Goal: Task Accomplishment & Management: Use online tool/utility

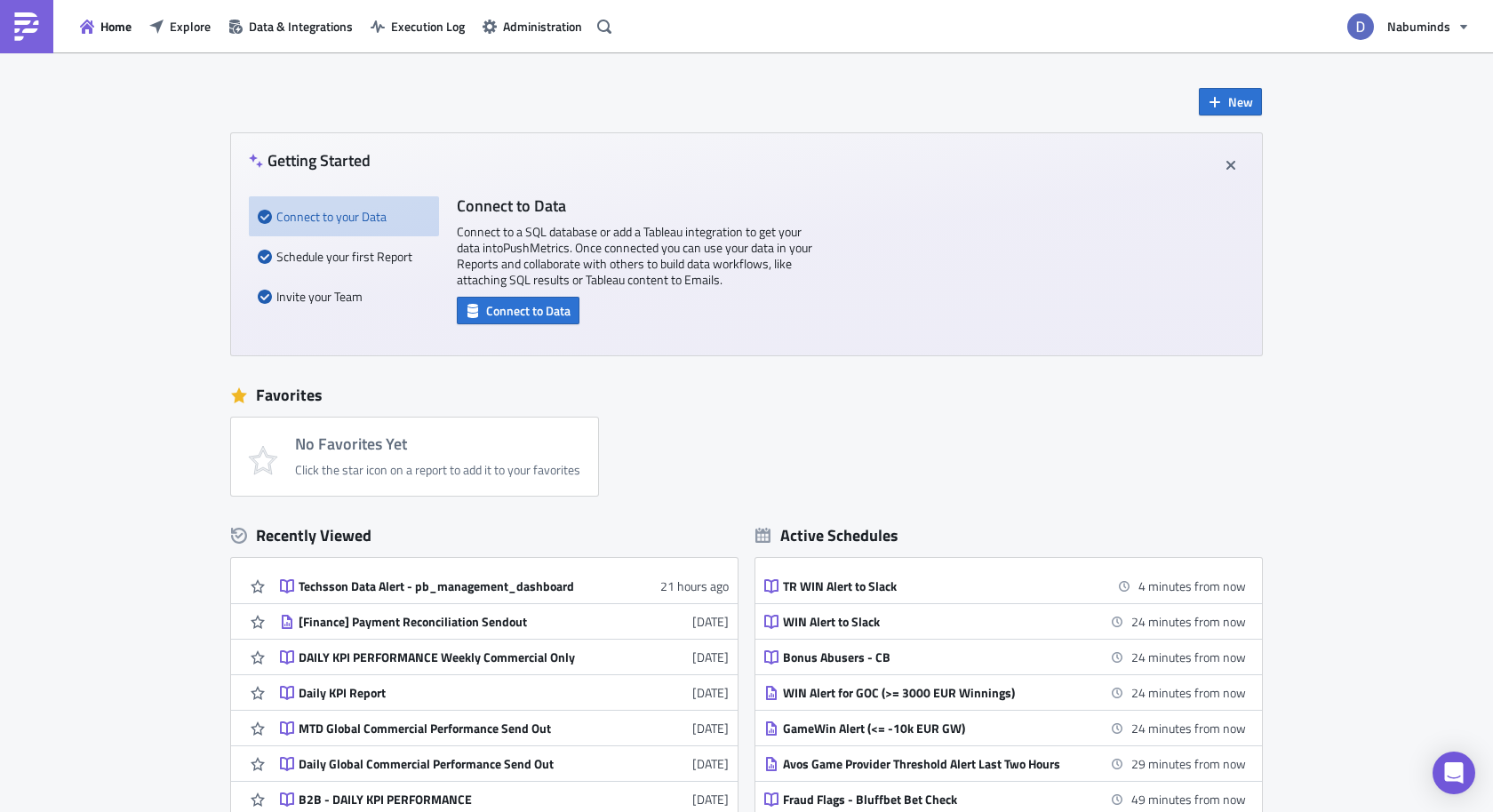
click at [1162, 327] on div "Getting Started Connect to your Data Schedule your first Report Invite your Tea…" at bounding box center [746, 245] width 1031 height 222
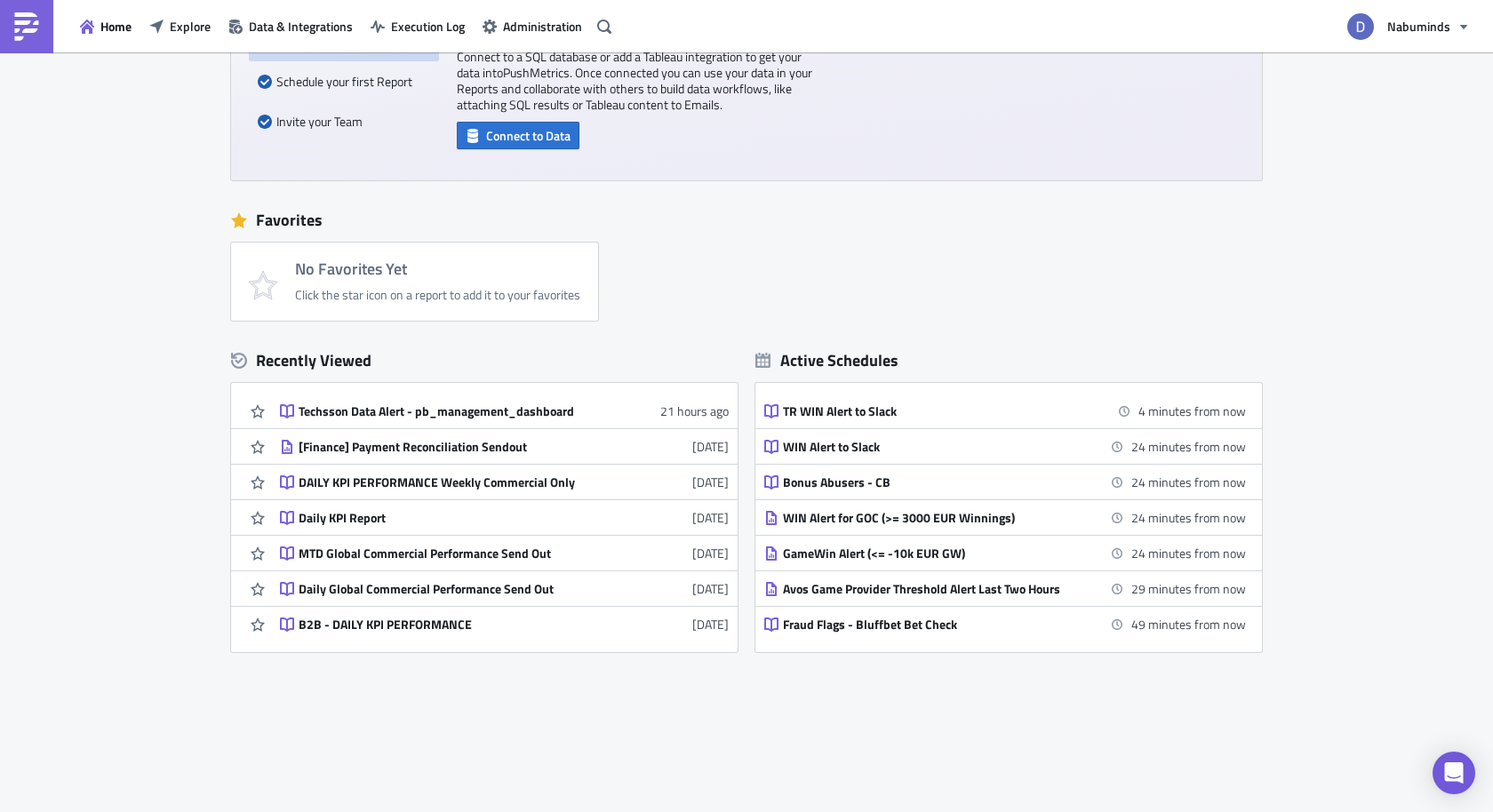
scroll to position [190, 0]
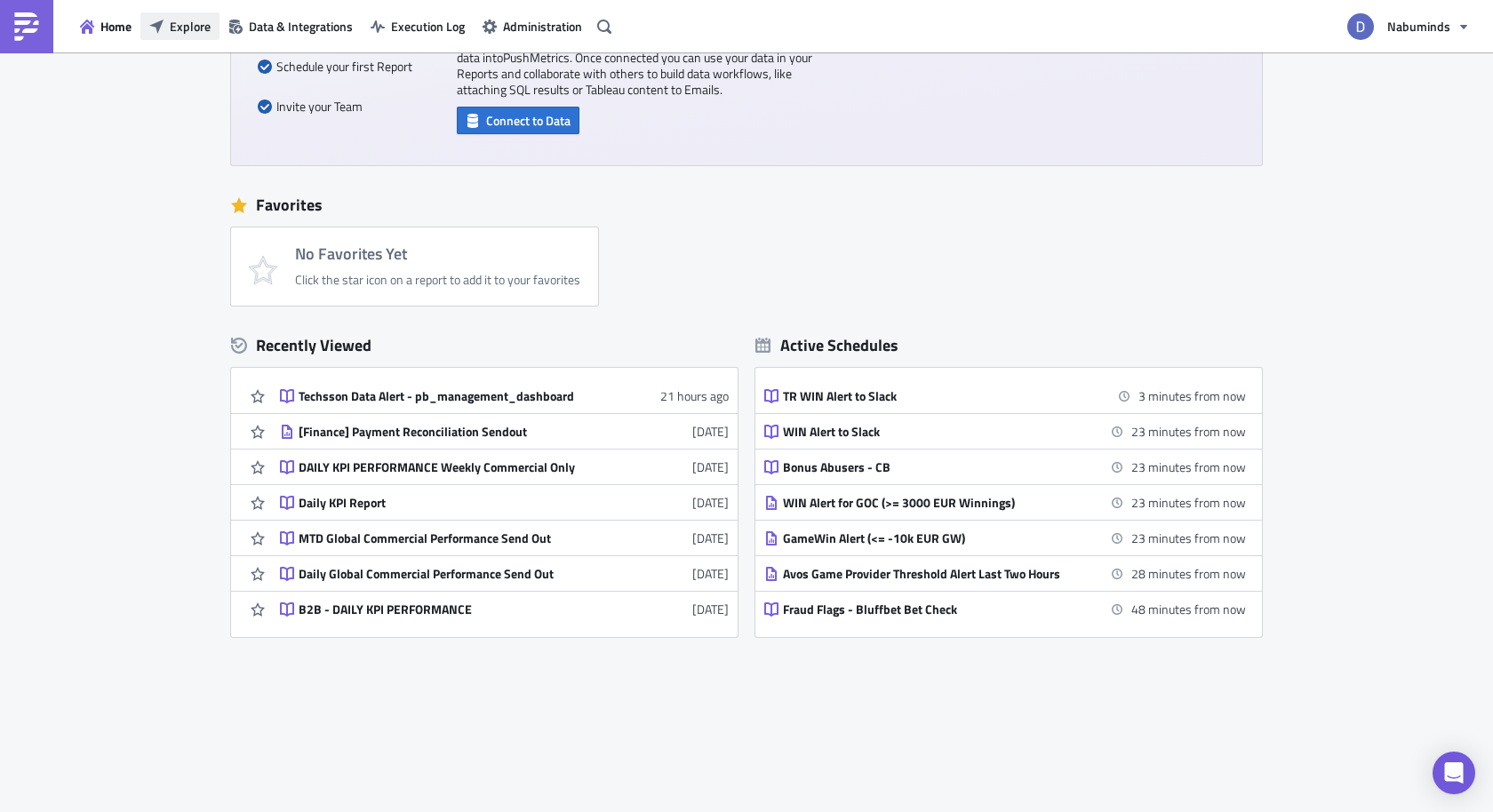
click at [186, 34] on span "Explore" at bounding box center [189, 26] width 41 height 19
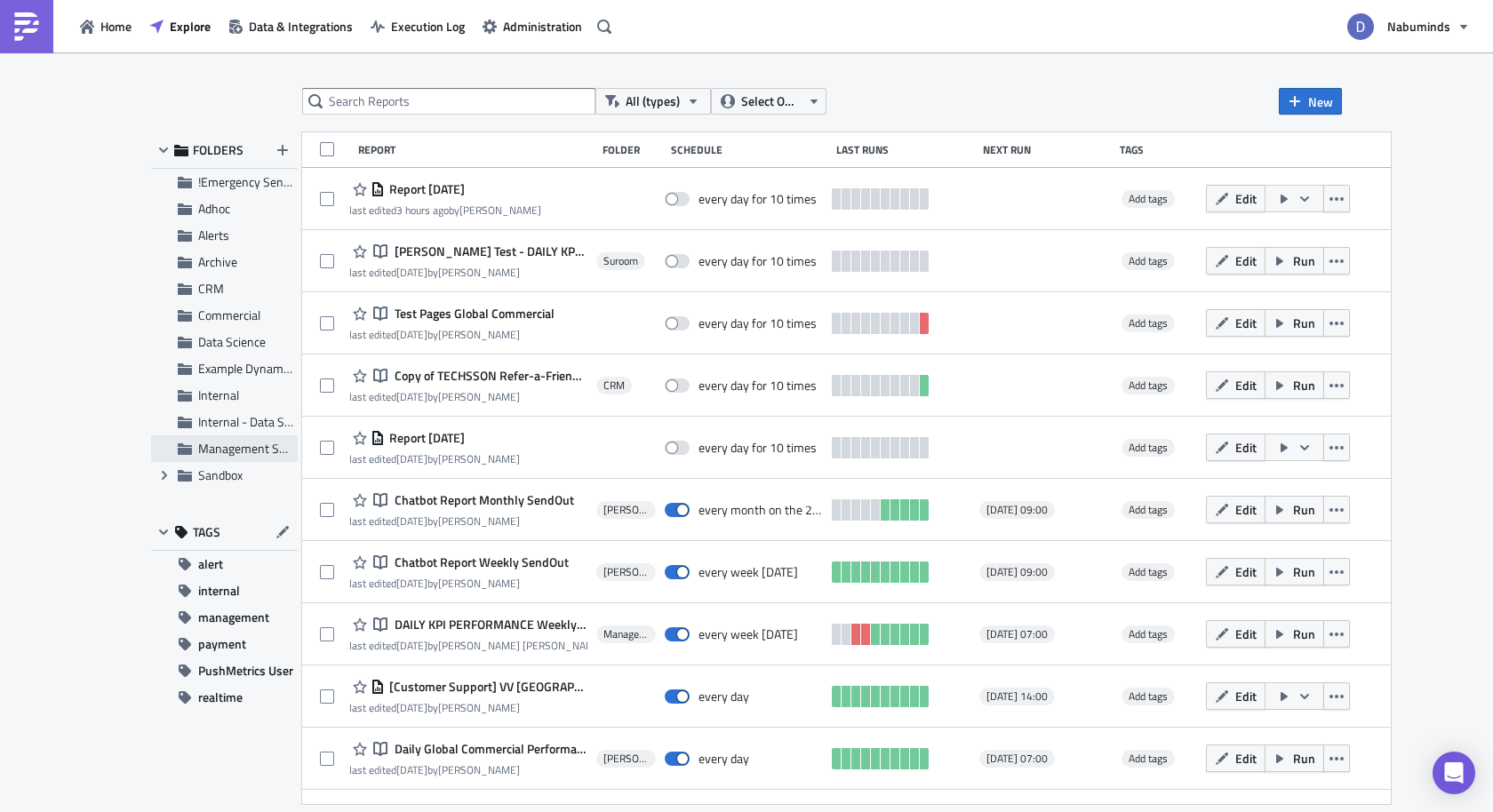
click at [227, 448] on span "Management Subscriptions" at bounding box center [270, 448] width 145 height 19
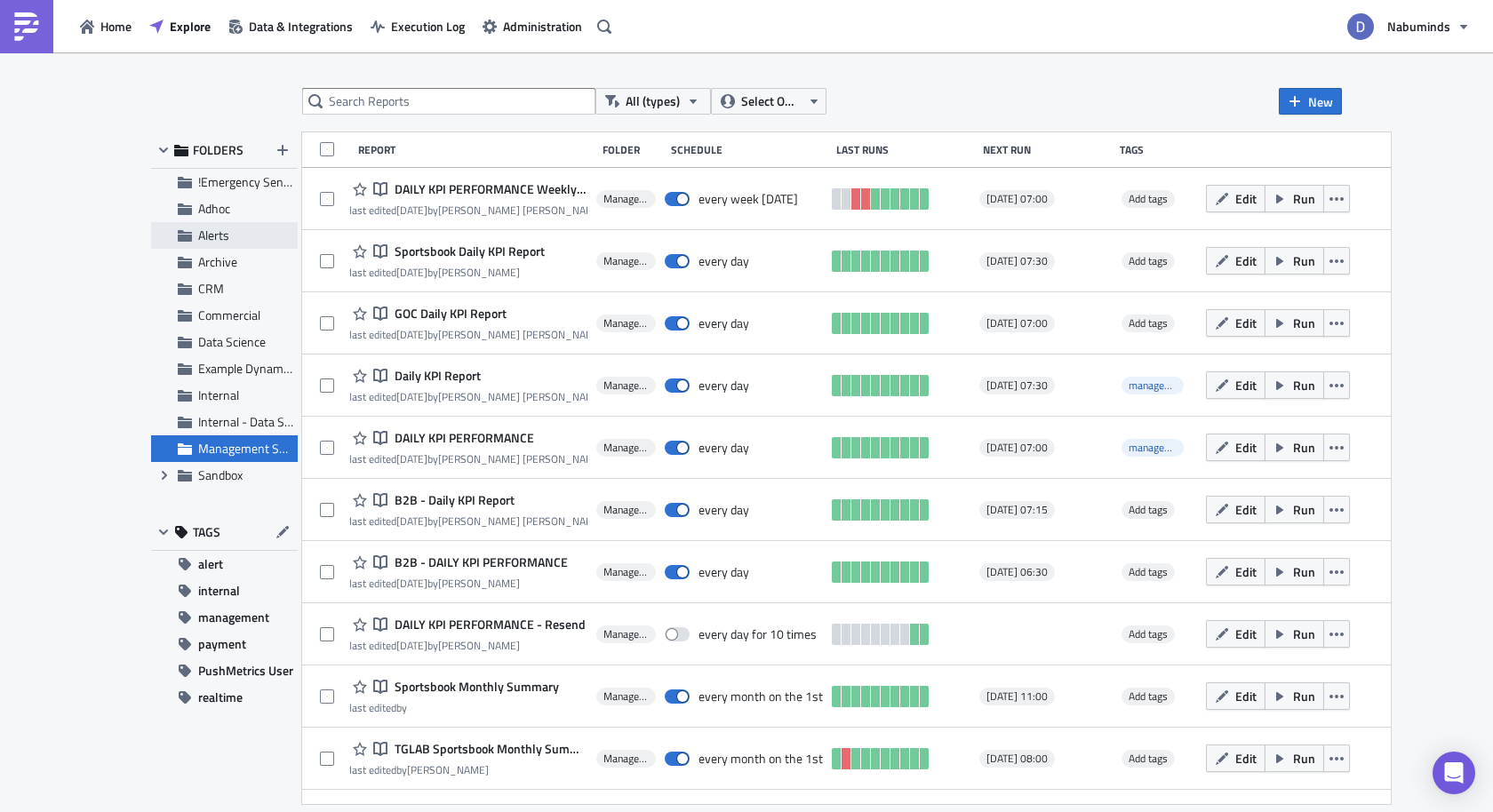
click at [221, 240] on span "Alerts" at bounding box center [213, 235] width 31 height 19
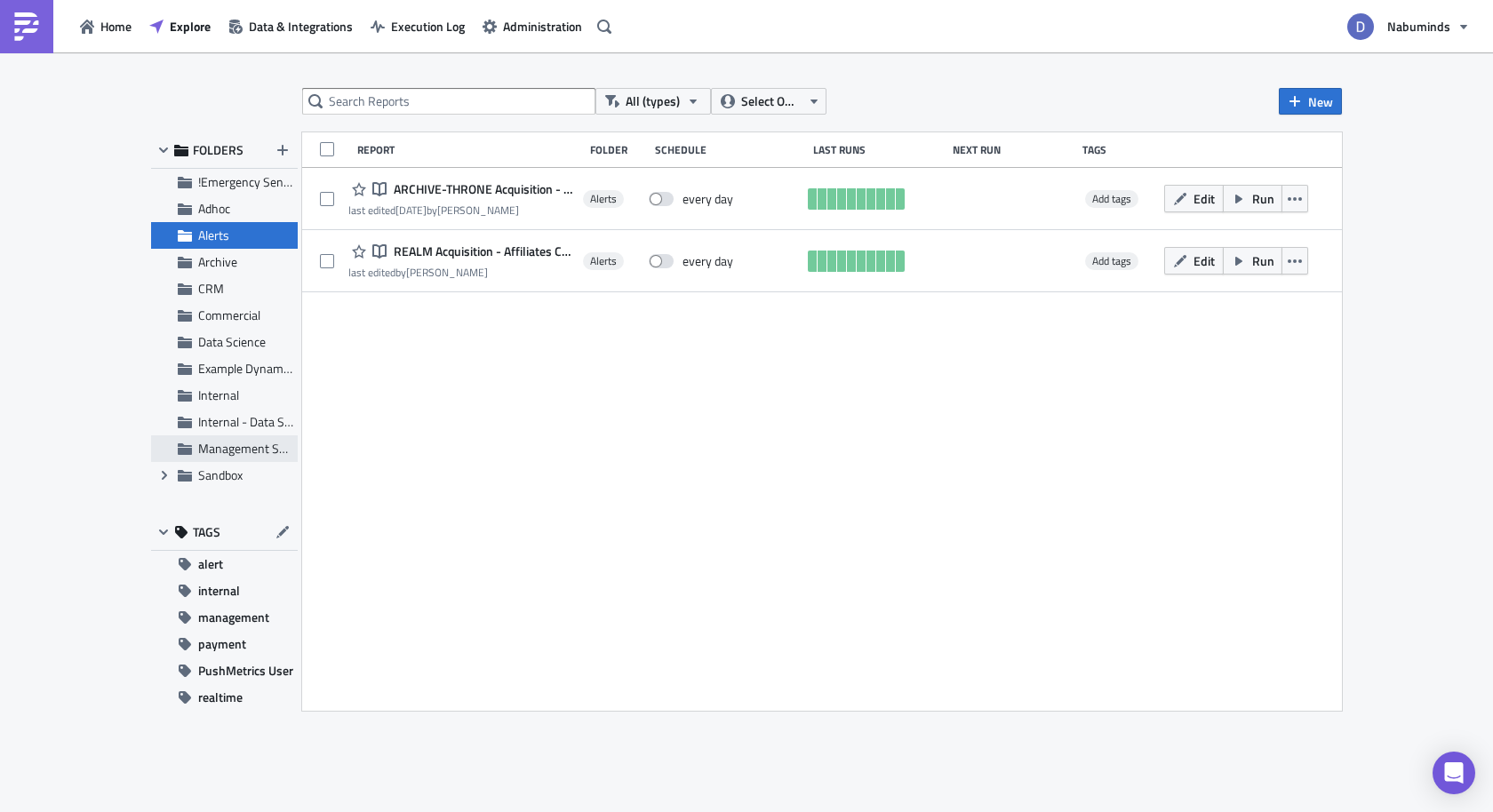
click at [221, 443] on span "Management Subscriptions" at bounding box center [270, 448] width 145 height 19
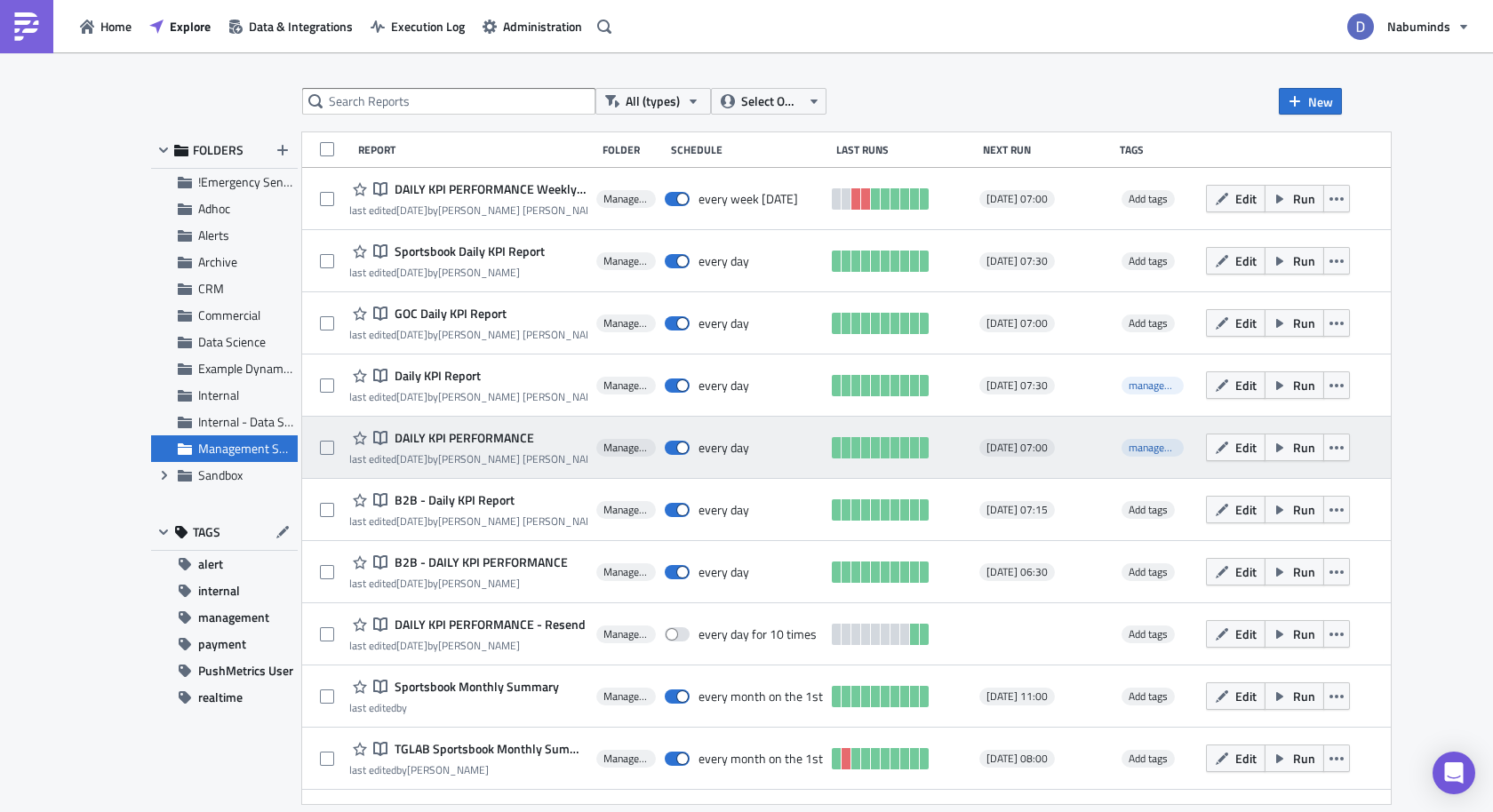
click at [532, 467] on div "Notebook DAILY KPI PERFORMANCE last edited [DATE] by [PERSON_NAME] [PERSON_NAME…" at bounding box center [846, 448] width 1089 height 62
click at [498, 441] on span "DAILY KPI PERFORMANCE" at bounding box center [462, 438] width 144 height 16
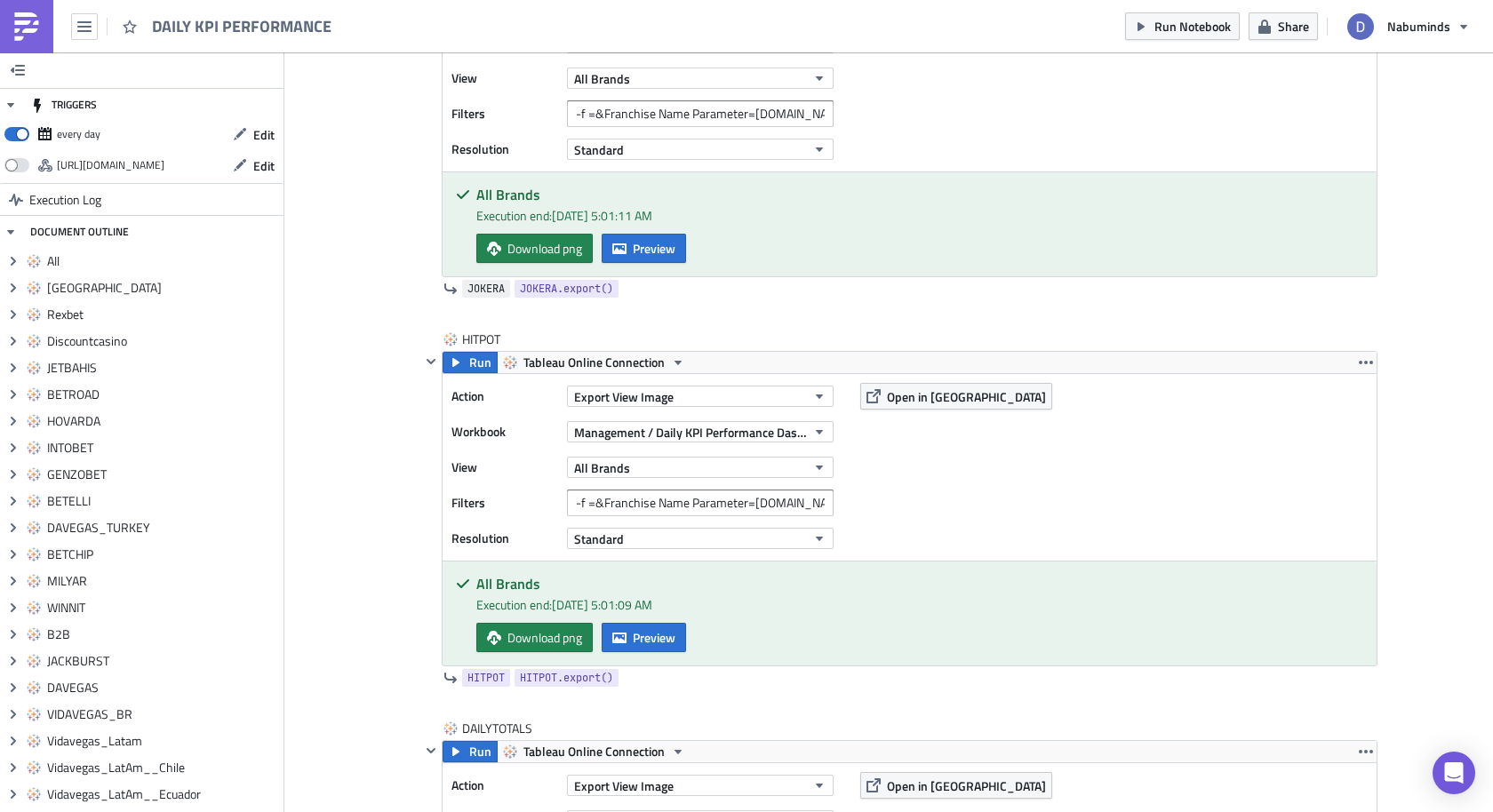
scroll to position [12867, 0]
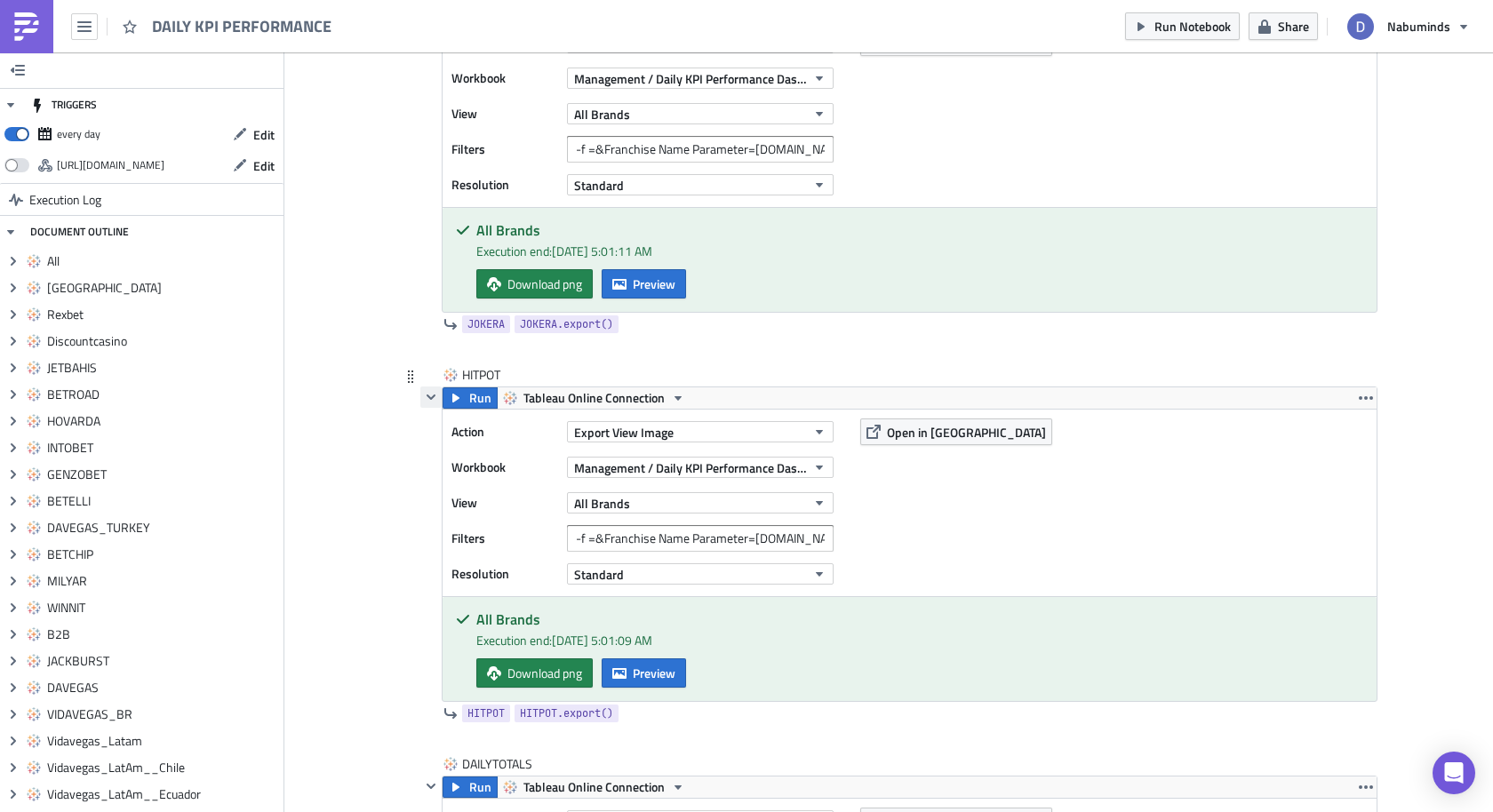
click at [436, 390] on icon "button" at bounding box center [431, 397] width 14 height 14
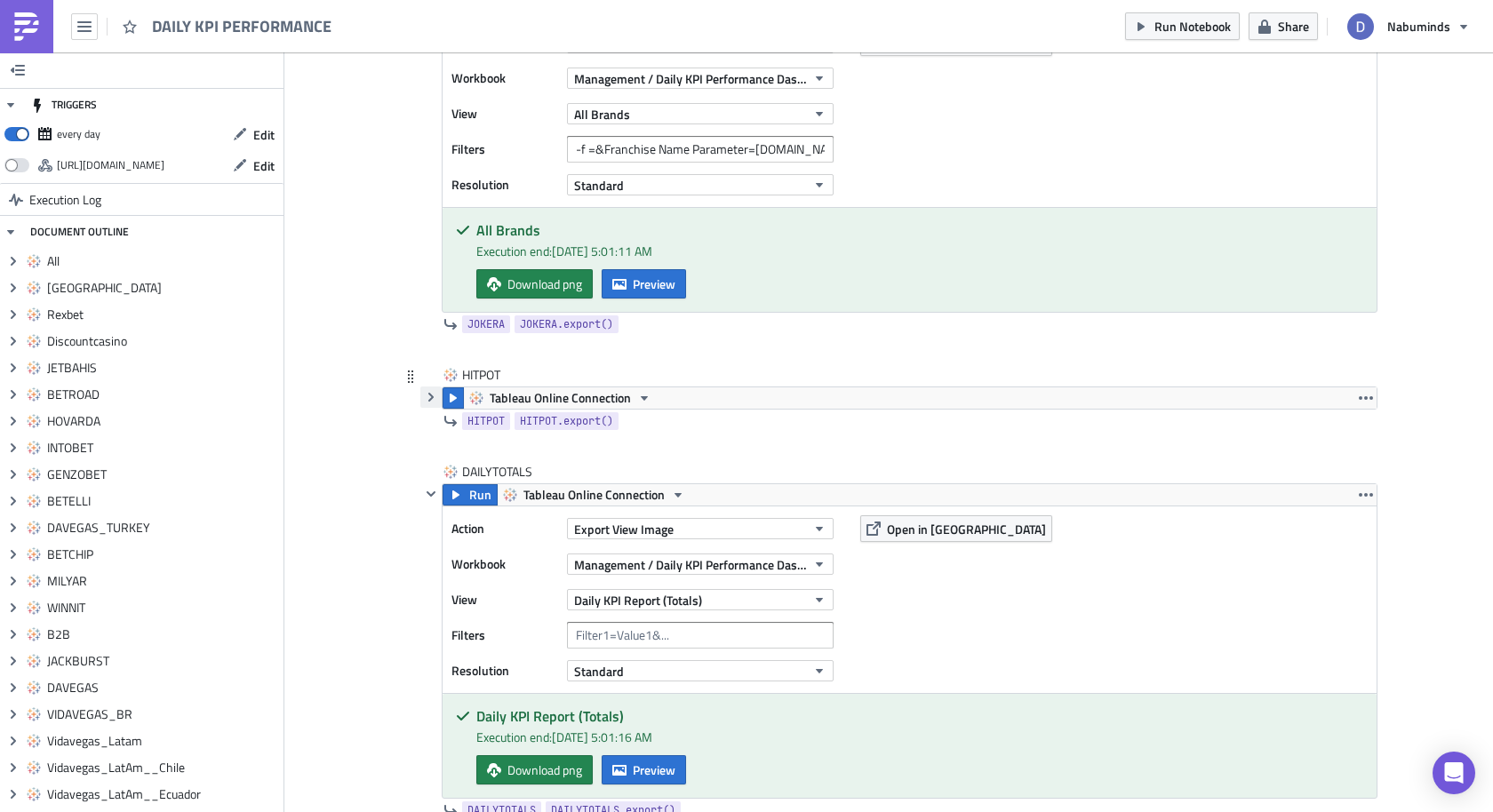
click at [436, 390] on icon "button" at bounding box center [431, 397] width 14 height 14
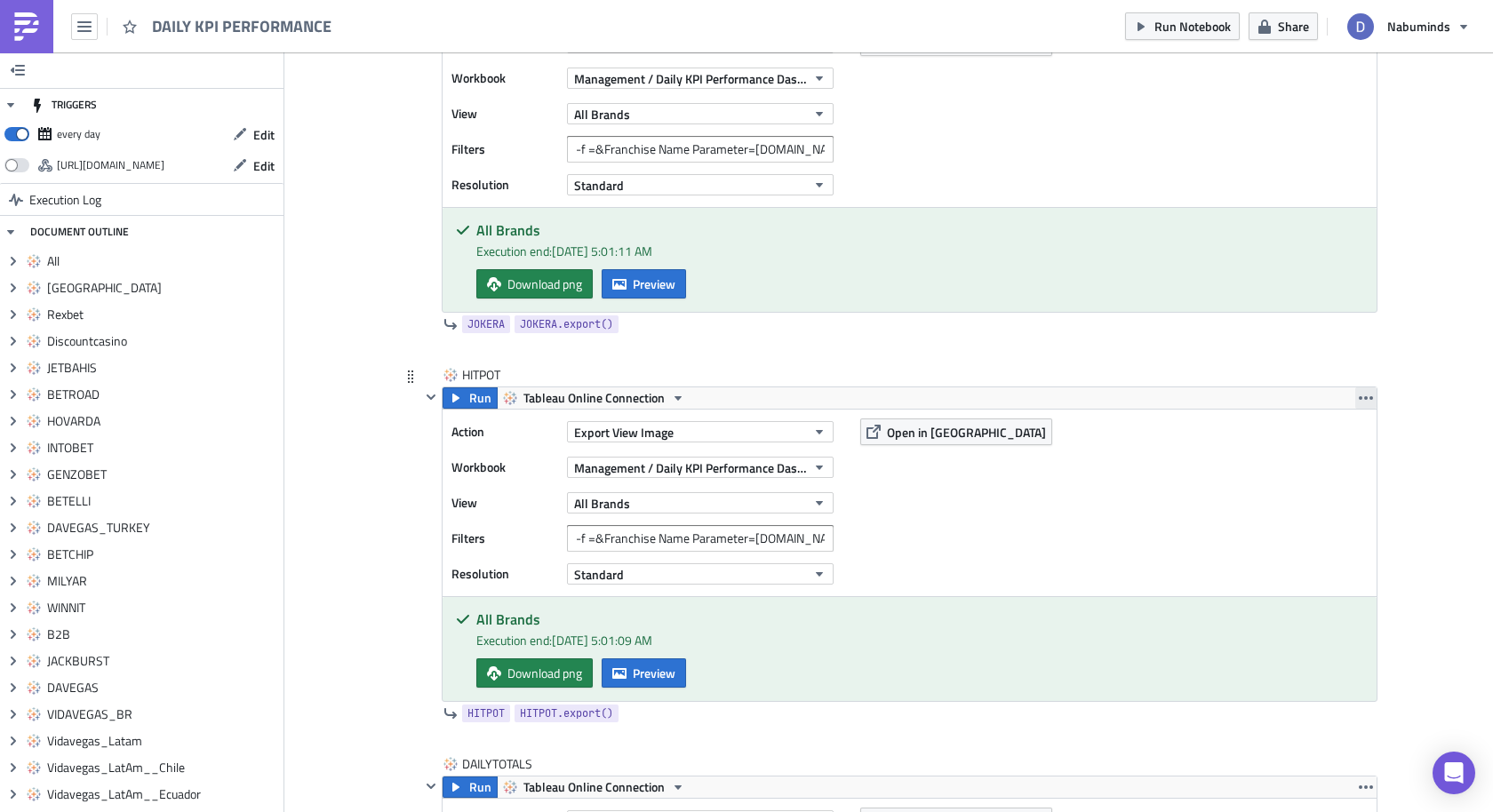
click at [1363, 391] on icon "button" at bounding box center [1366, 398] width 14 height 14
click at [968, 497] on div "Action Export View Image Workbook Management / Daily KPI Performance Dashboard …" at bounding box center [909, 503] width 934 height 186
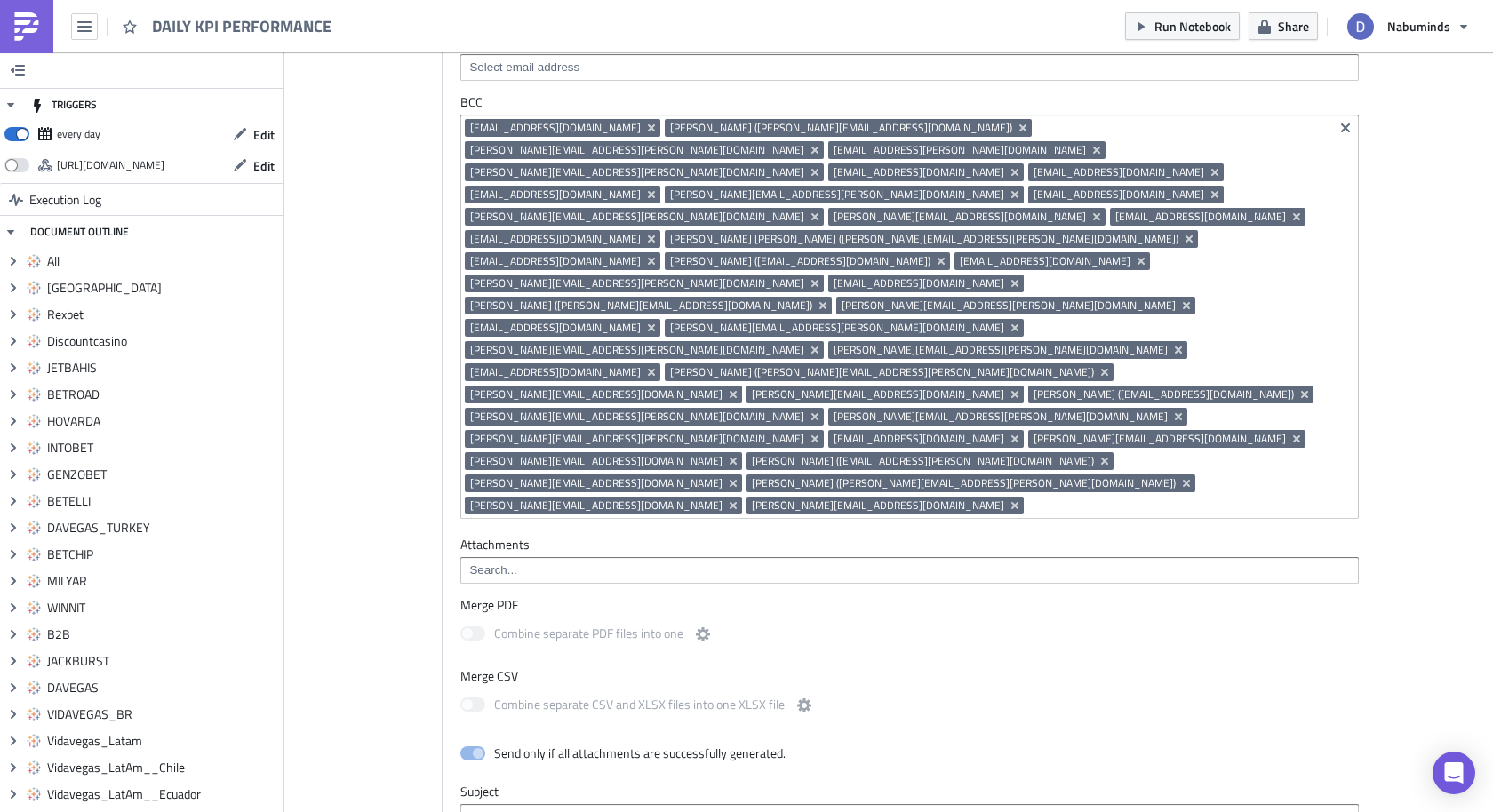
scroll to position [14453, 0]
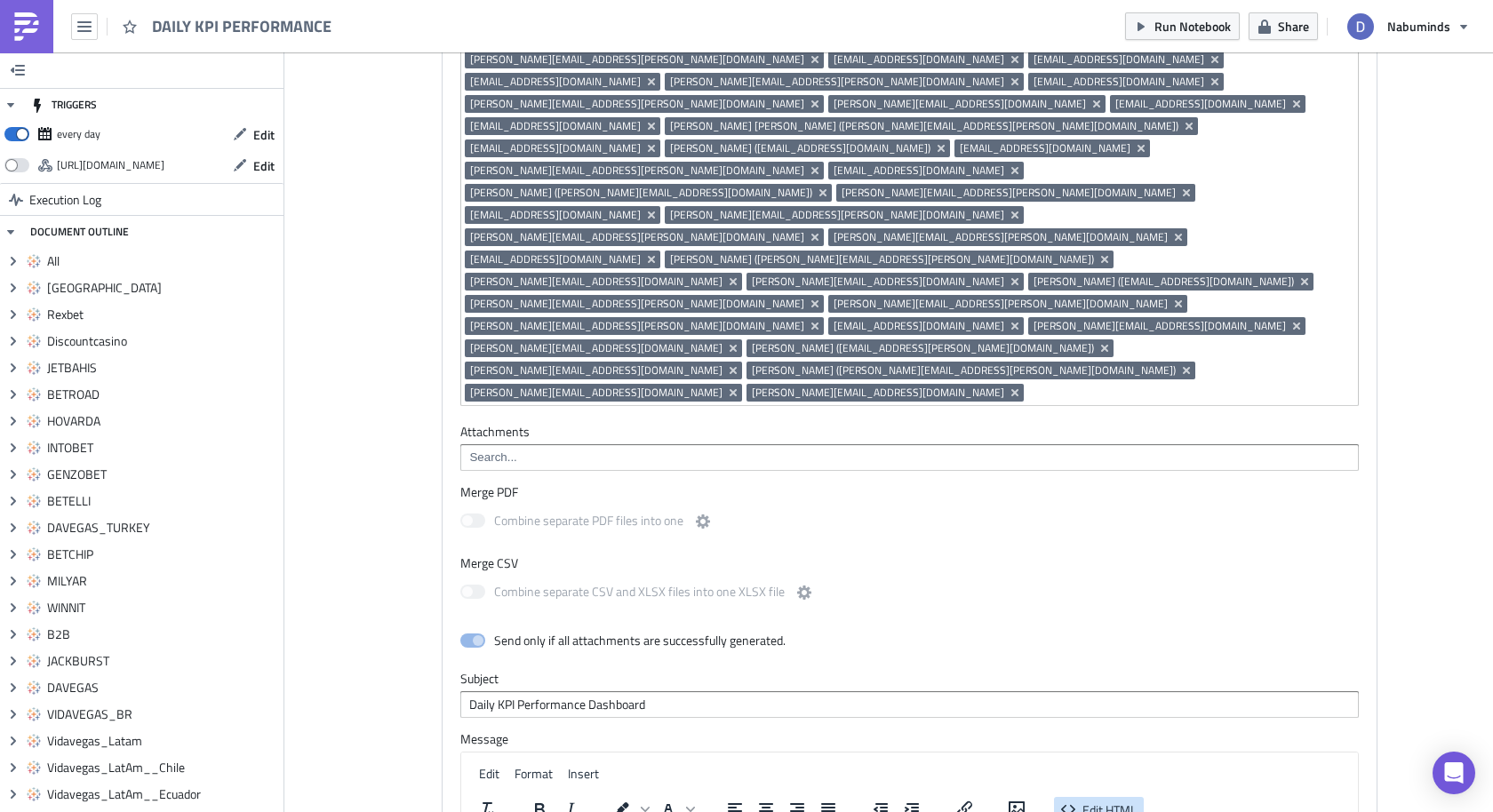
click at [1101, 800] on span "Edit HTML" at bounding box center [1110, 809] width 54 height 19
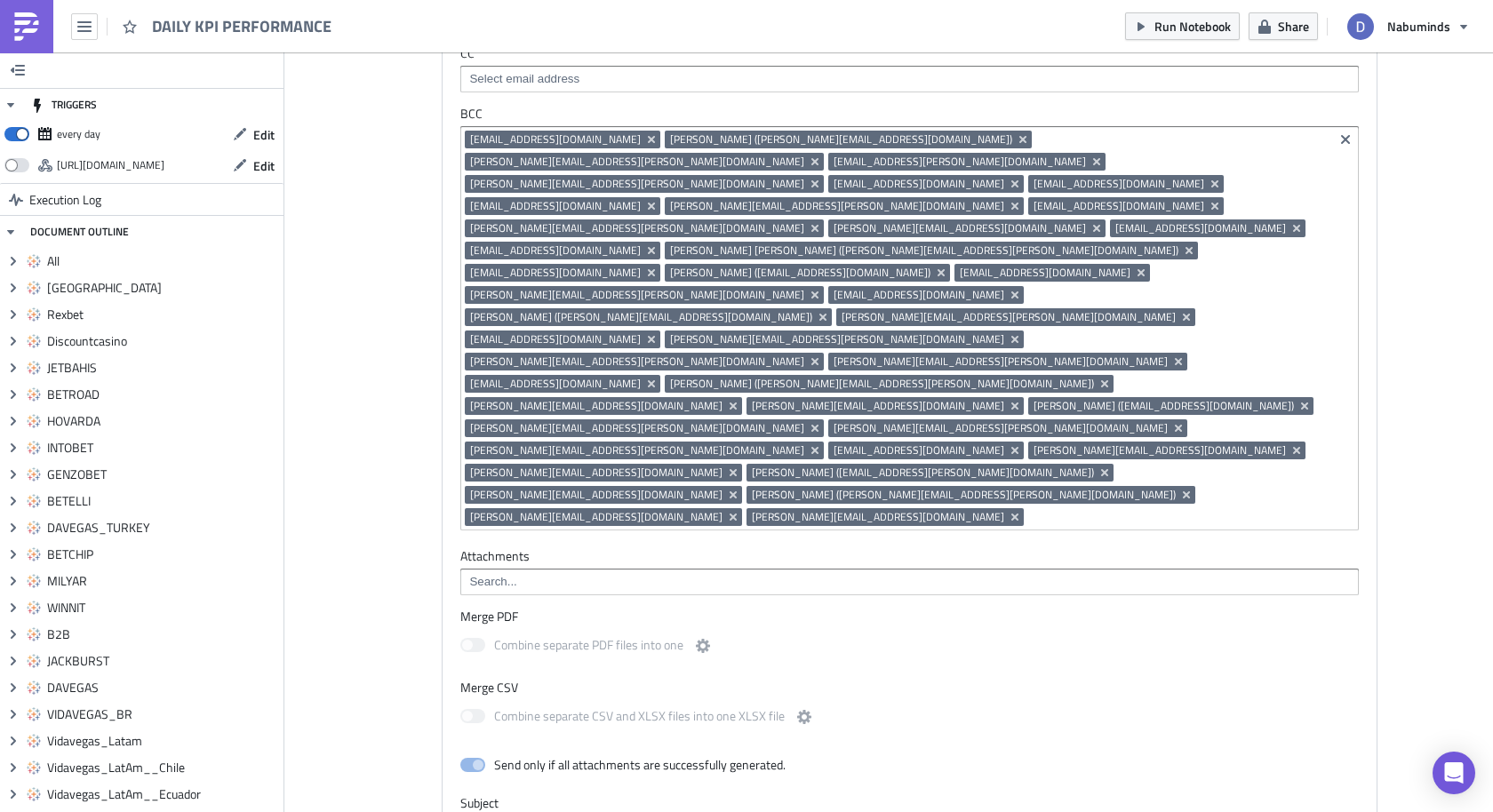
scroll to position [14591, 0]
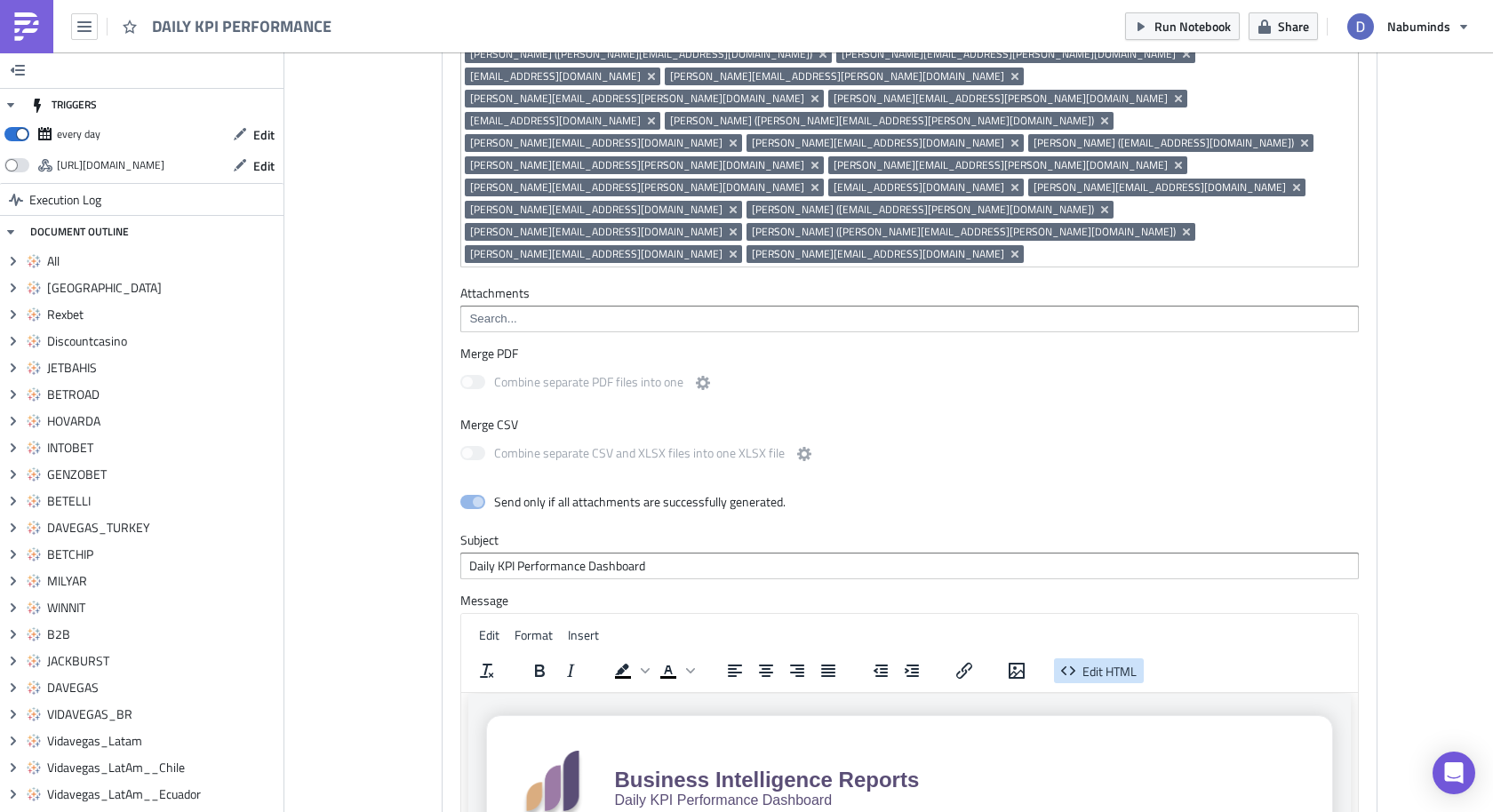
click at [1110, 661] on span "Edit HTML" at bounding box center [1110, 670] width 54 height 19
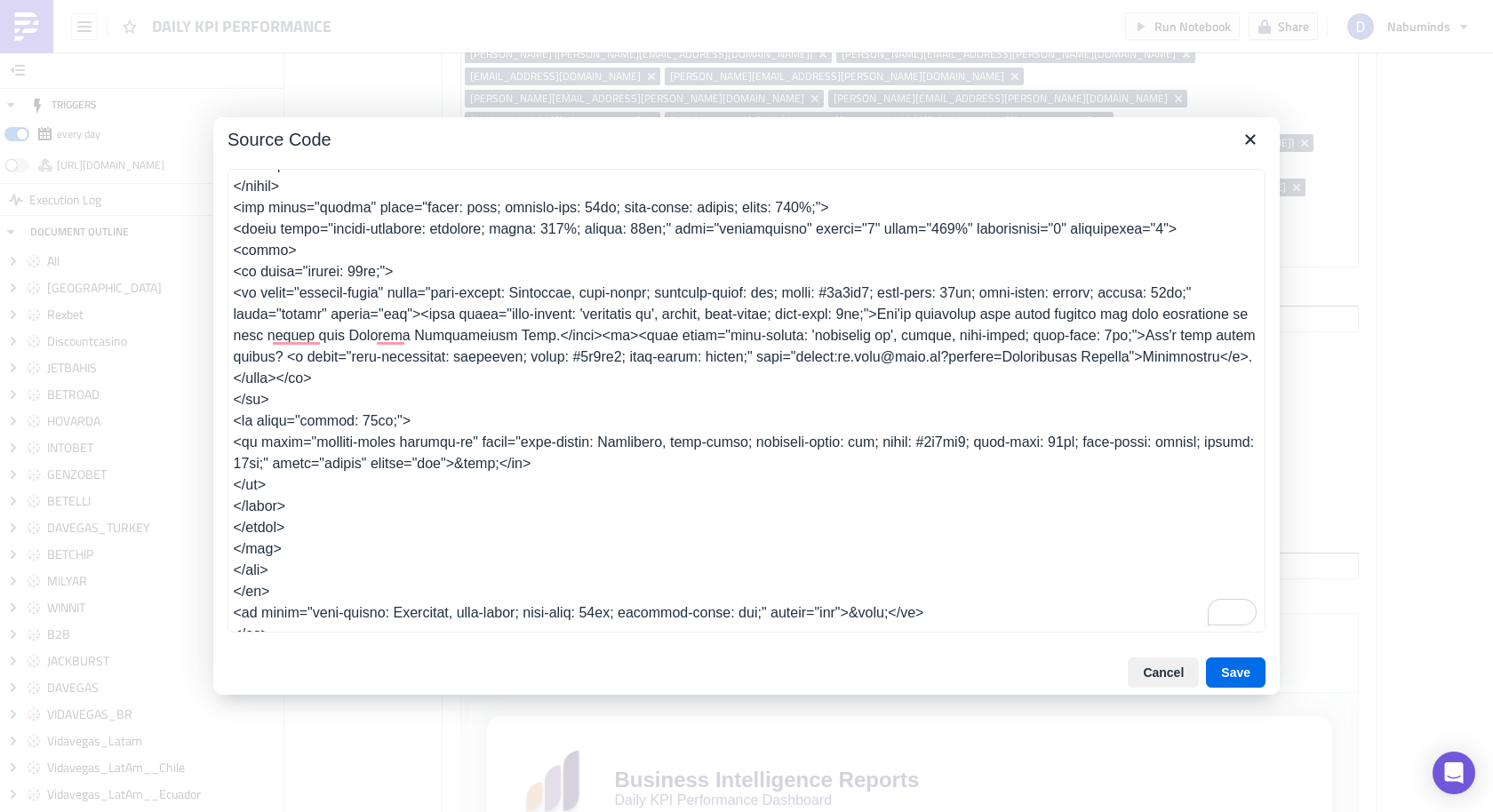
scroll to position [0, 0]
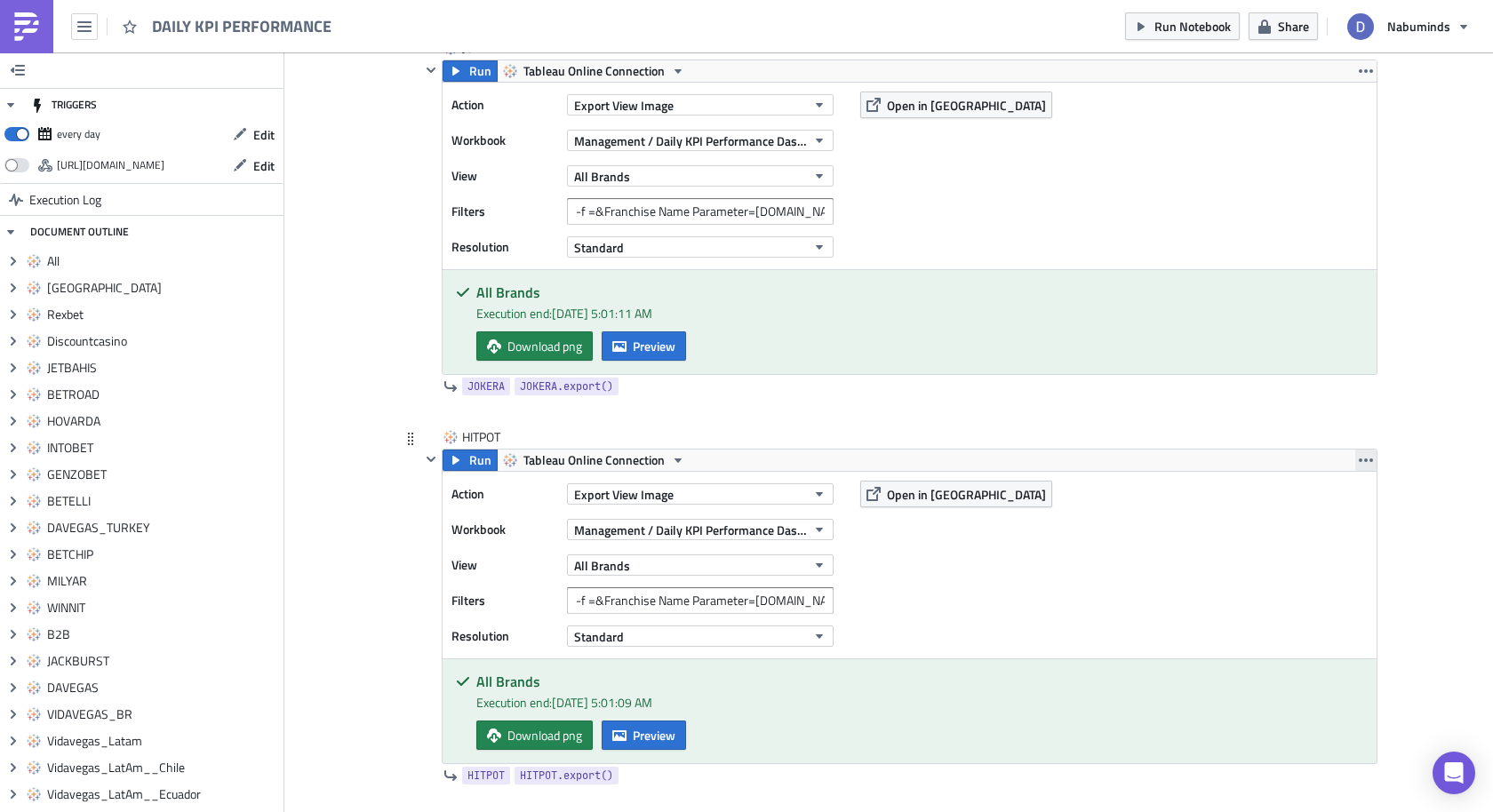
click at [1365, 454] on icon "button" at bounding box center [1366, 460] width 14 height 14
click at [1333, 468] on div "Duplicate" at bounding box center [1376, 468] width 118 height 18
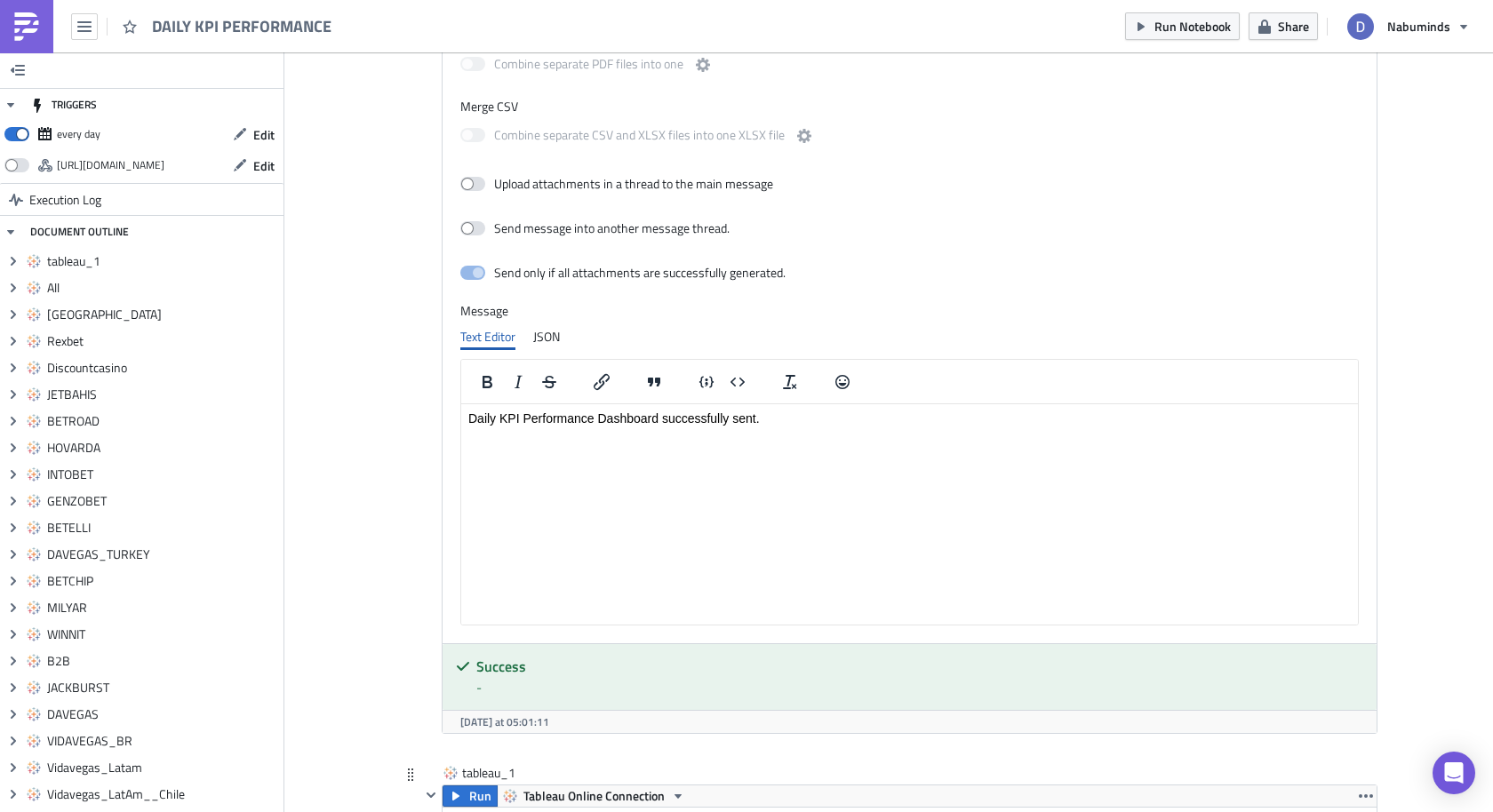
click at [408, 768] on icon at bounding box center [410, 774] width 5 height 13
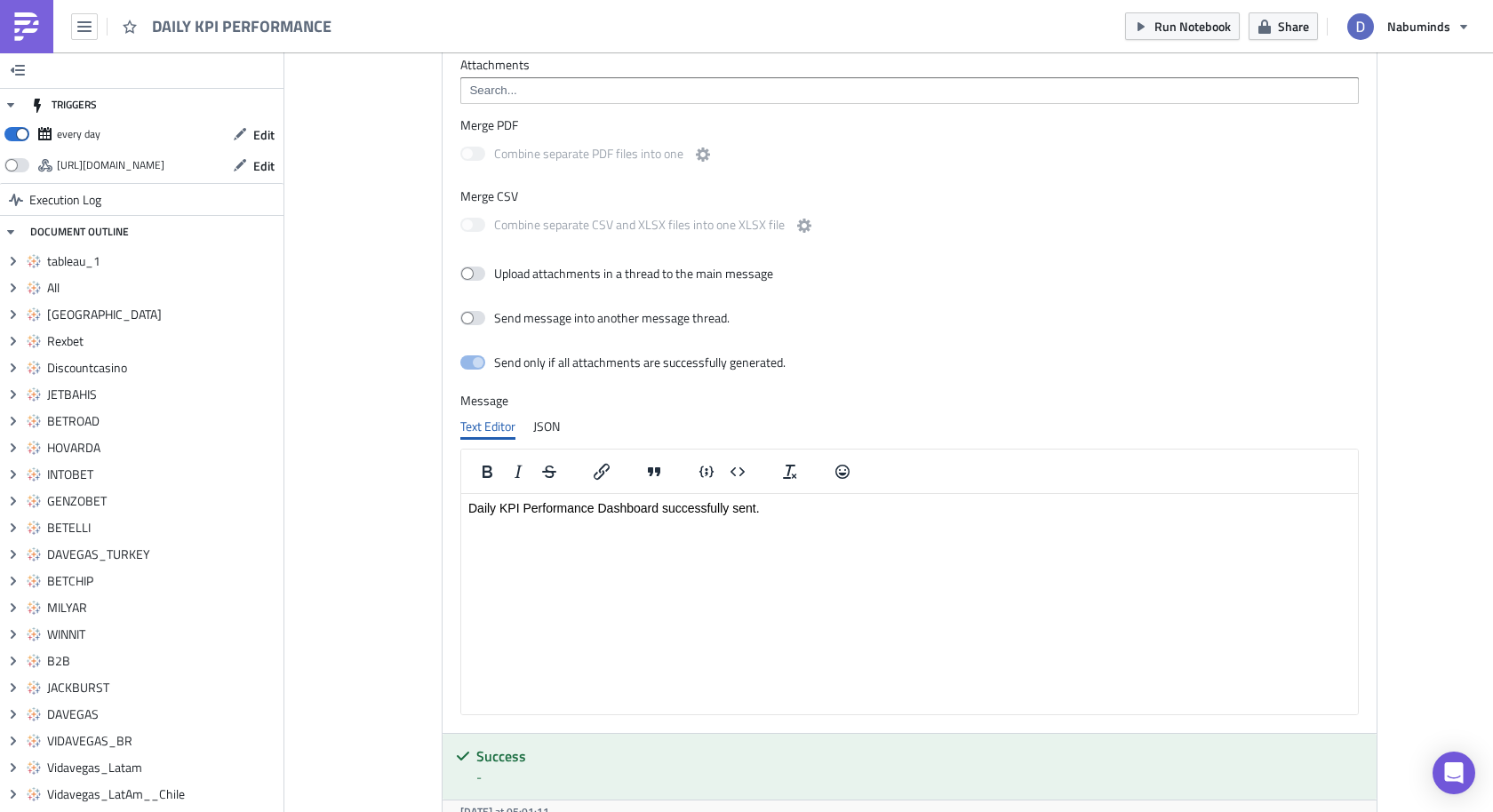
drag, startPoint x: 532, startPoint y: 507, endPoint x: 457, endPoint y: 505, distance: 75.0
type input "[PERSON_NAME]"
drag, startPoint x: 754, startPoint y: 669, endPoint x: 844, endPoint y: 667, distance: 90.0
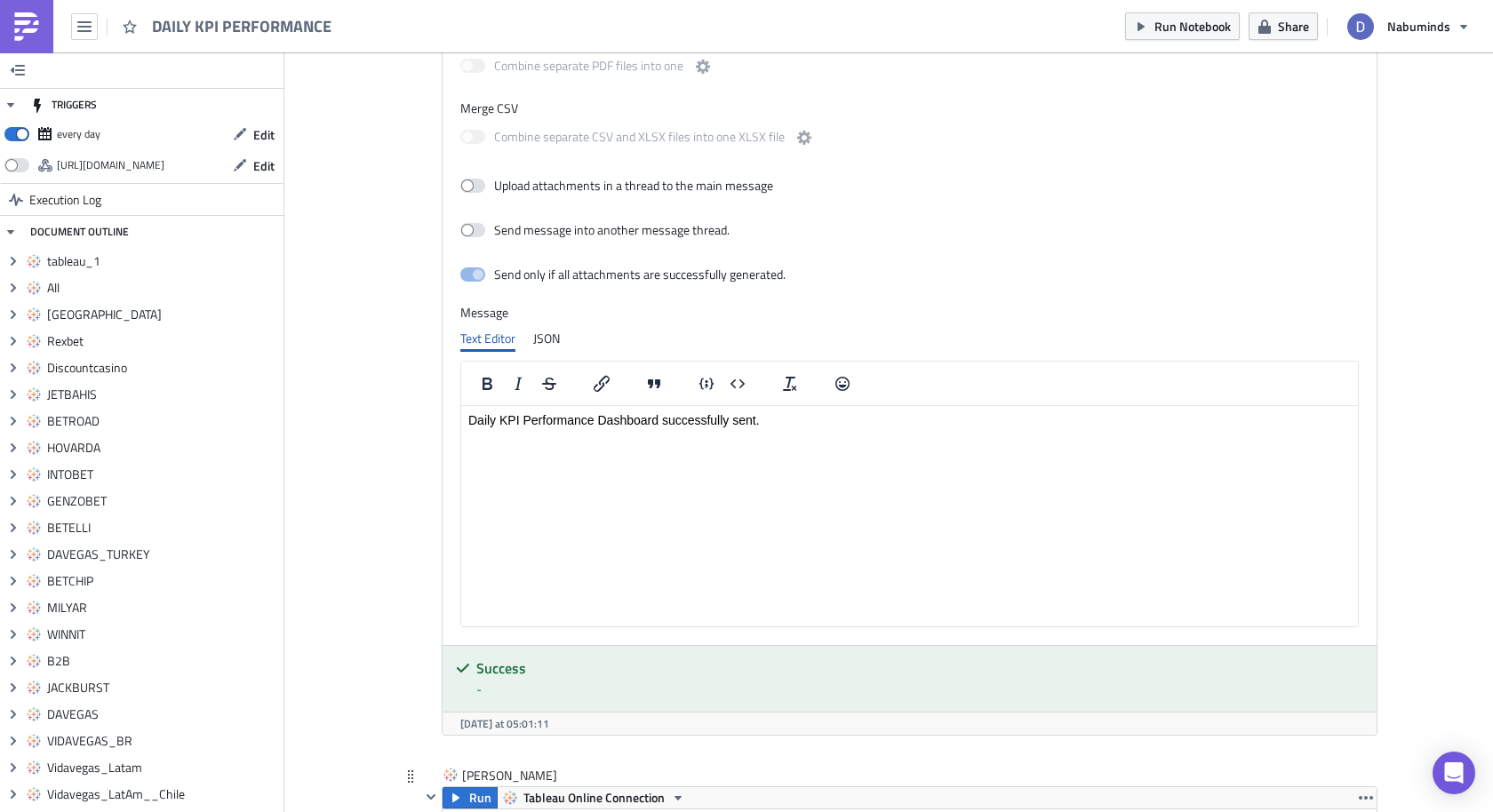
type input "-f =&Franchise Name Parameter=[PERSON_NAME][DOMAIN_NAME]"
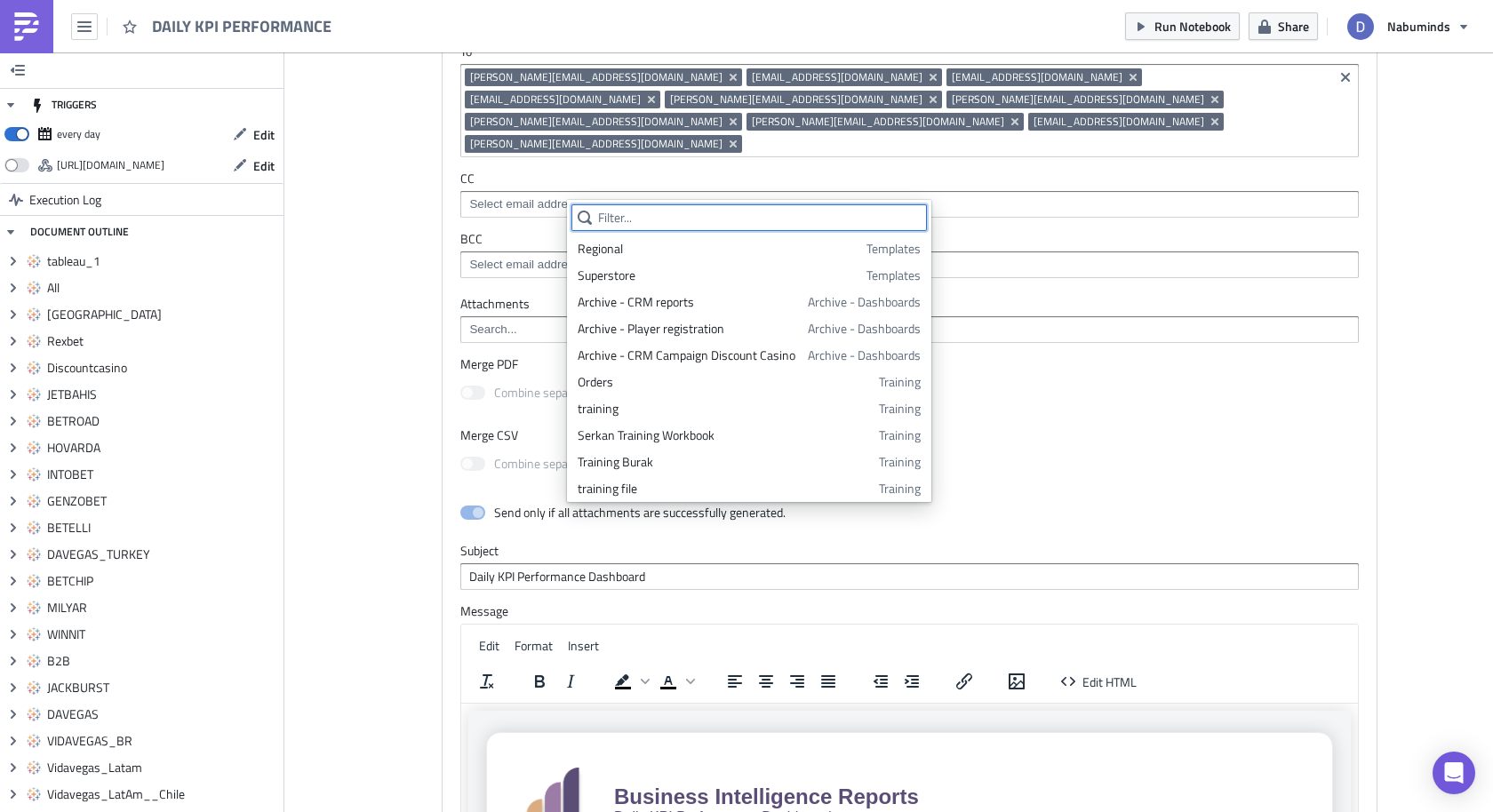
scroll to position [19205, 0]
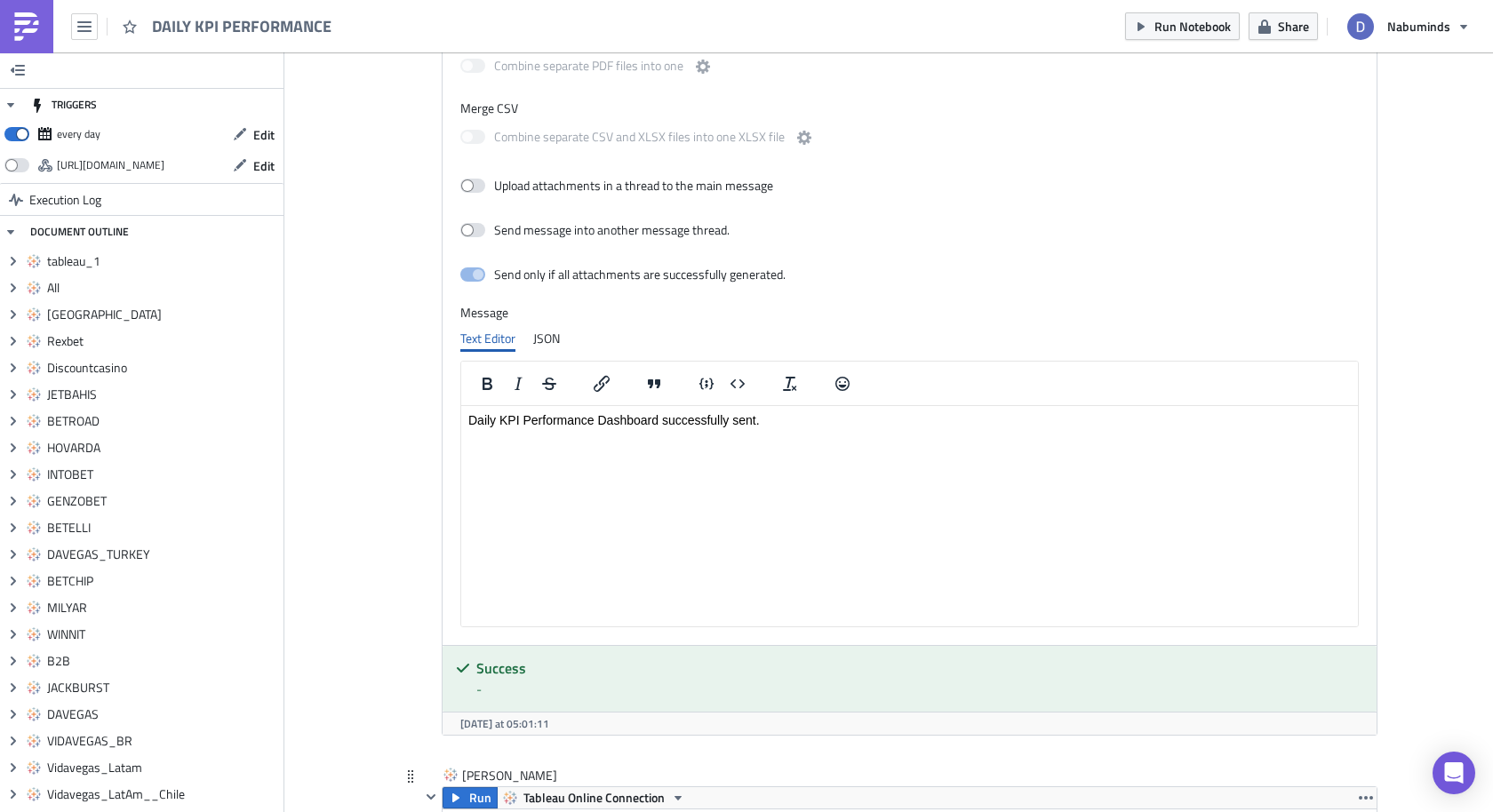
scroll to position [0, 0]
drag, startPoint x: 753, startPoint y: 618, endPoint x: 859, endPoint y: 633, distance: 107.1
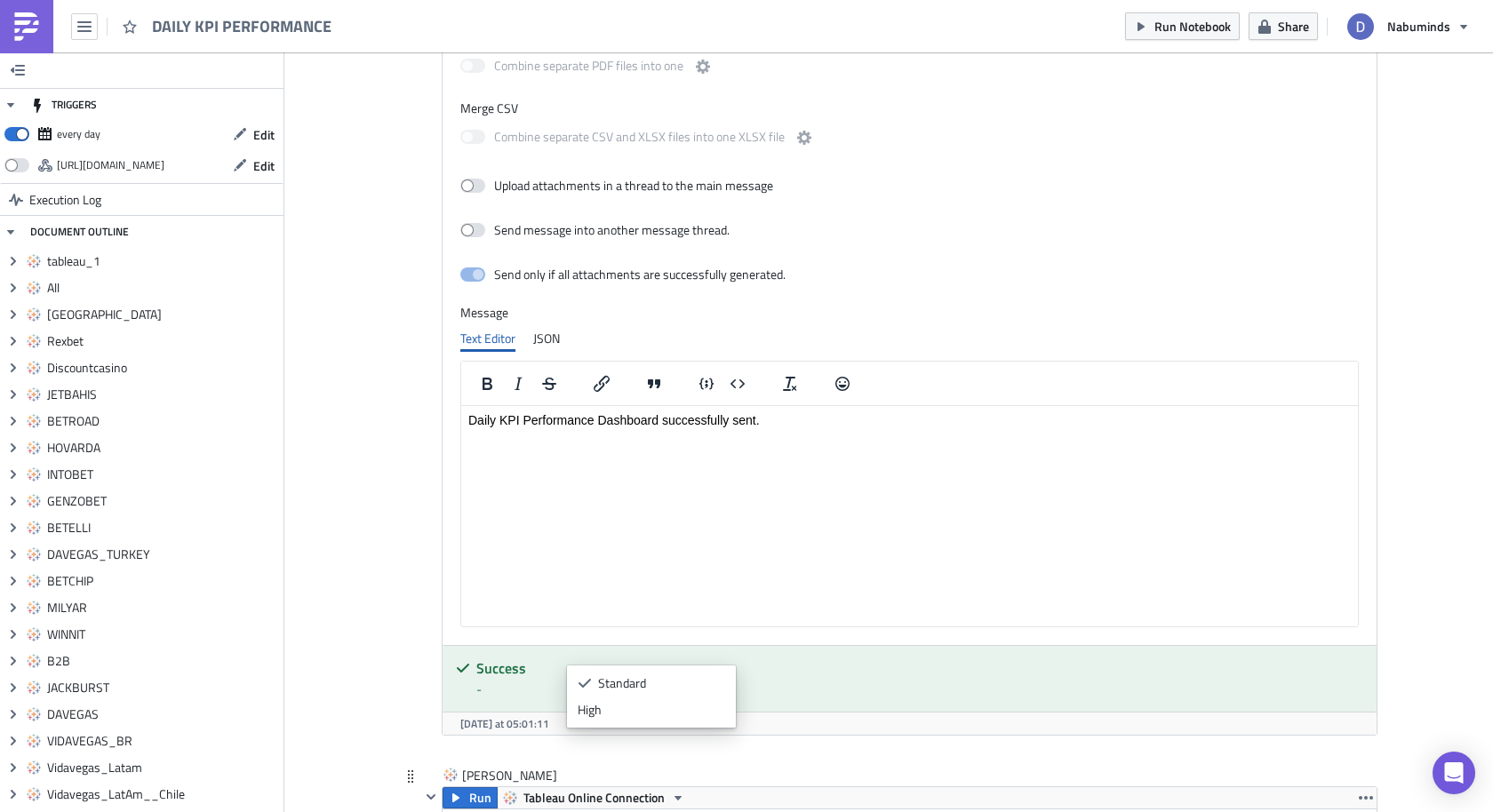
click at [468, 787] on button "Run" at bounding box center [471, 798] width 55 height 22
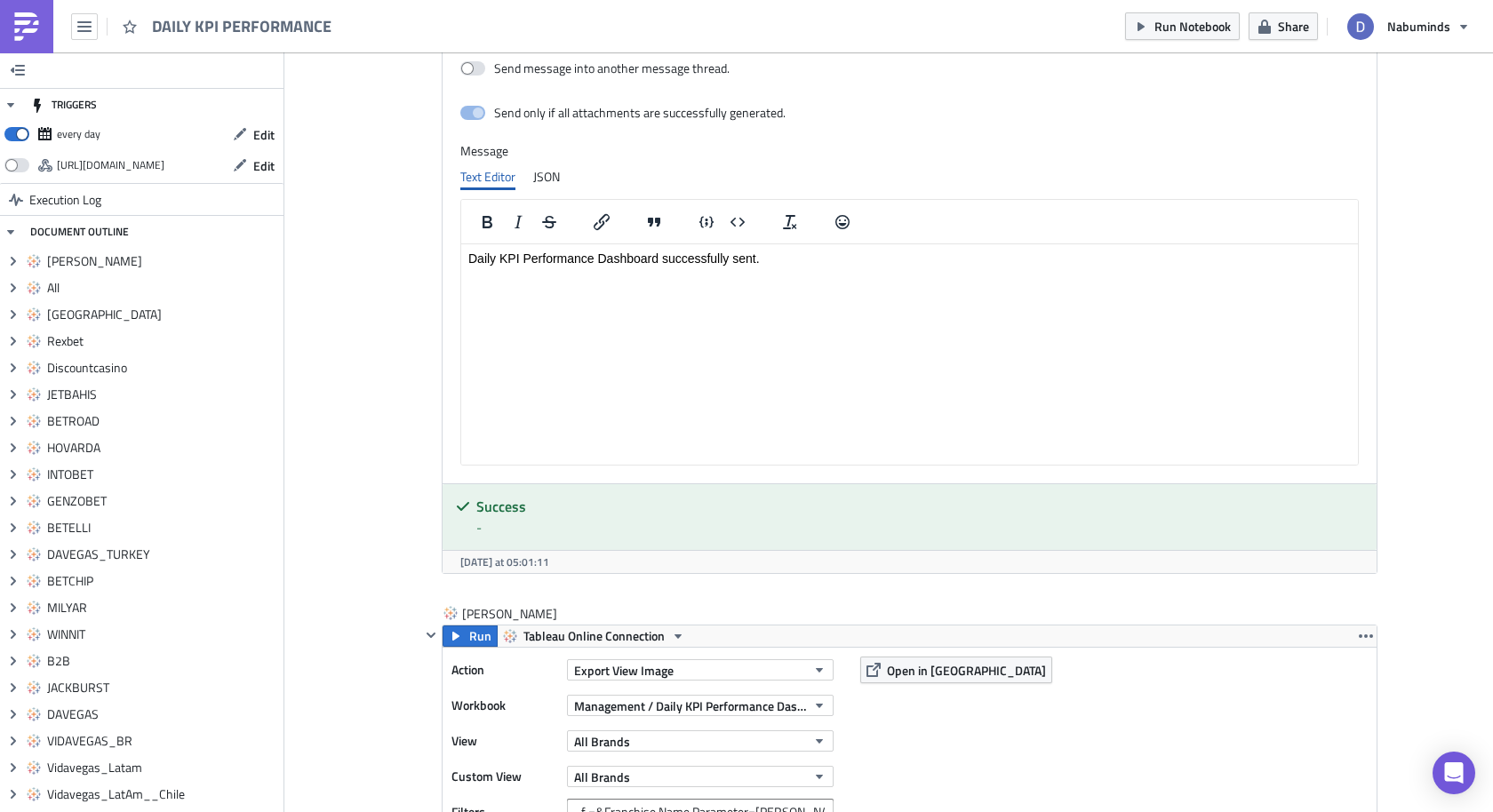
scroll to position [19347, 0]
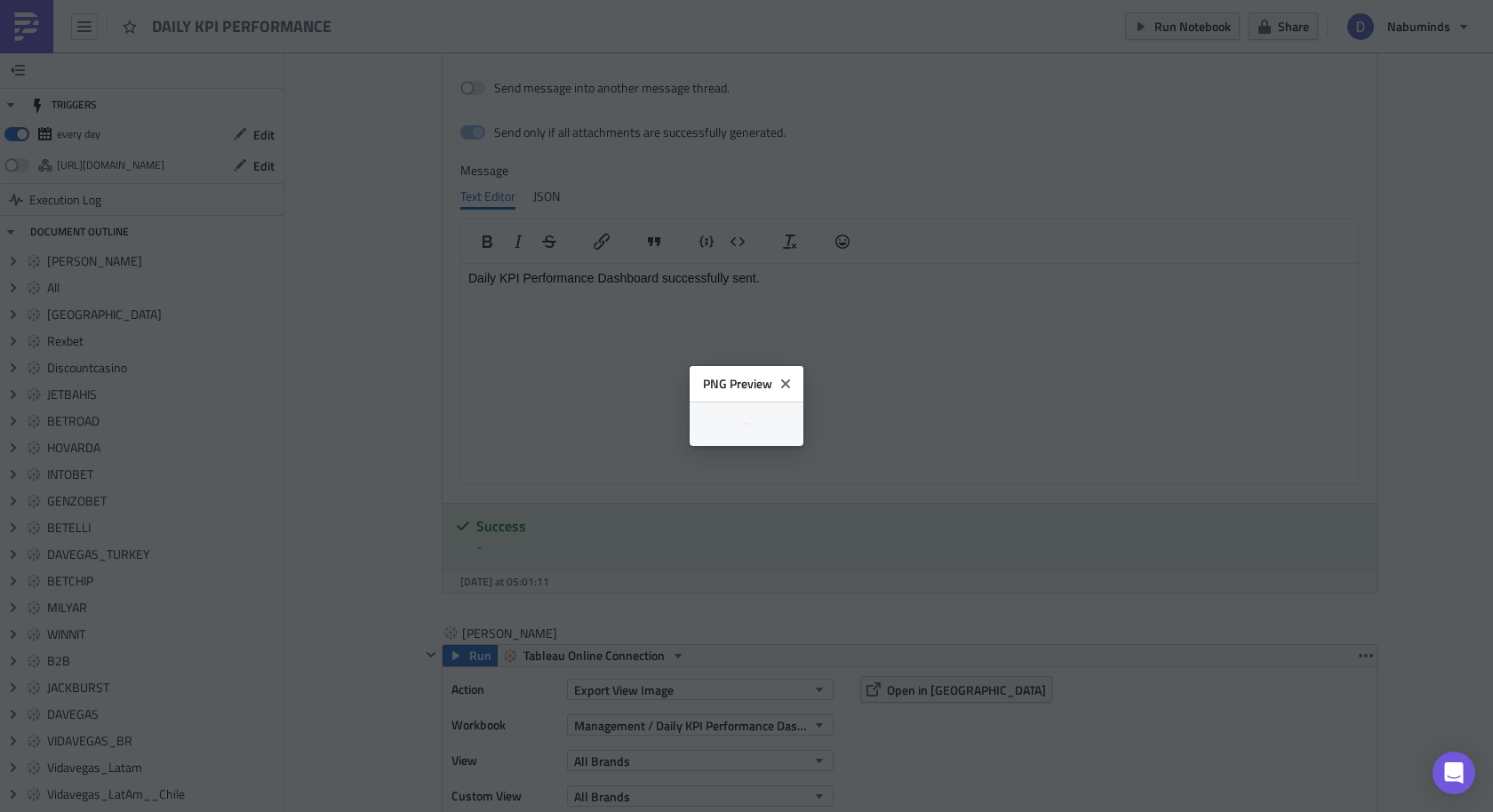
scroll to position [1, 0]
click at [800, 368] on icon "Close" at bounding box center [793, 375] width 14 height 14
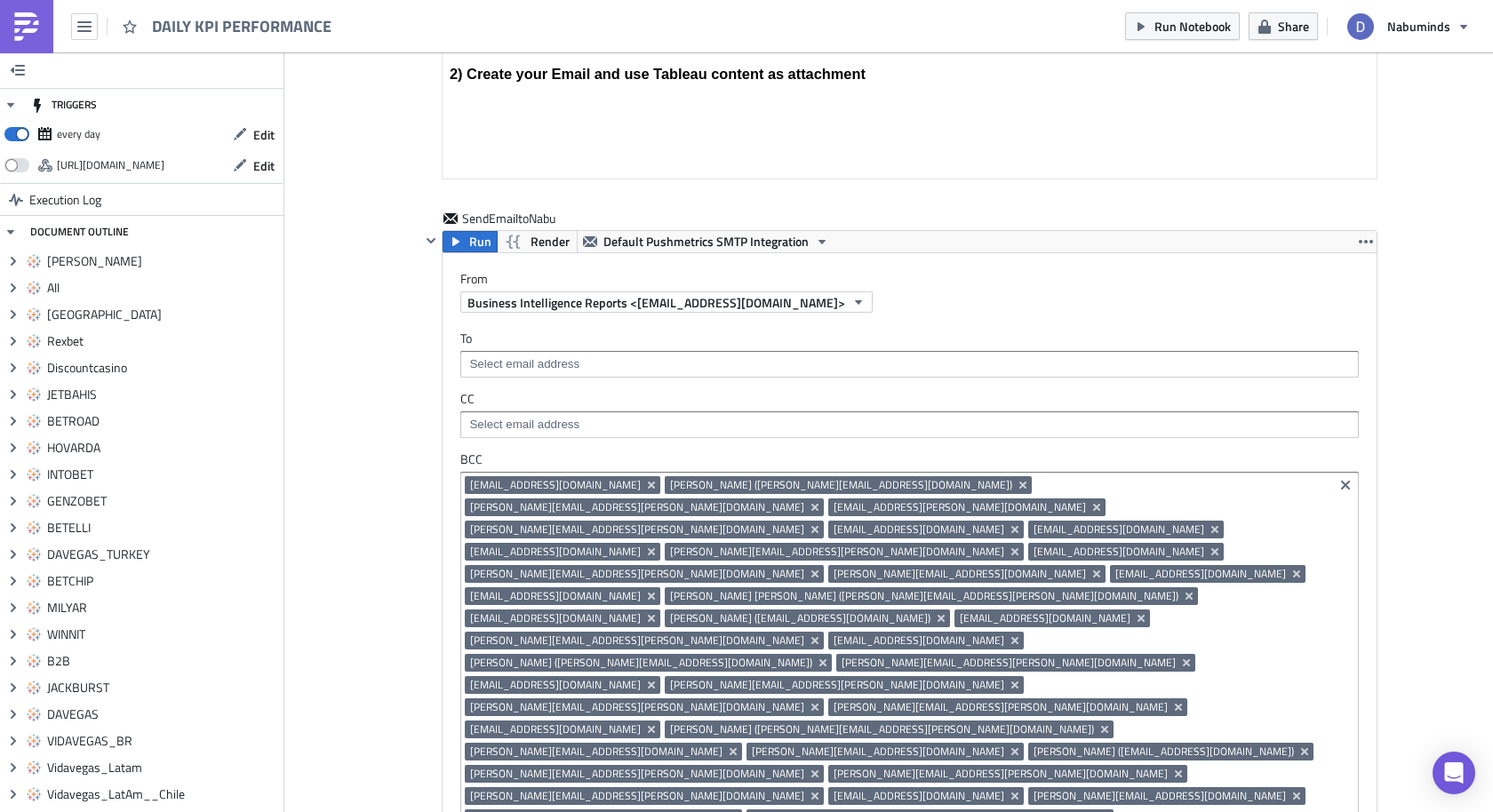
scroll to position [15100, 0]
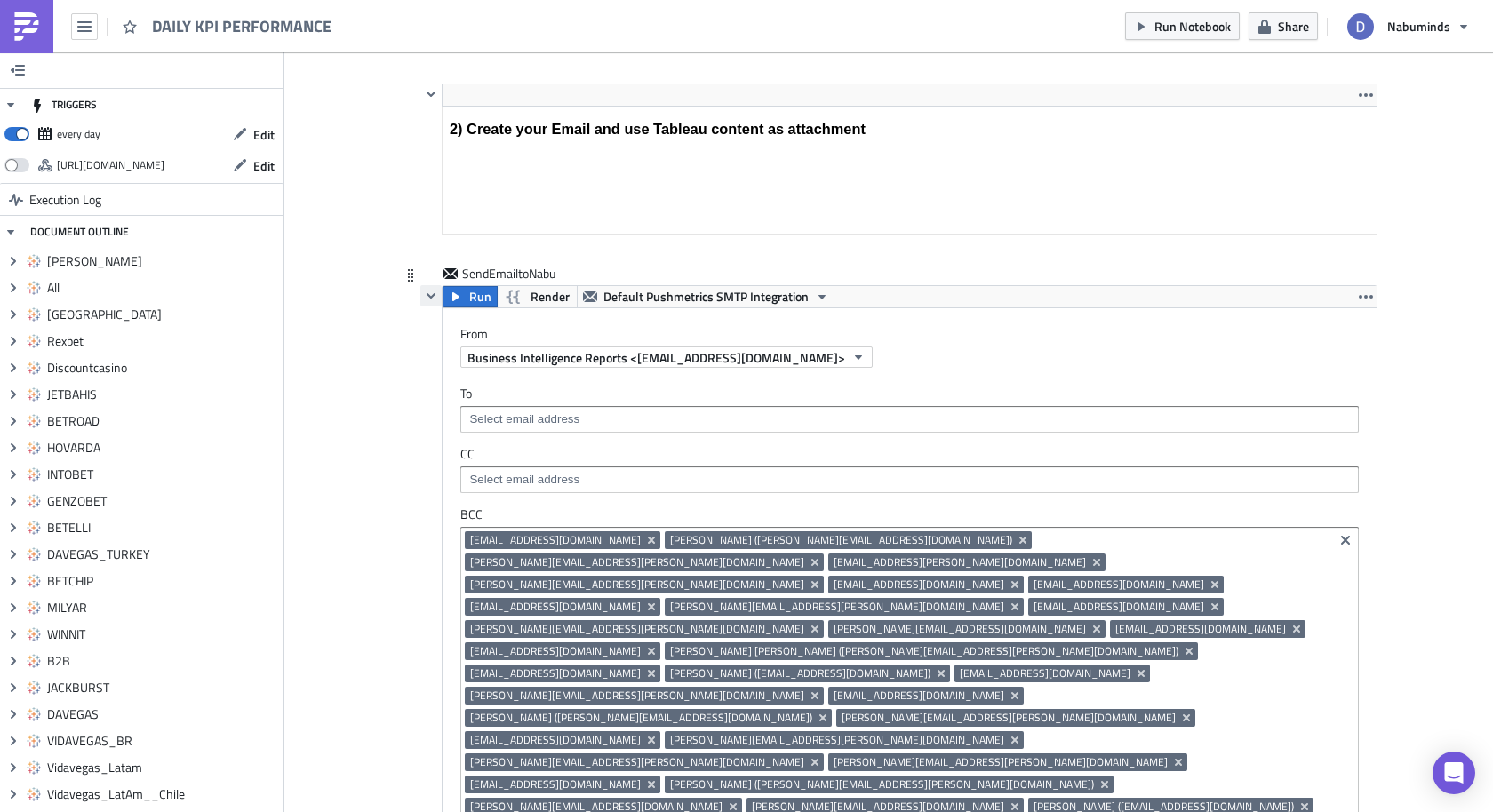
click at [425, 289] on icon "button" at bounding box center [431, 296] width 14 height 14
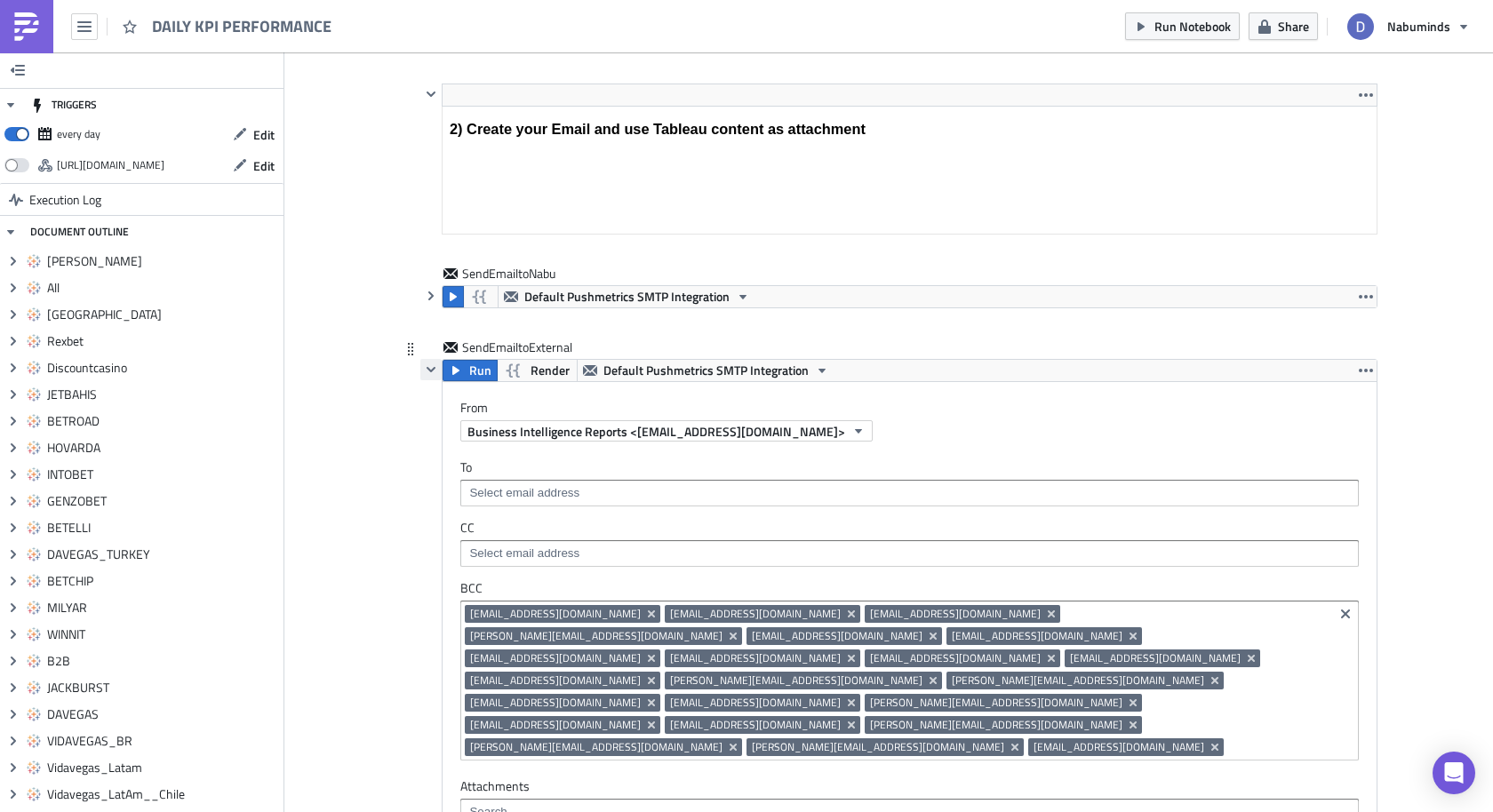
click at [432, 362] on icon "button" at bounding box center [431, 369] width 14 height 14
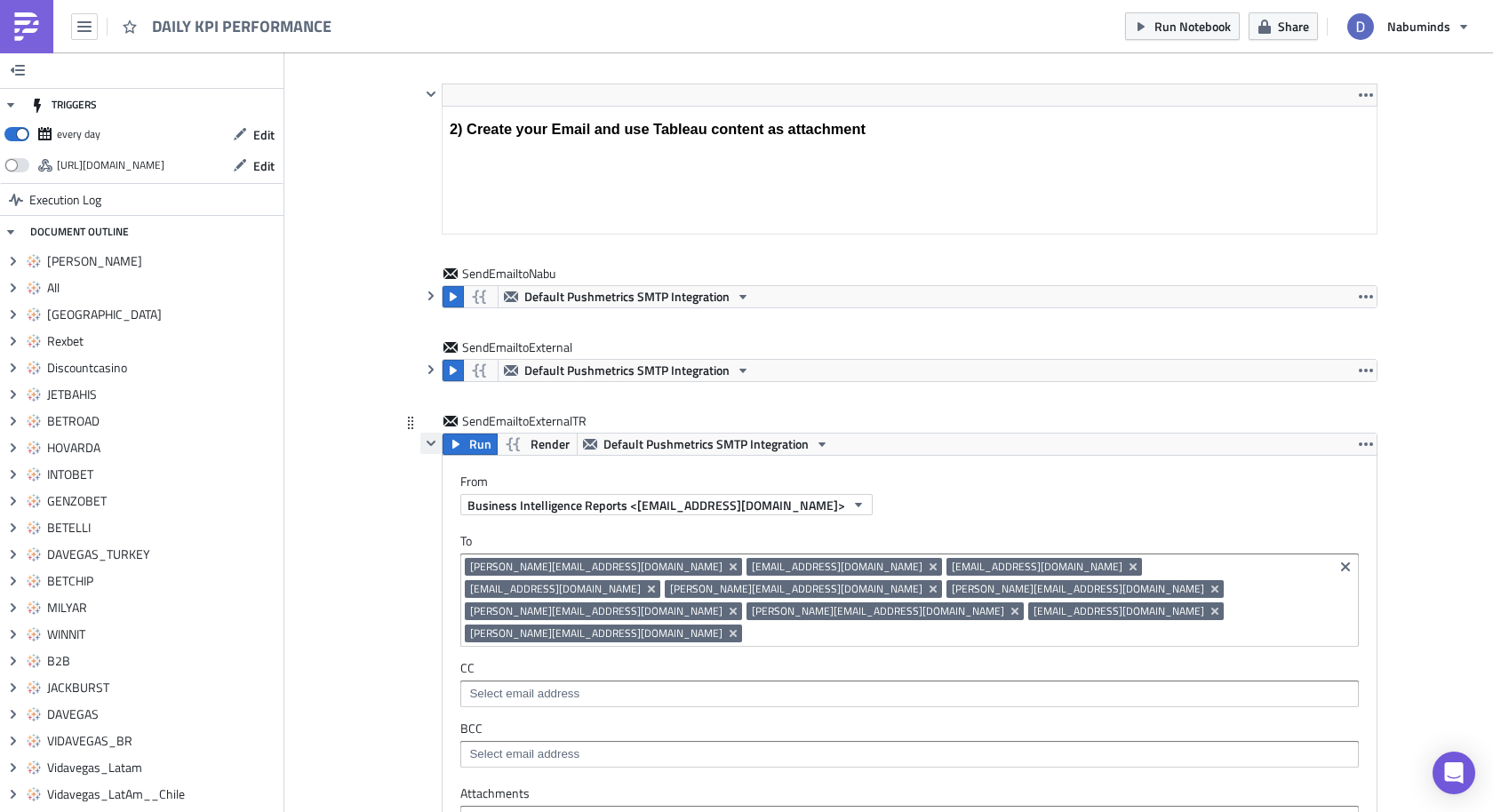
click at [435, 437] on icon "button" at bounding box center [431, 444] width 14 height 14
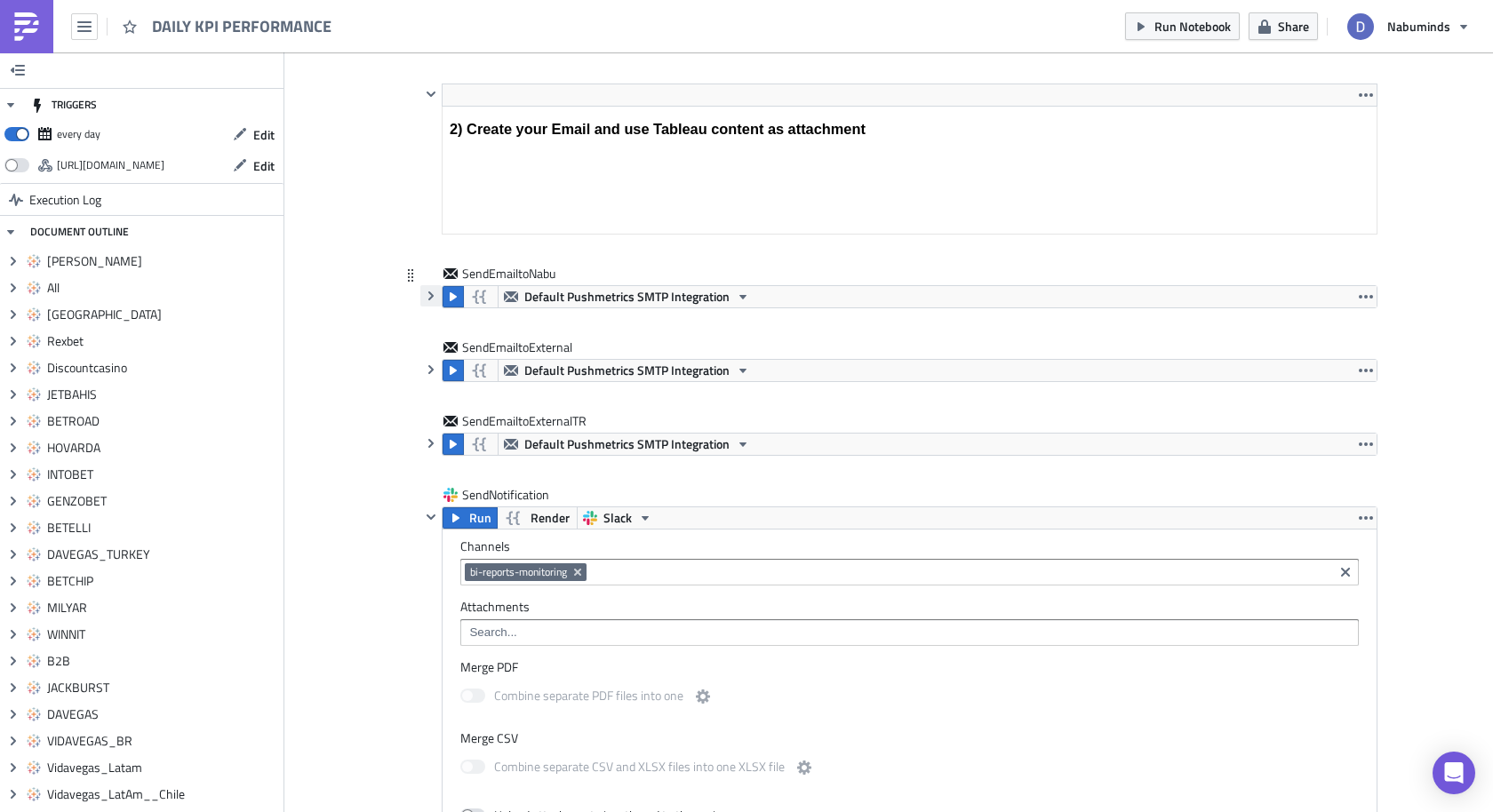
click at [430, 289] on icon "button" at bounding box center [431, 296] width 14 height 14
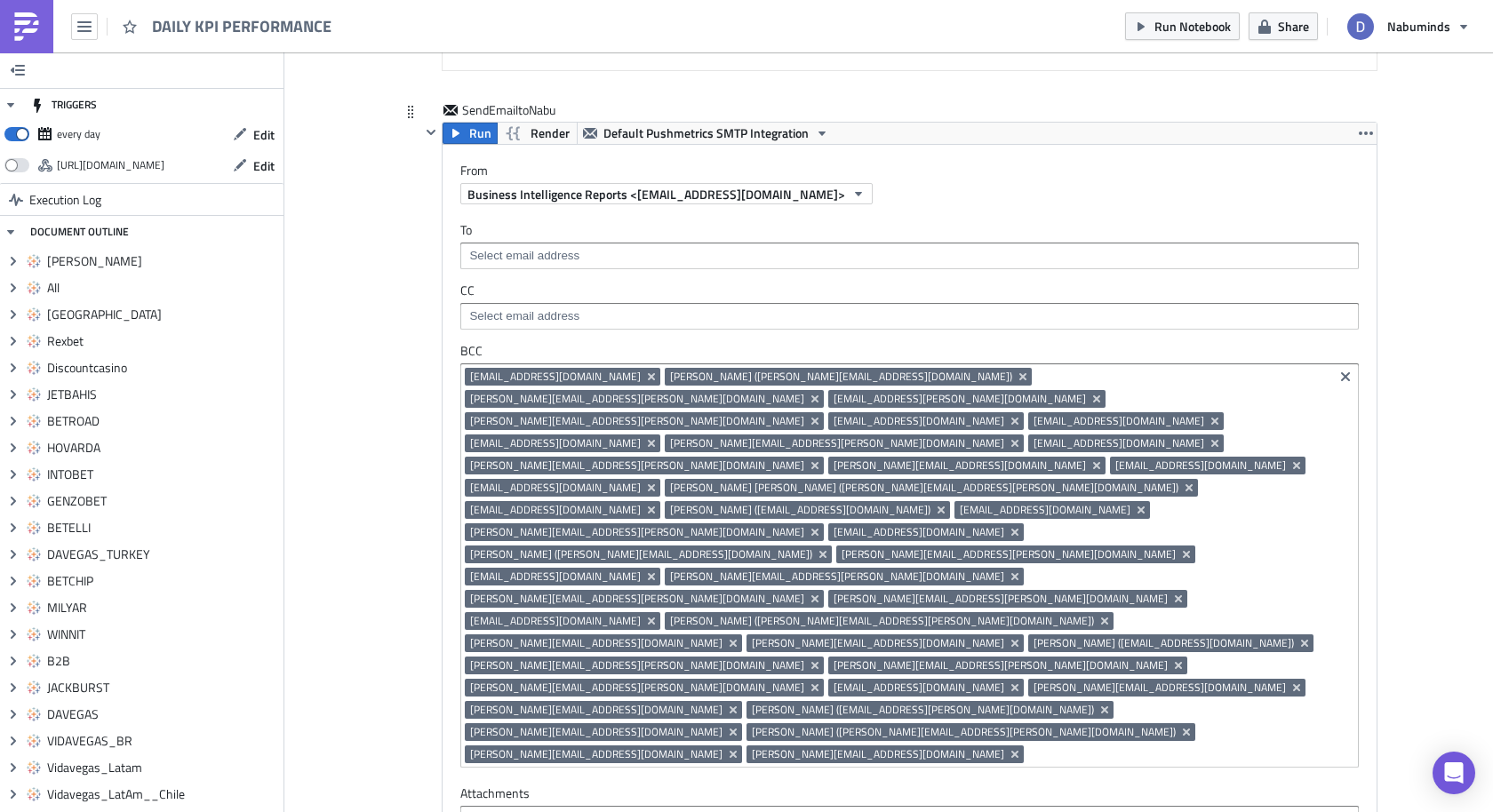
scroll to position [15246, 0]
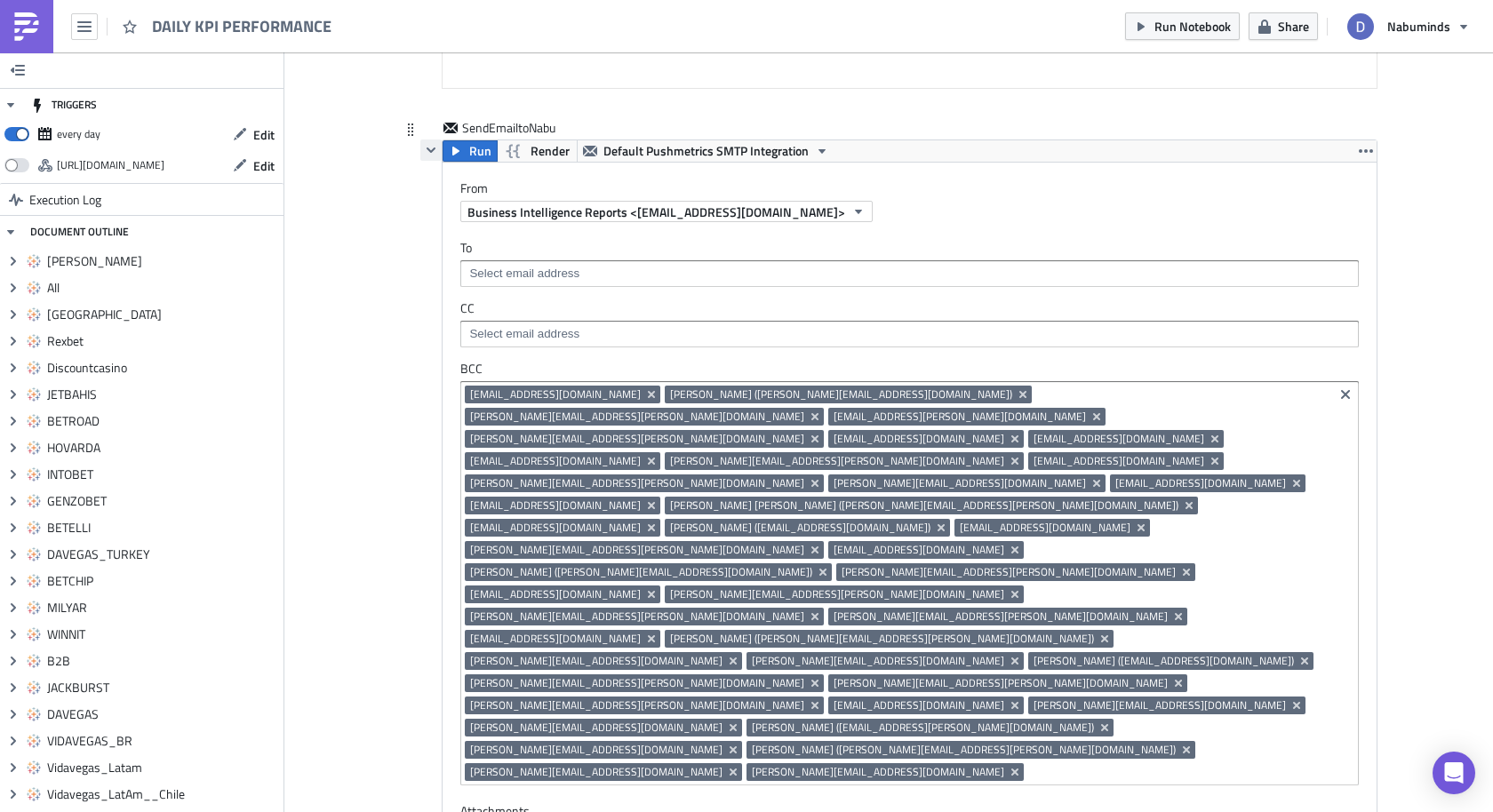
click at [432, 148] on icon "button" at bounding box center [431, 150] width 9 height 5
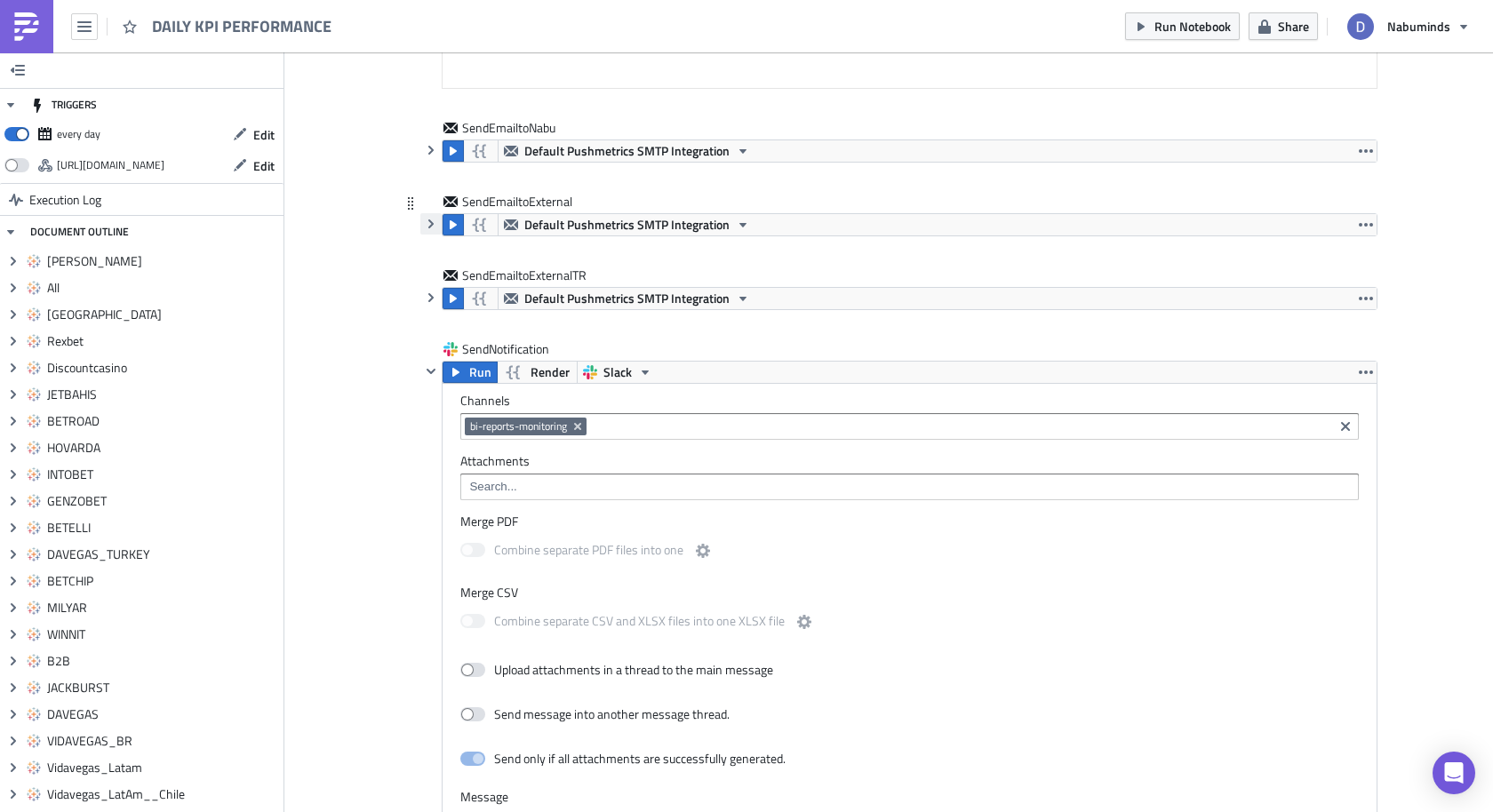
click at [433, 217] on icon "button" at bounding box center [431, 224] width 14 height 14
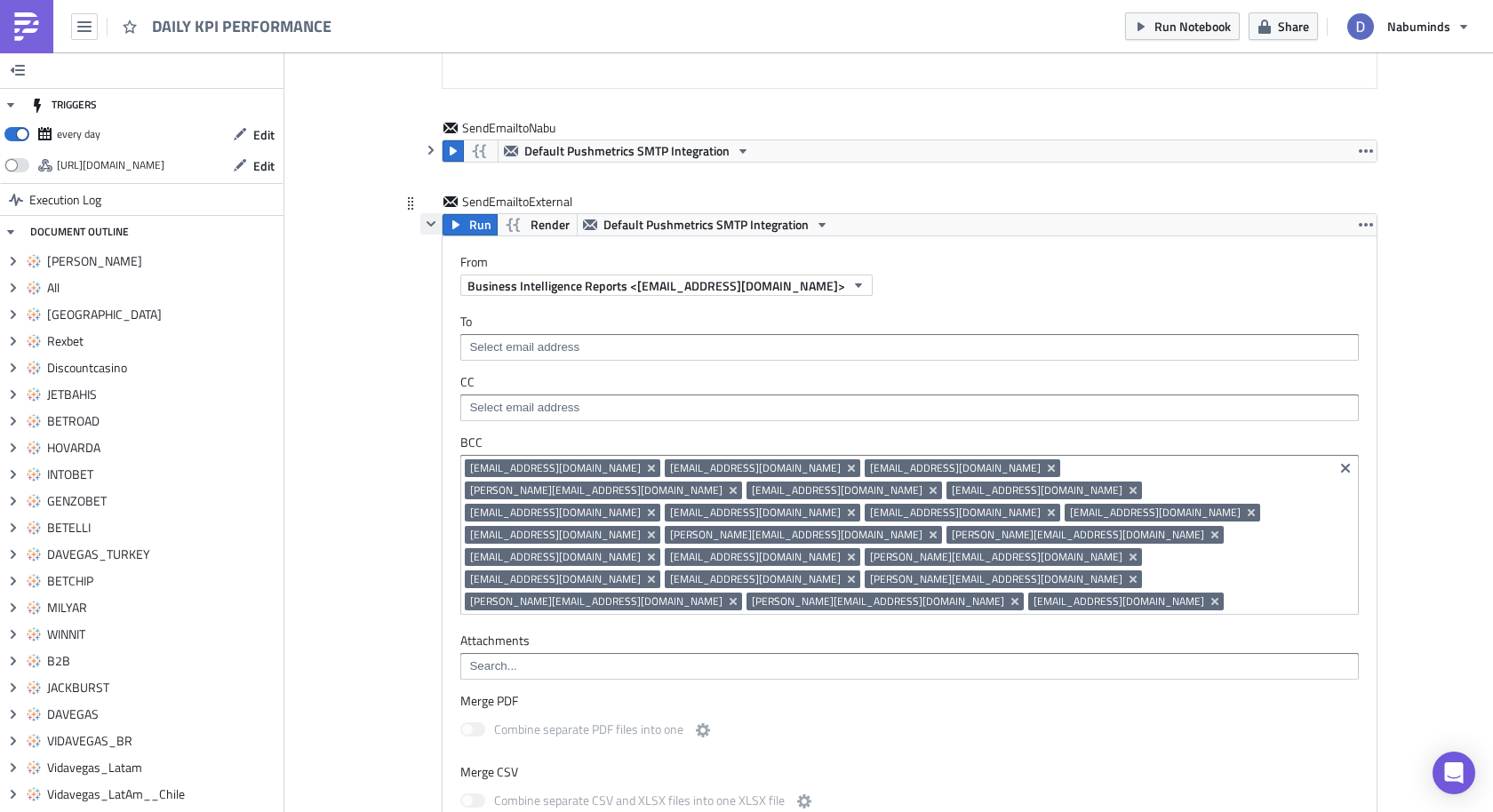
click at [428, 217] on icon "button" at bounding box center [431, 224] width 14 height 14
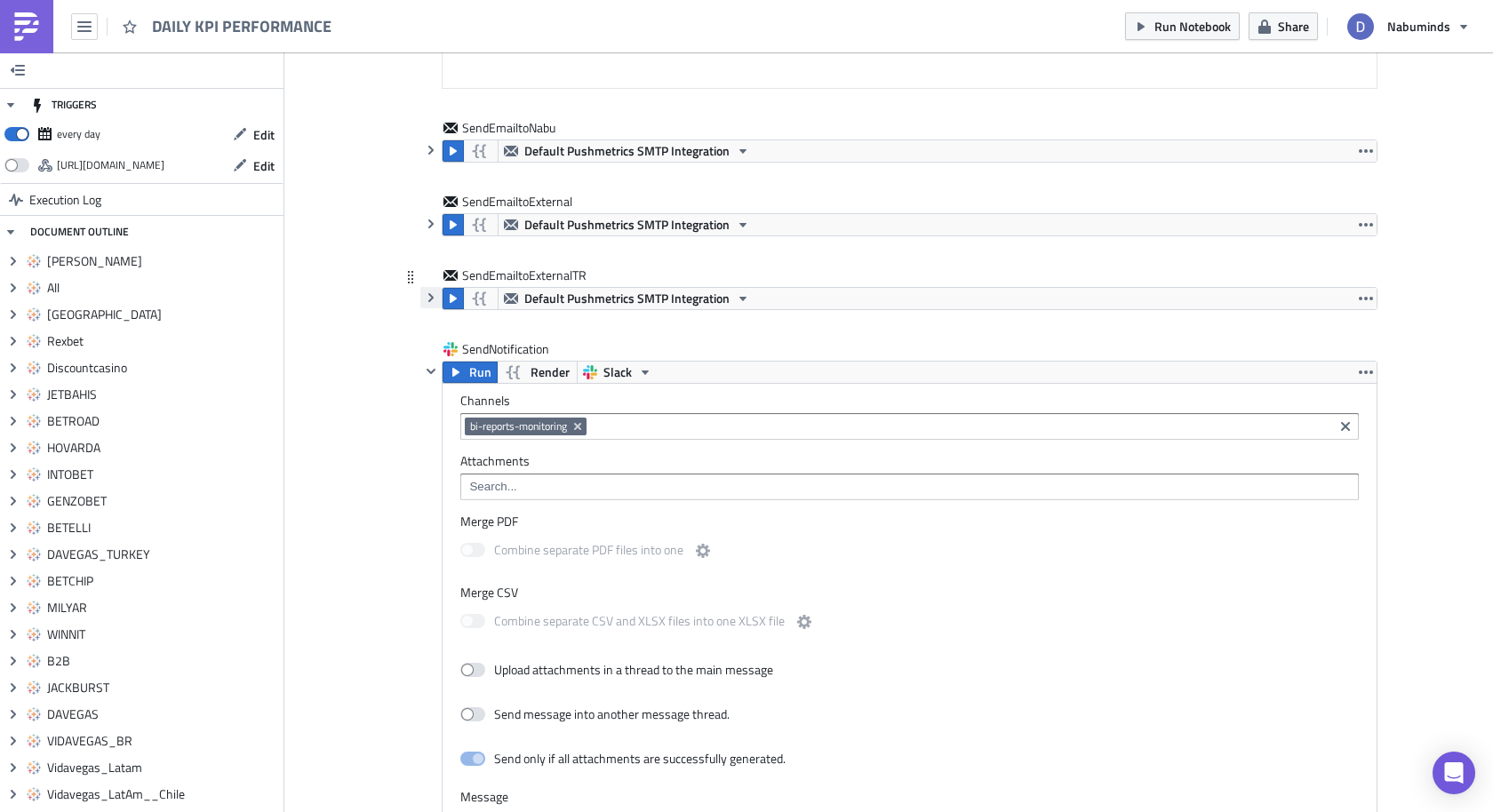
click at [429, 290] on icon "button" at bounding box center [431, 297] width 14 height 14
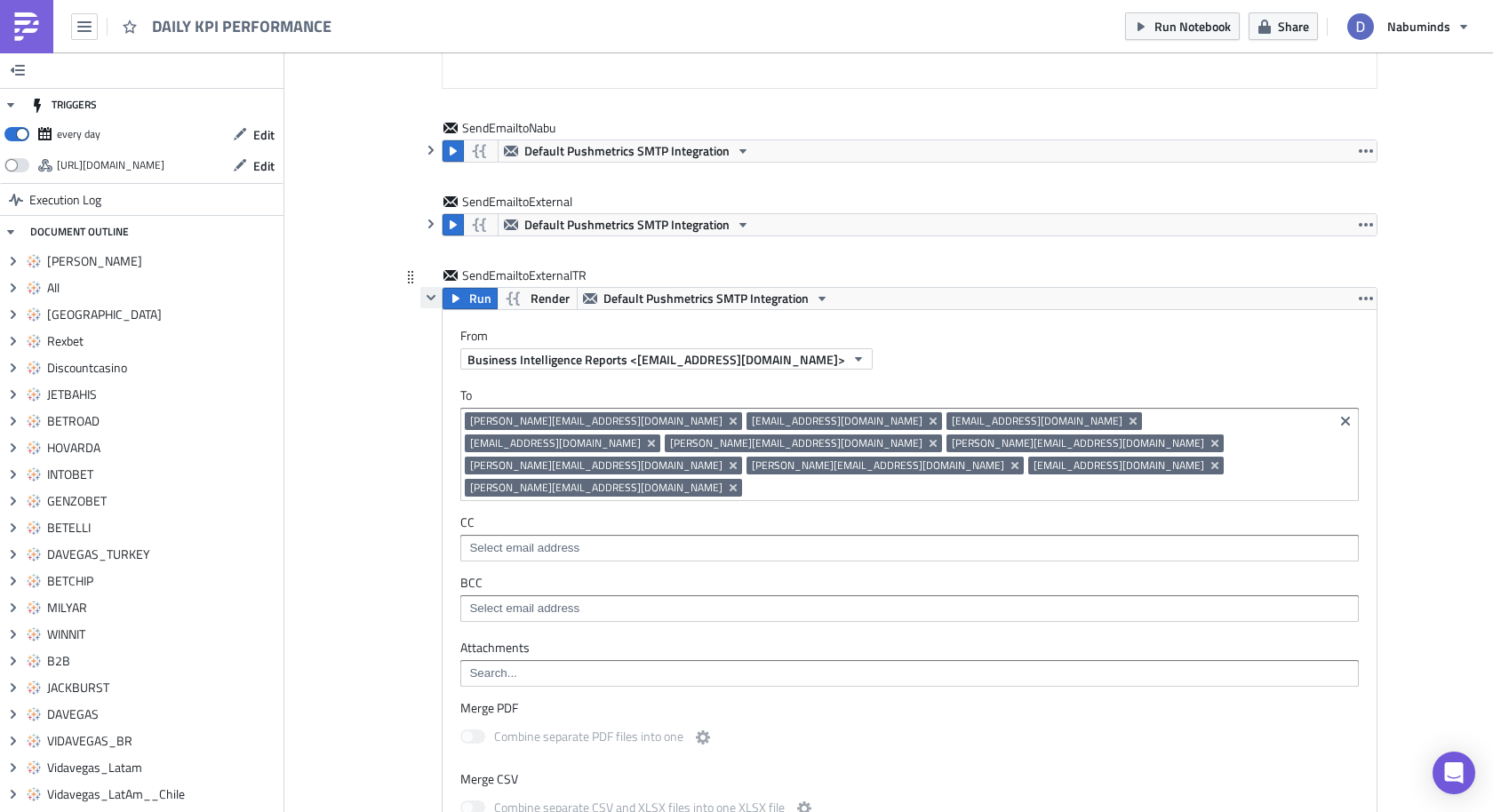
click at [430, 290] on icon "button" at bounding box center [431, 297] width 14 height 14
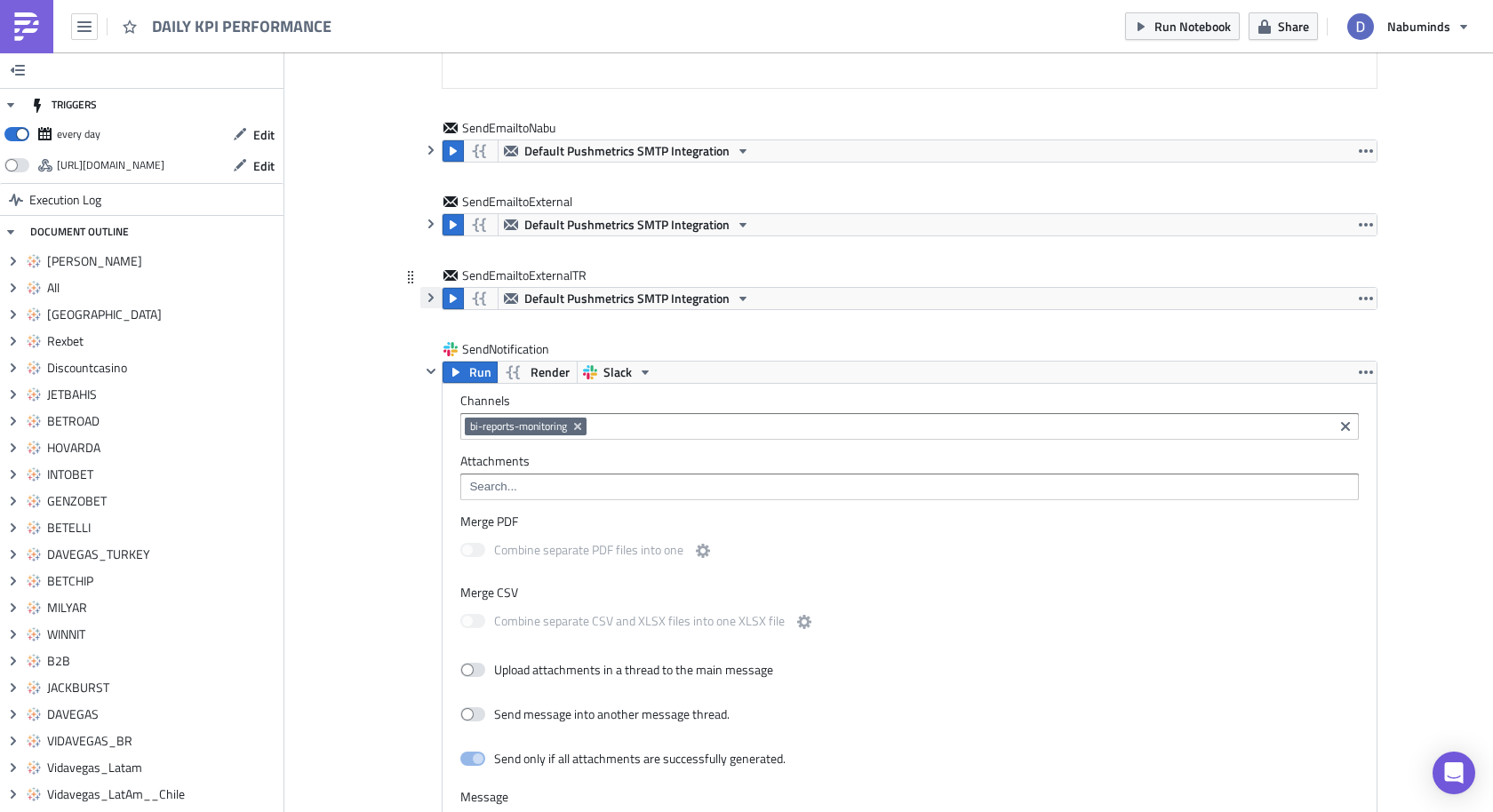
click at [430, 290] on icon "button" at bounding box center [431, 297] width 14 height 14
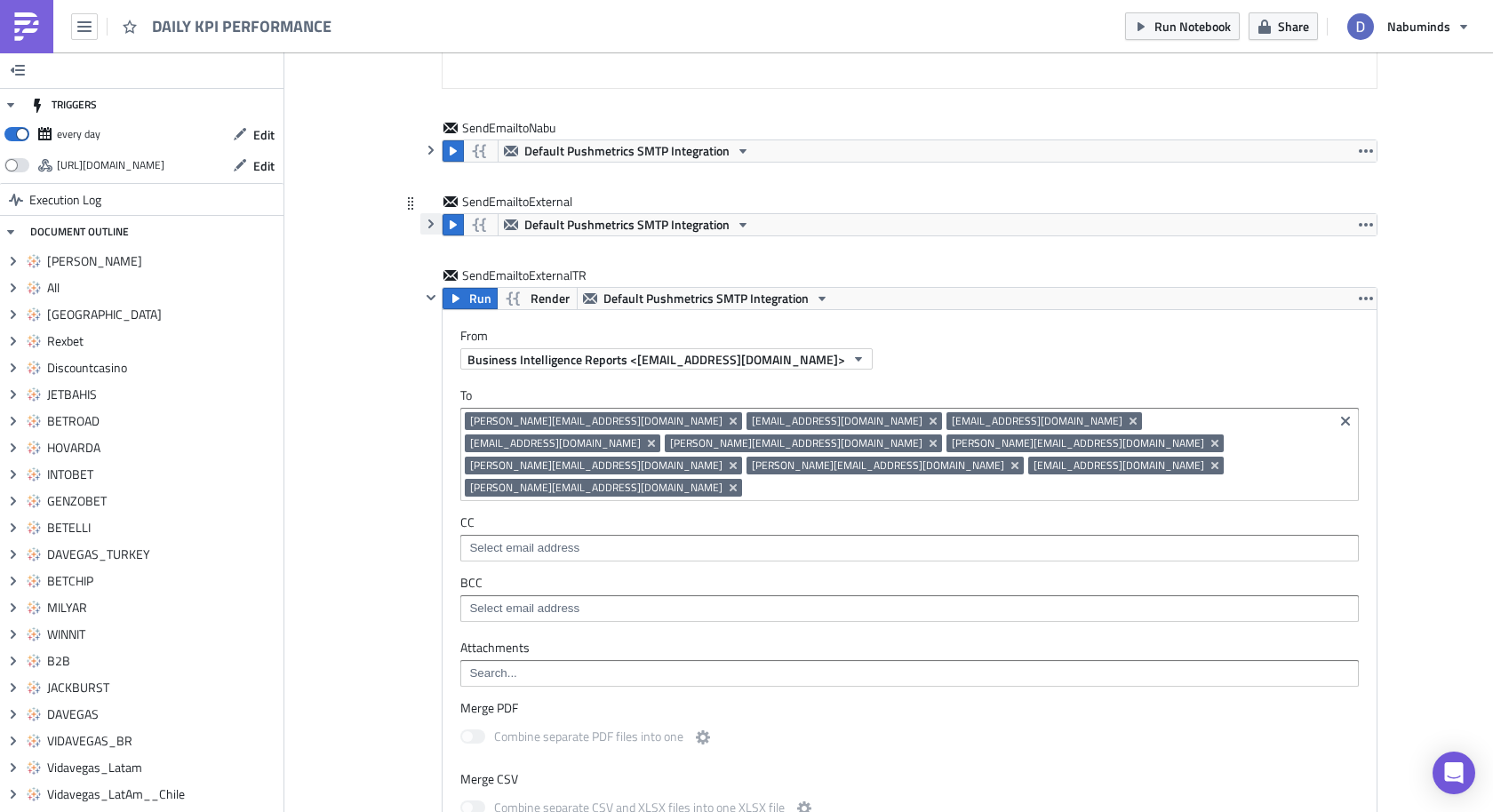
click at [432, 220] on icon "button" at bounding box center [430, 224] width 5 height 9
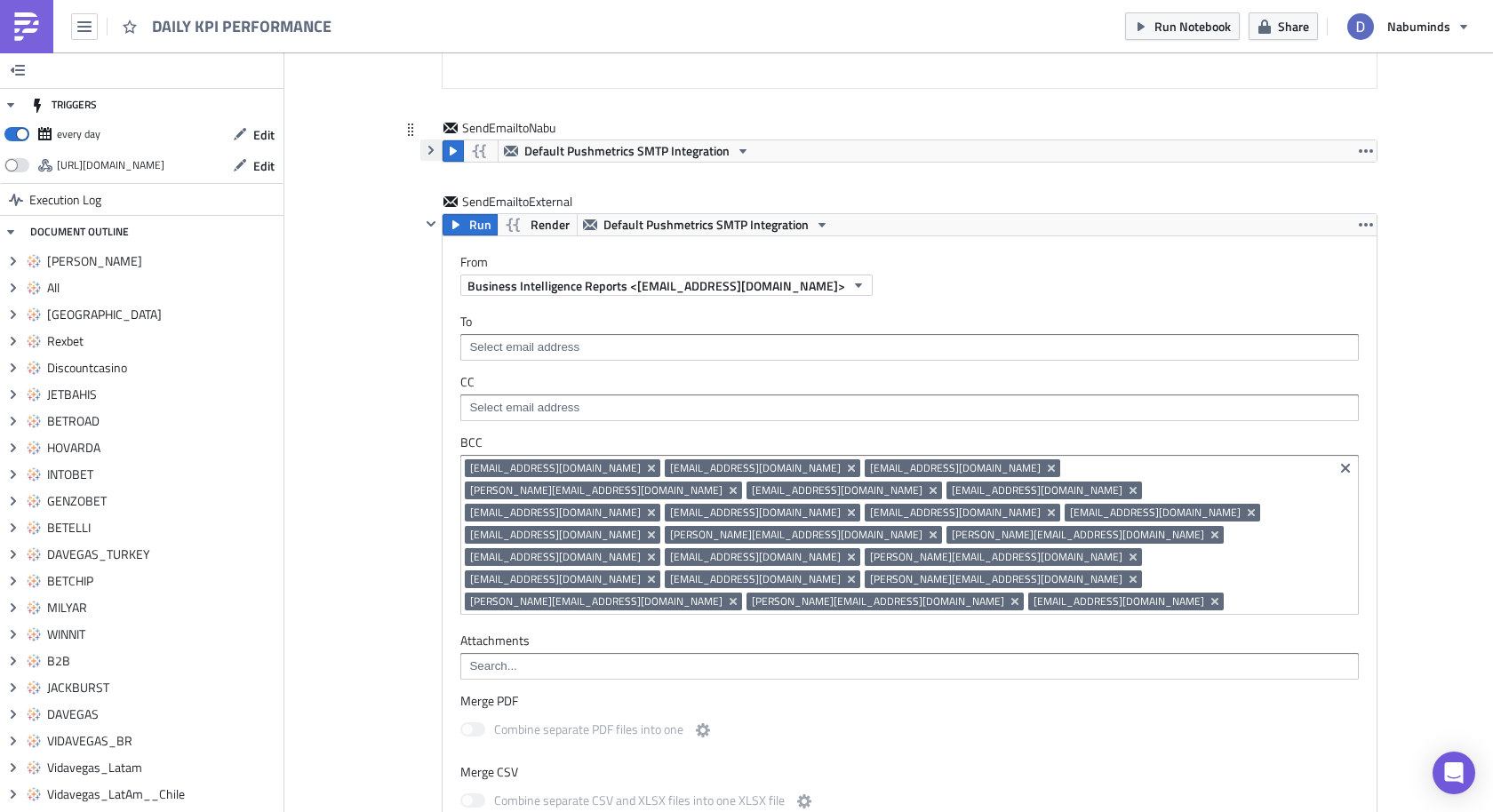
click at [431, 143] on icon "button" at bounding box center [431, 150] width 14 height 14
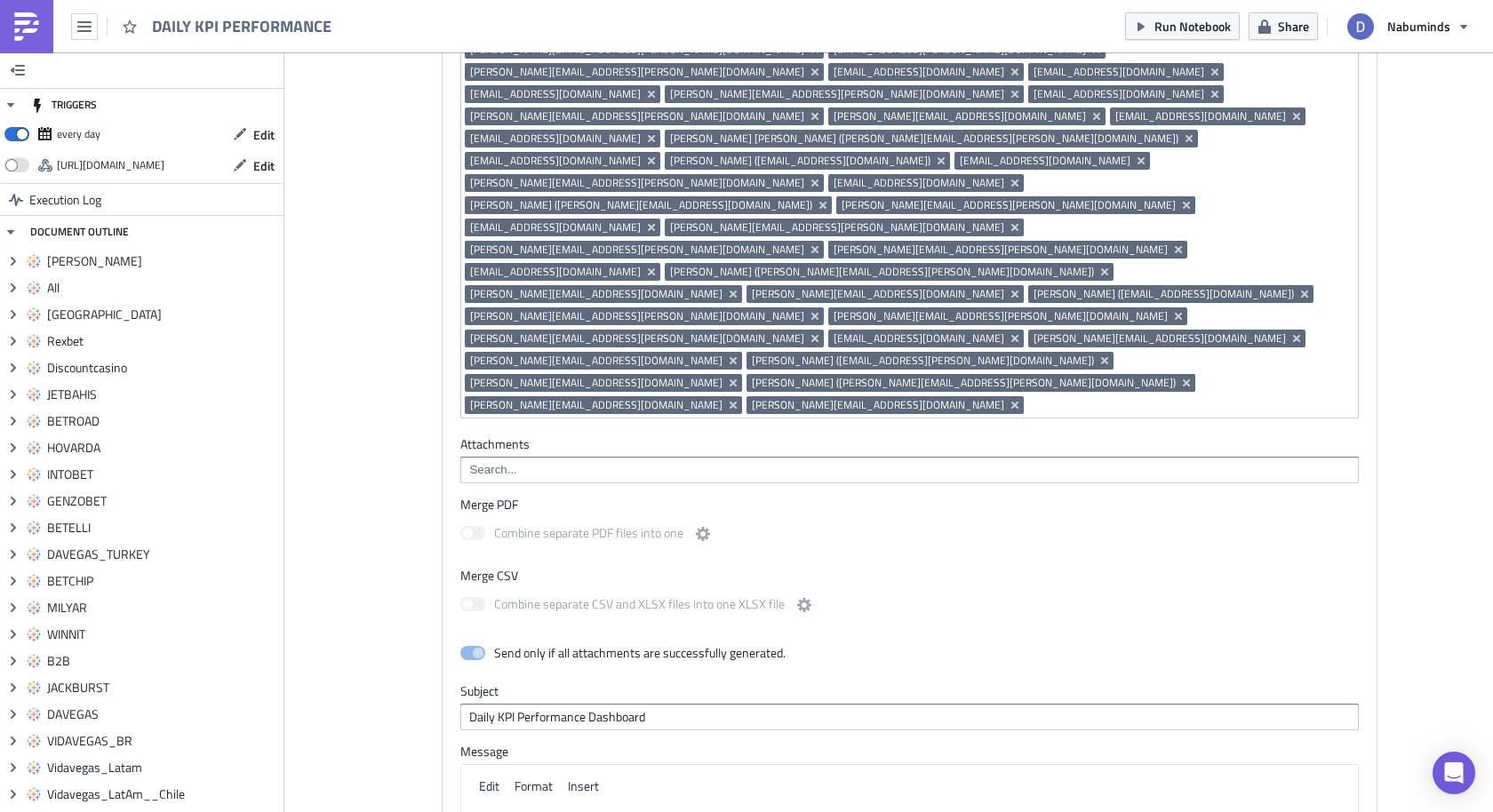
scroll to position [15714, 0]
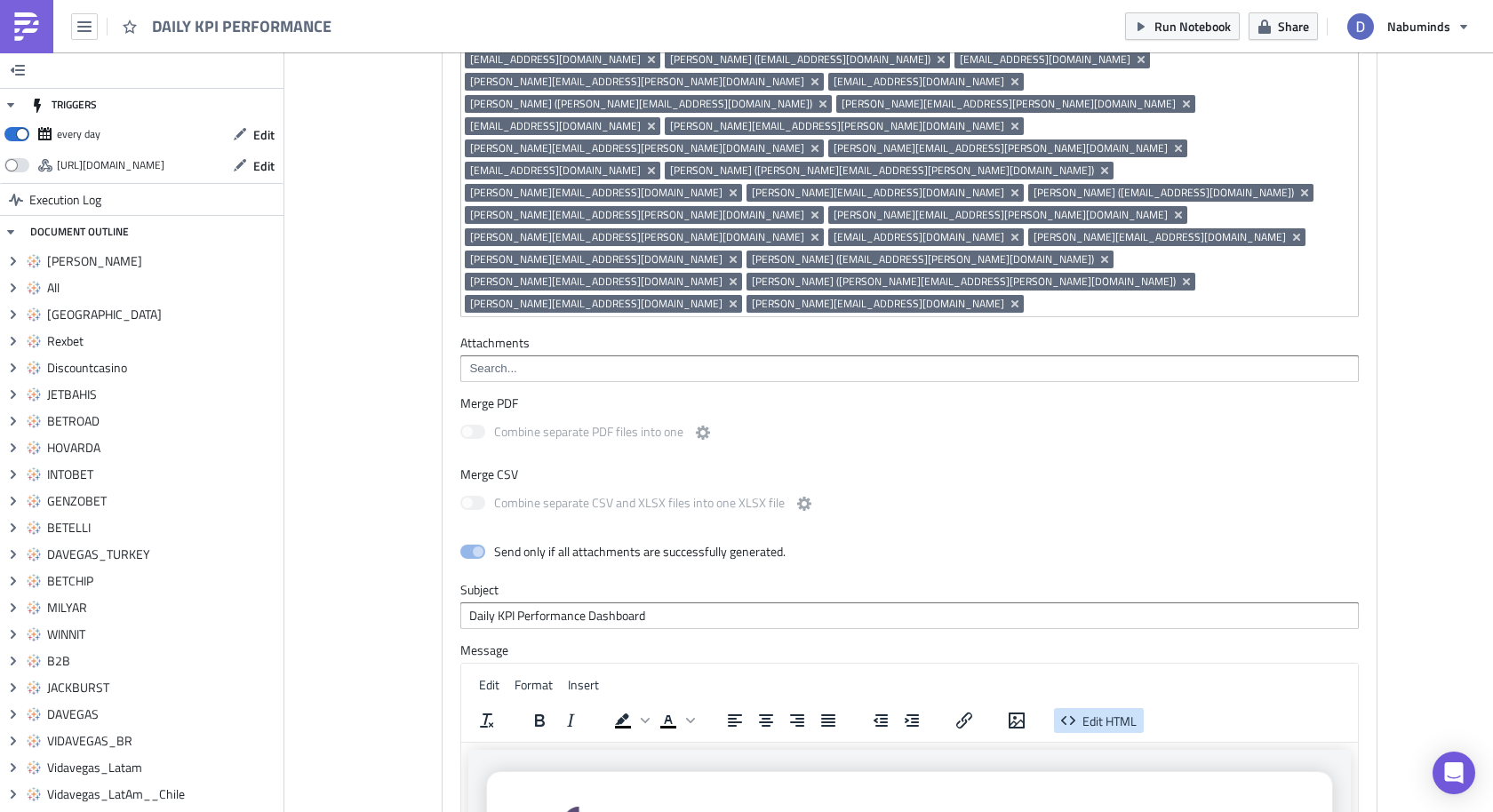
click at [1077, 708] on button "Edit HTML" at bounding box center [1099, 720] width 90 height 25
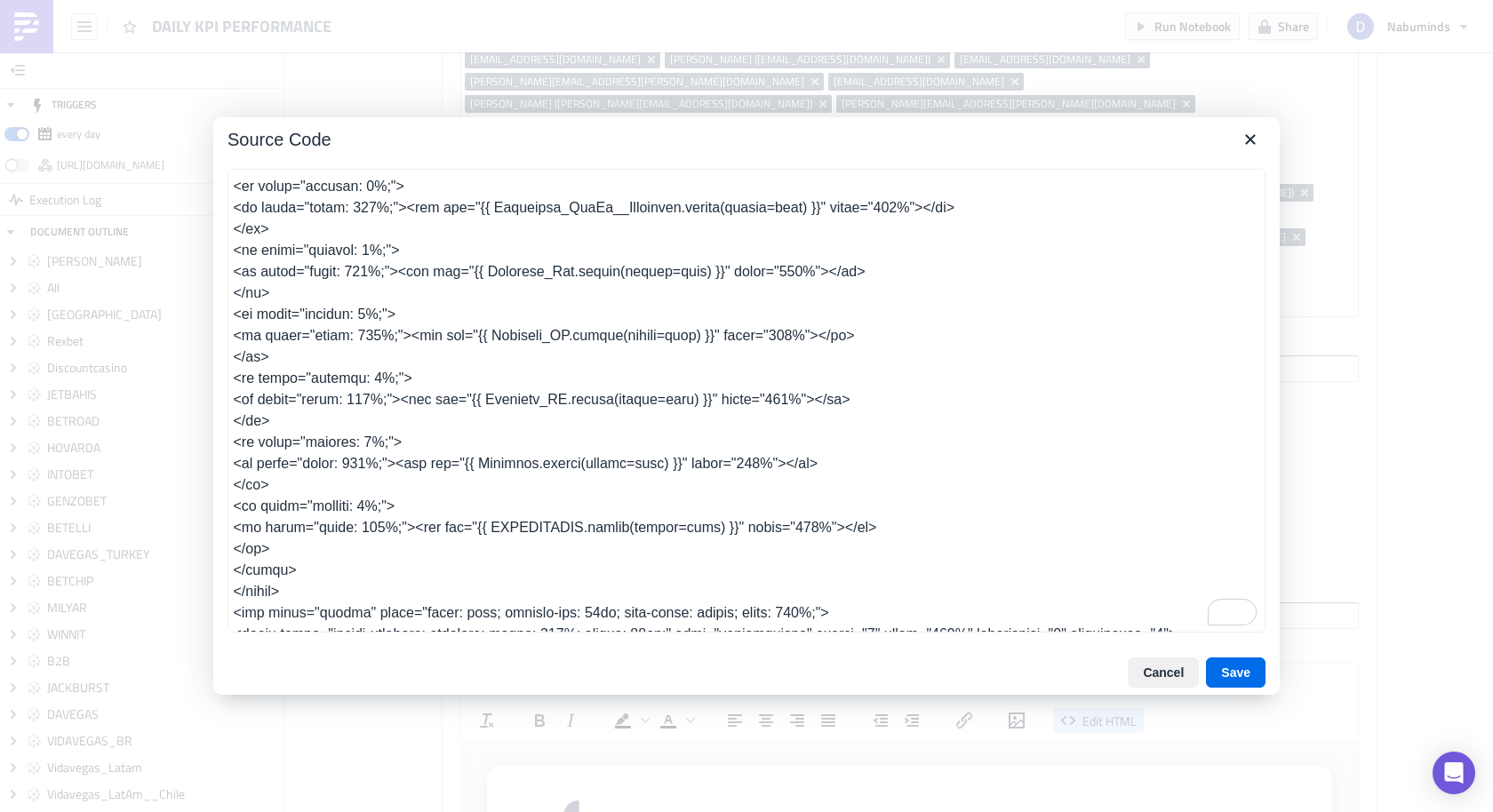
scroll to position [2621, 0]
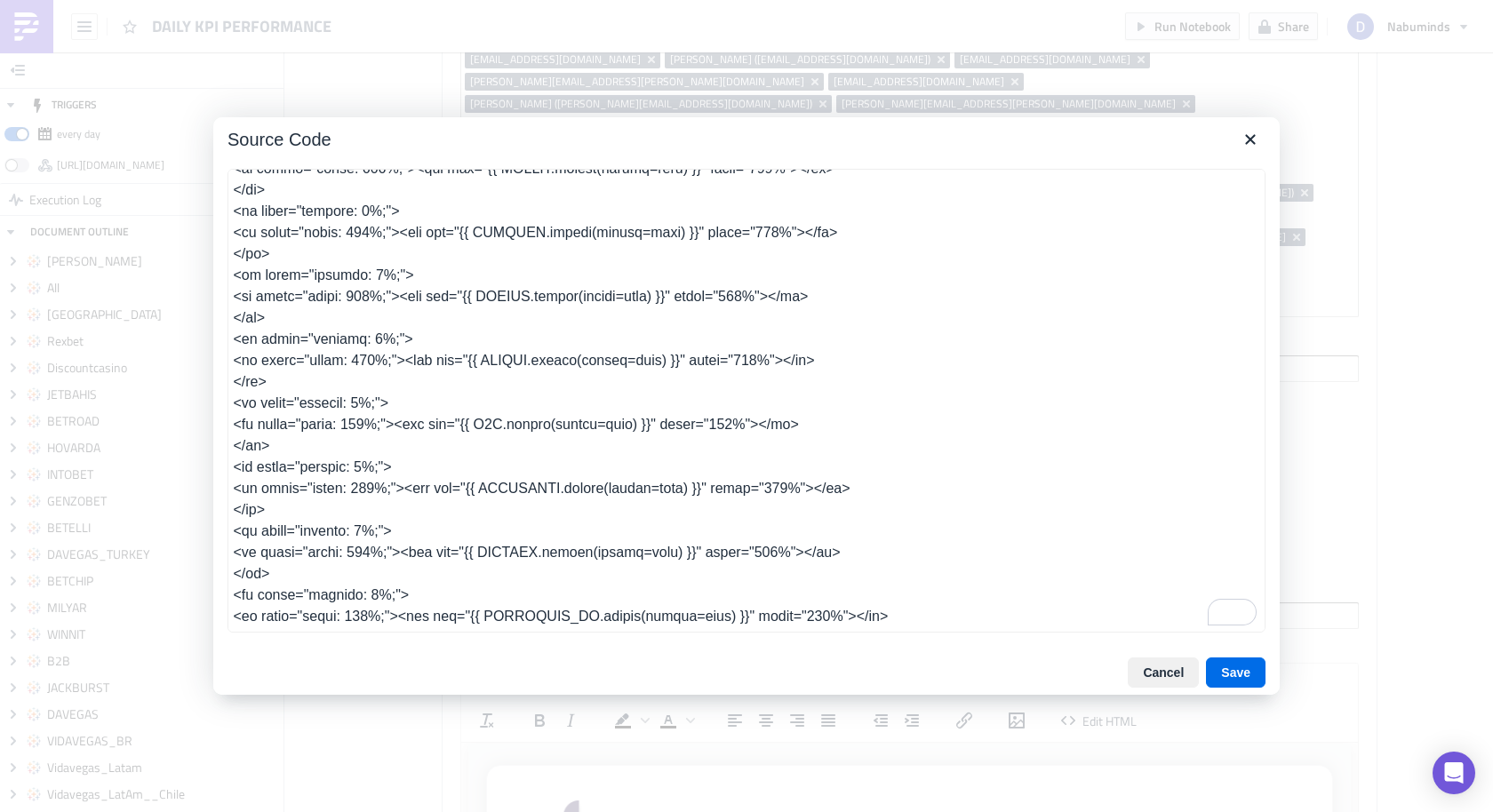
drag, startPoint x: 273, startPoint y: 403, endPoint x: 215, endPoint y: 364, distance: 69.9
click at [214, 363] on div at bounding box center [746, 402] width 1067 height 496
click at [298, 401] on textarea "To enrich screen reader interactions, please activate Accessibility in Grammarl…" at bounding box center [747, 400] width 1038 height 463
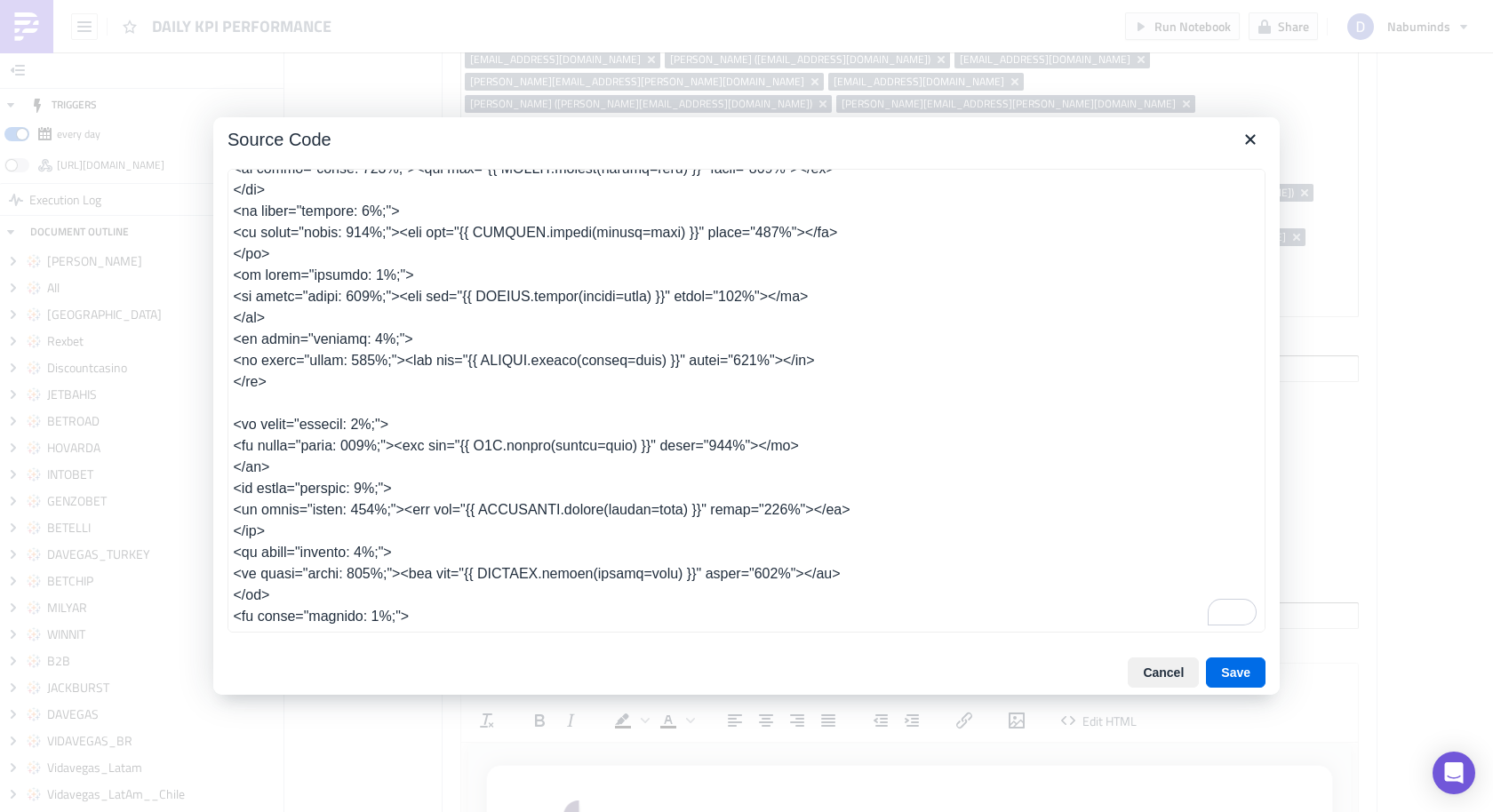
type textarea "<table class="body" style="border-collapse: separate; mso-table-lspace: 0pt; ms…"
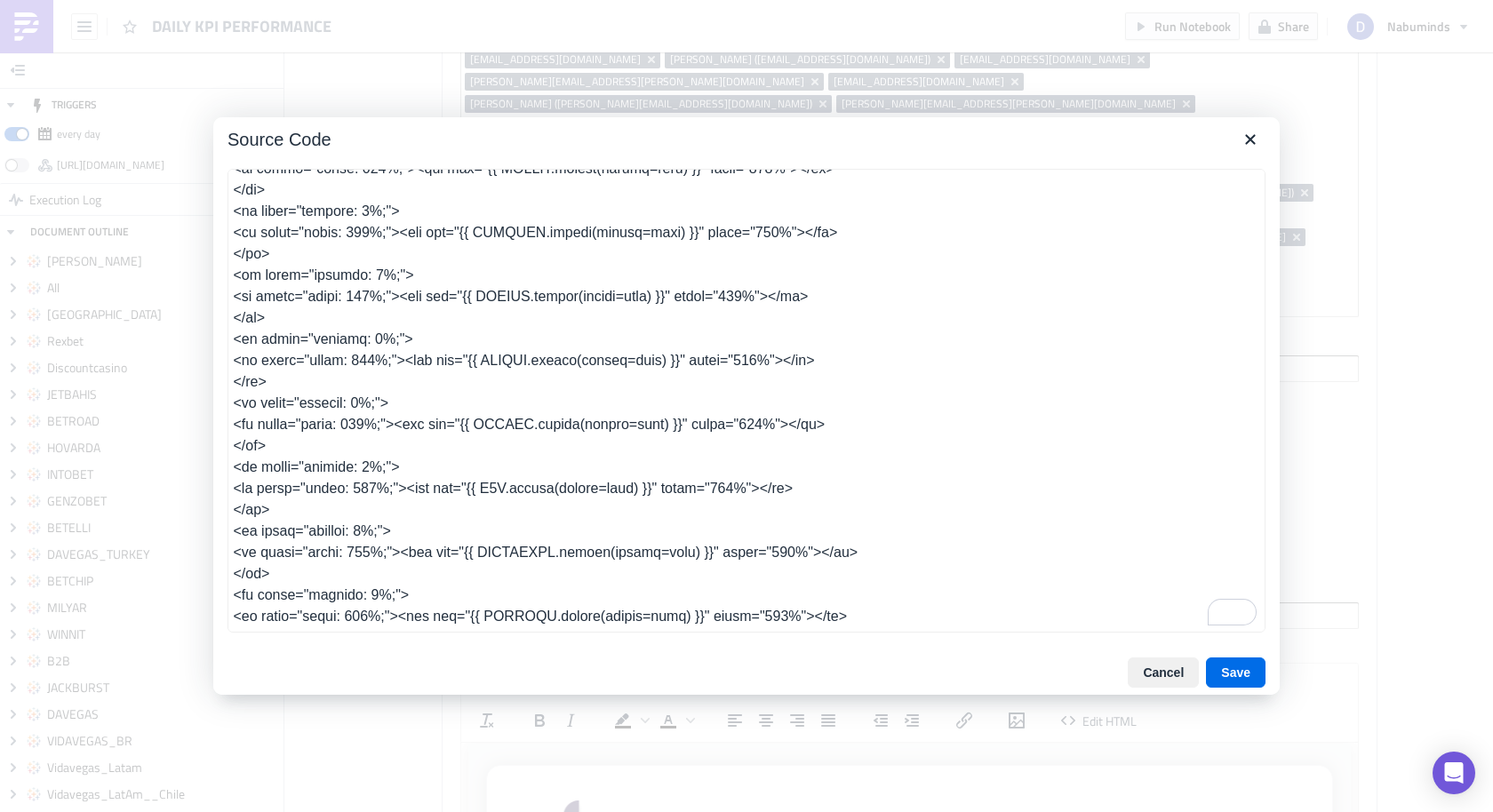
drag, startPoint x: 536, startPoint y: 443, endPoint x: 487, endPoint y: 443, distance: 49.0
click at [487, 443] on textarea "To enrich screen reader interactions, please activate Accessibility in Grammarl…" at bounding box center [747, 400] width 1038 height 463
click at [490, 445] on textarea "To enrich screen reader interactions, please activate Accessibility in Grammarl…" at bounding box center [747, 400] width 1038 height 463
click at [1156, 669] on button "Cancel" at bounding box center [1164, 672] width 71 height 31
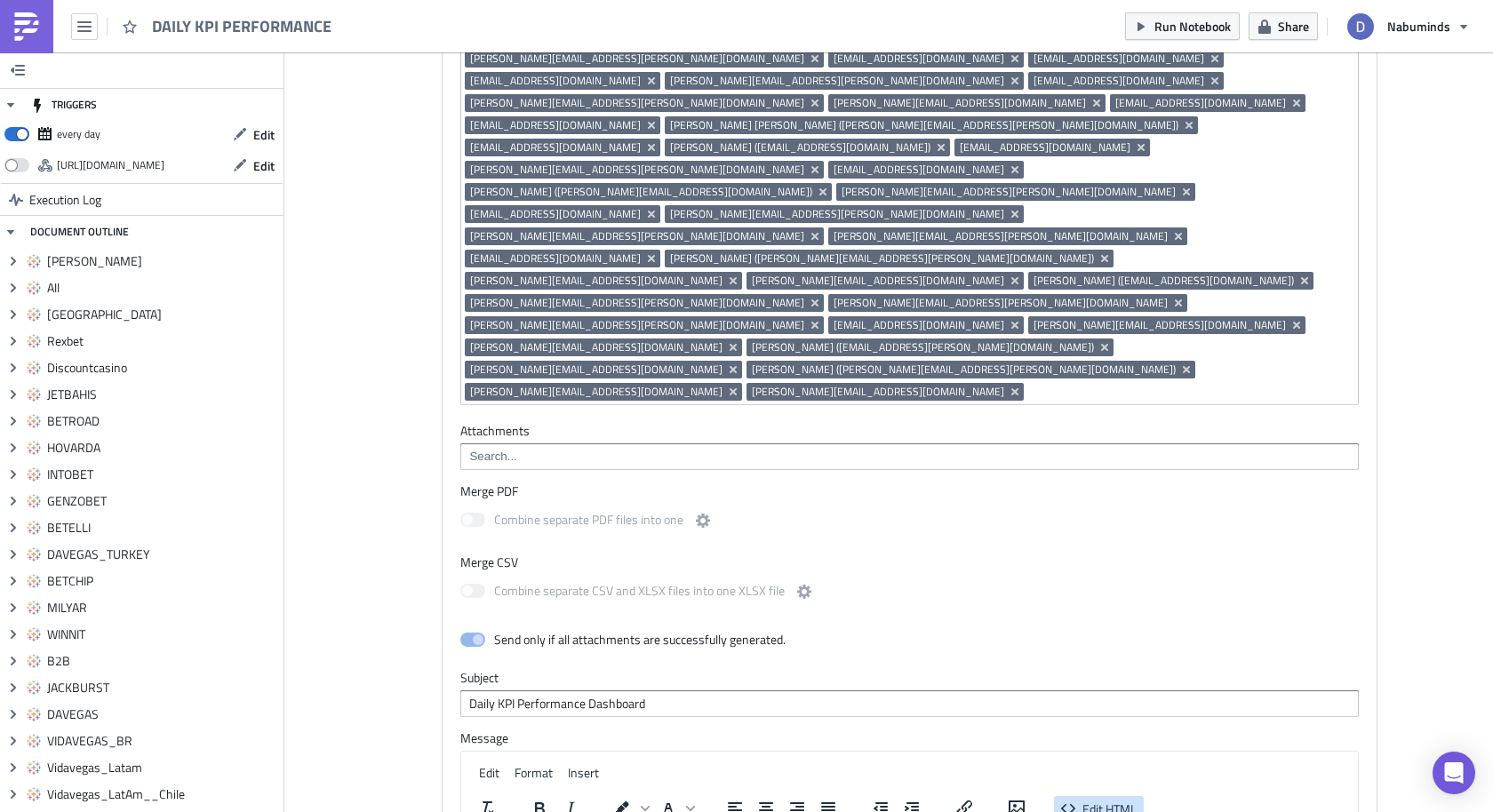
click at [1072, 798] on icon "button" at bounding box center [1069, 809] width 22 height 22
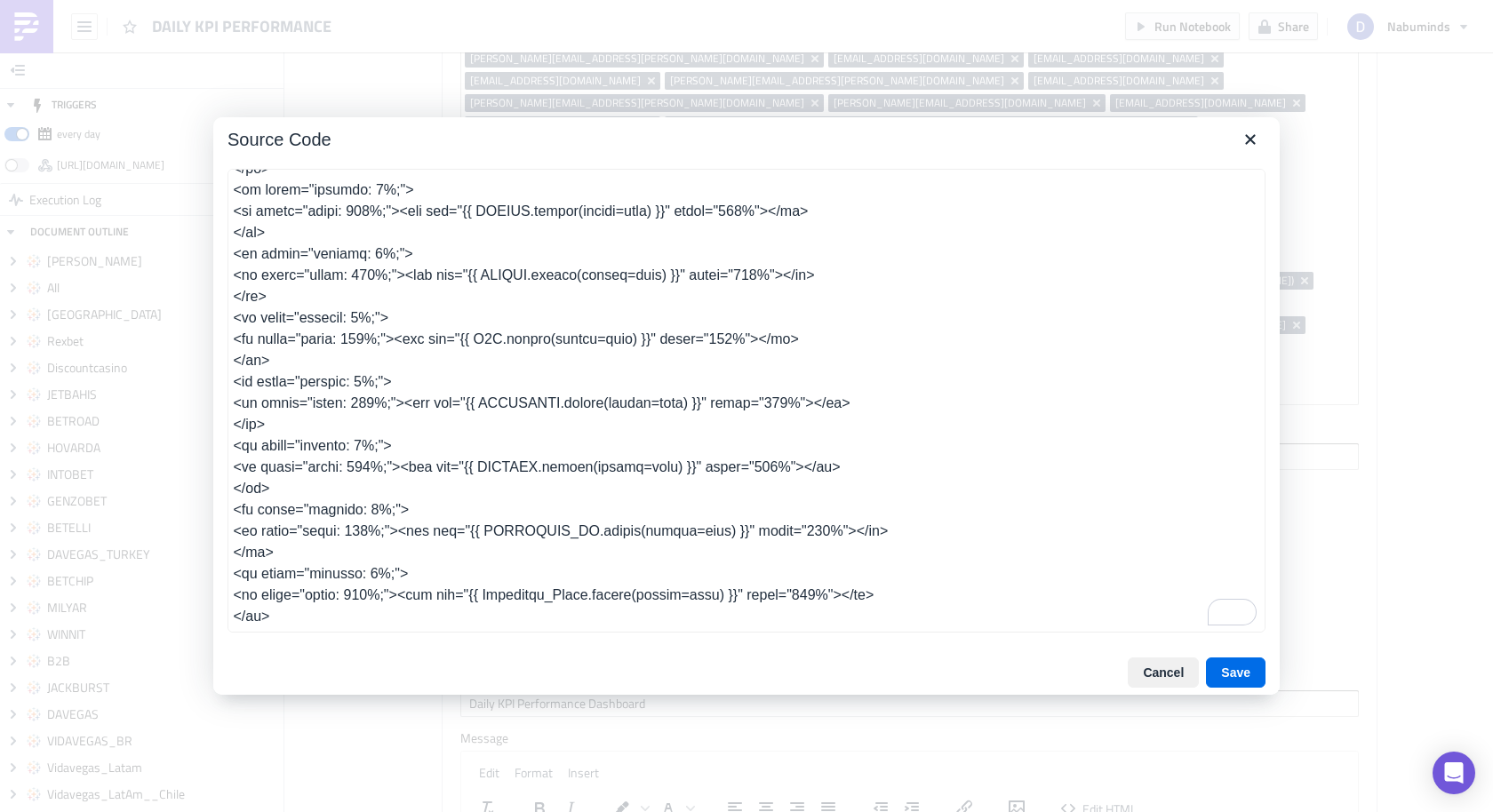
click at [355, 315] on textarea "To enrich screen reader interactions, please activate Accessibility in Grammarl…" at bounding box center [747, 400] width 1038 height 463
click at [537, 356] on textarea "To enrich screen reader interactions, please activate Accessibility in Grammarl…" at bounding box center [747, 400] width 1038 height 463
drag, startPoint x: 537, startPoint y: 356, endPoint x: 488, endPoint y: 353, distance: 49.1
click at [488, 353] on textarea "To enrich screen reader interactions, please activate Accessibility in Grammarl…" at bounding box center [747, 400] width 1038 height 463
type textarea "<table class="body" style="border-collapse: separate; mso-table-lspace: 0pt; ms…"
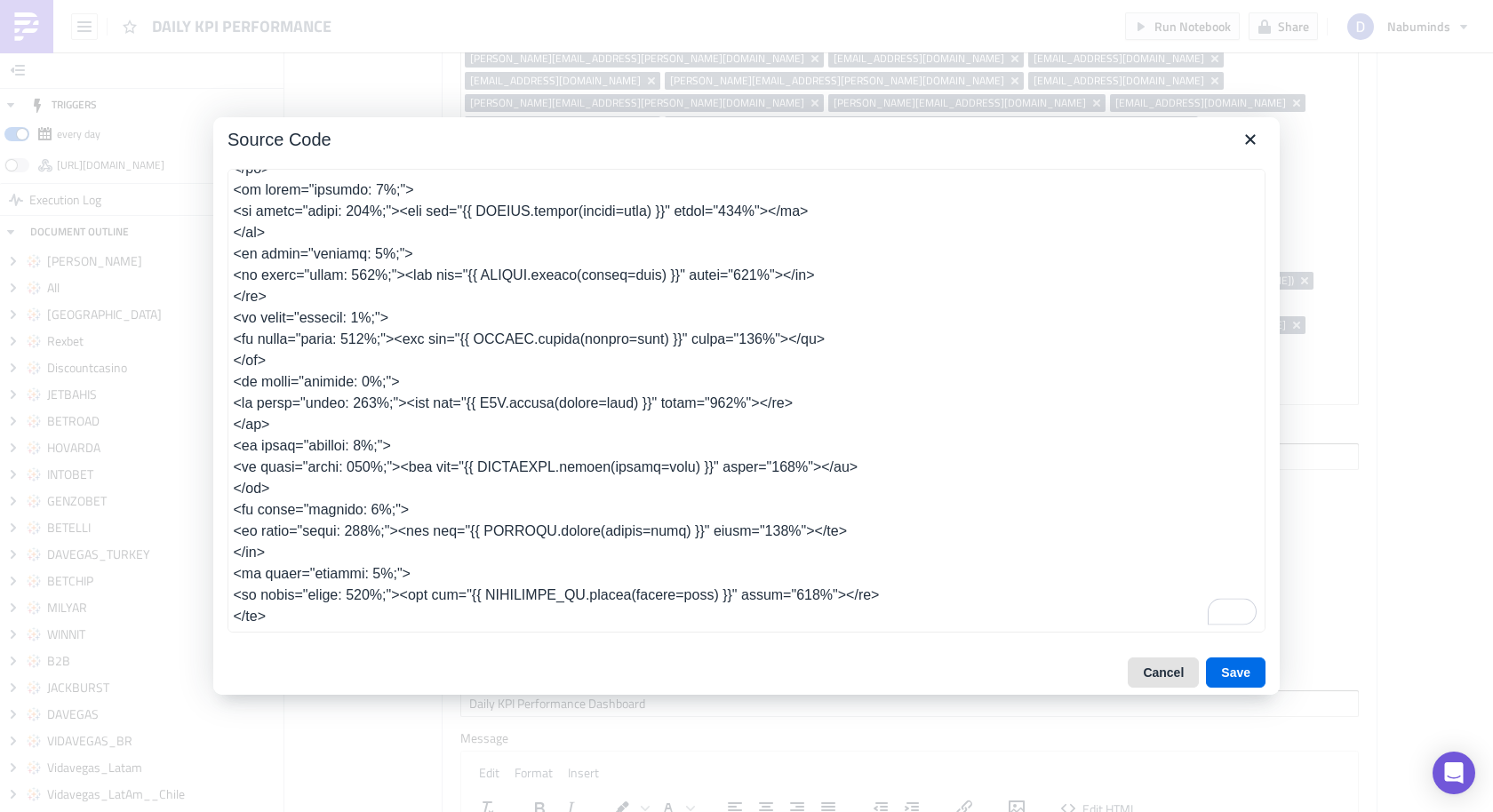
click at [1158, 670] on button "Cancel" at bounding box center [1164, 672] width 71 height 31
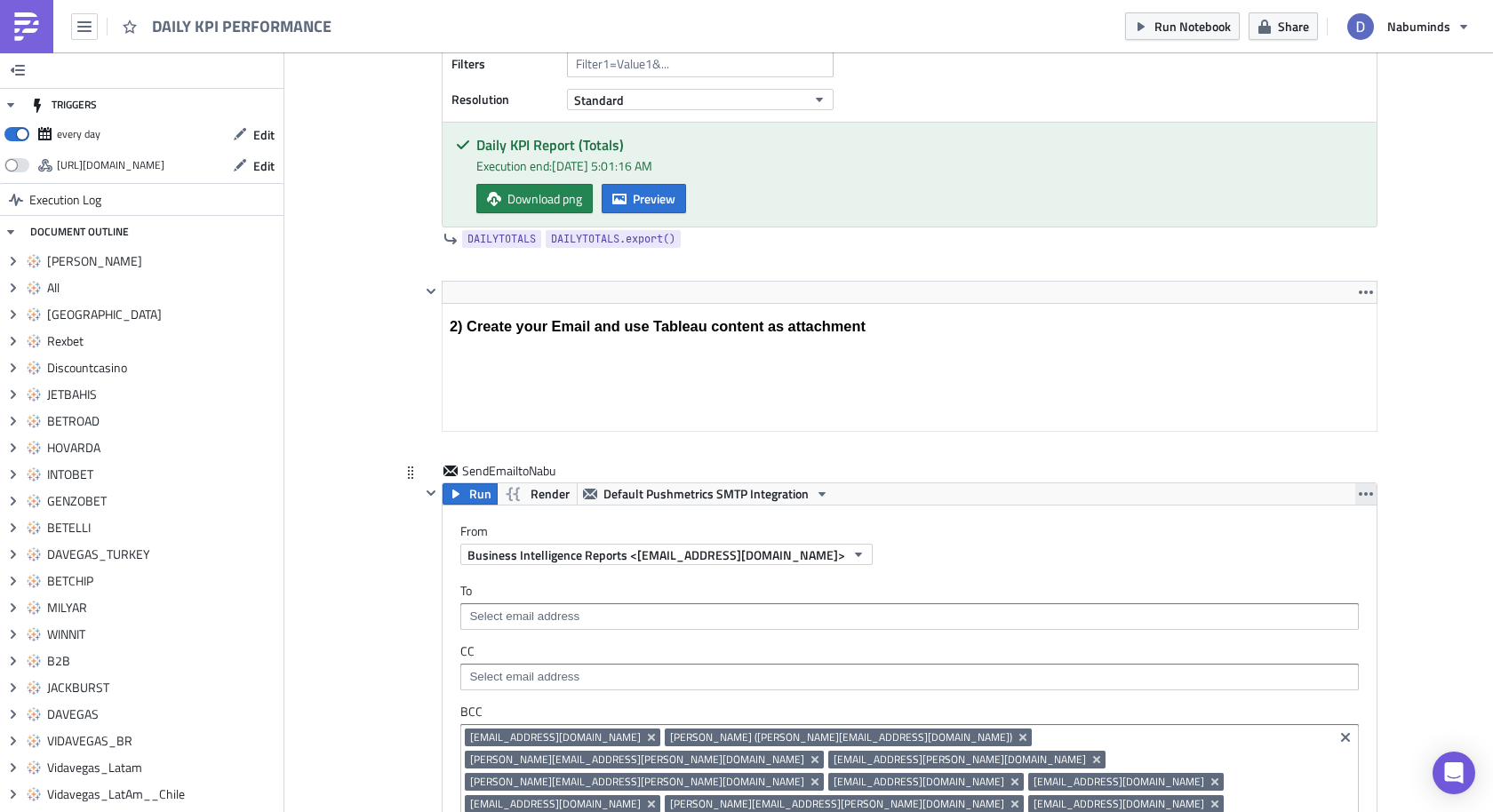
click at [1363, 487] on icon "button" at bounding box center [1366, 494] width 14 height 14
click at [1348, 503] on div "Duplicate" at bounding box center [1376, 499] width 118 height 18
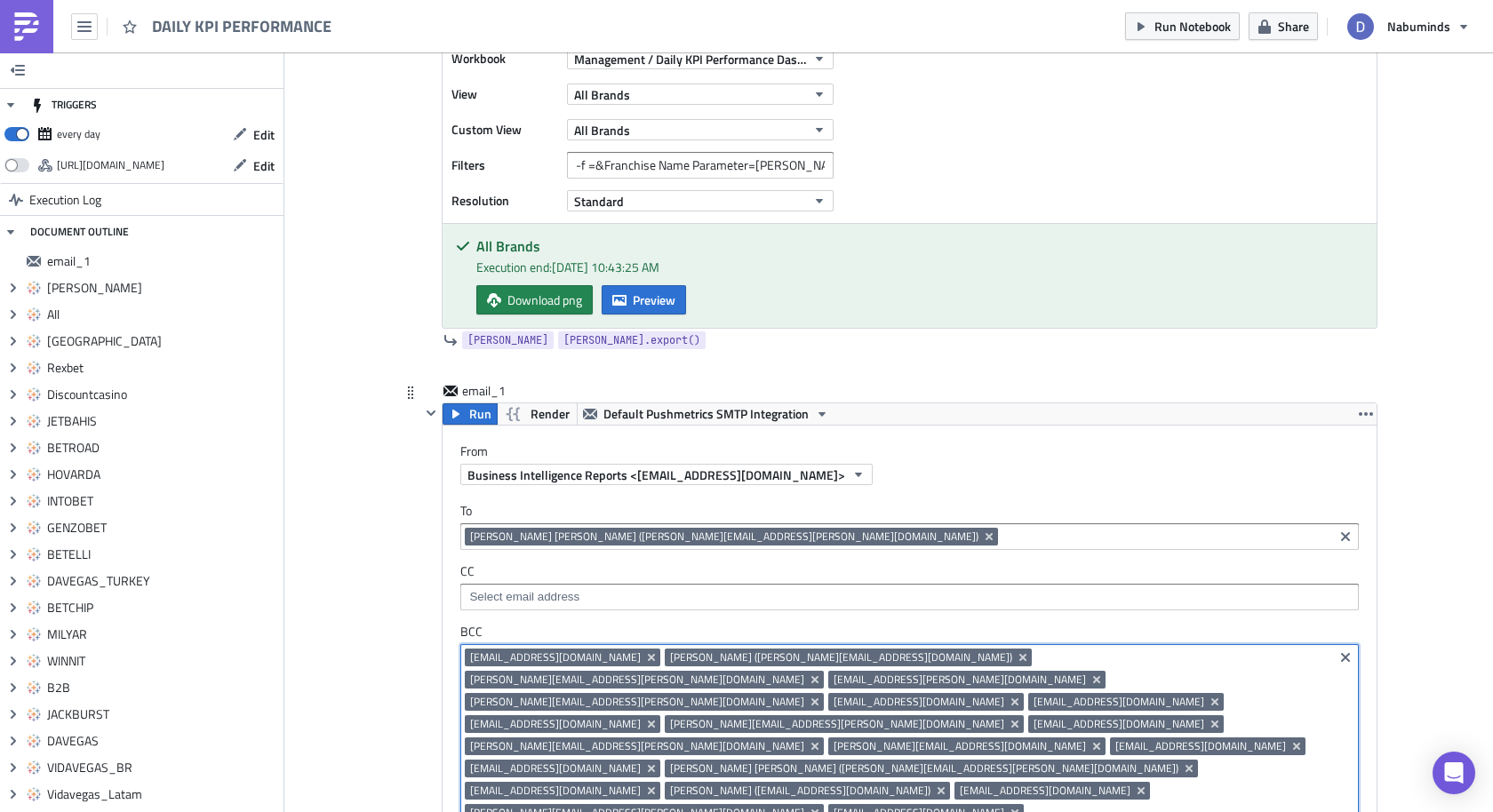
drag, startPoint x: 1003, startPoint y: 483, endPoint x: 502, endPoint y: 303, distance: 532.4
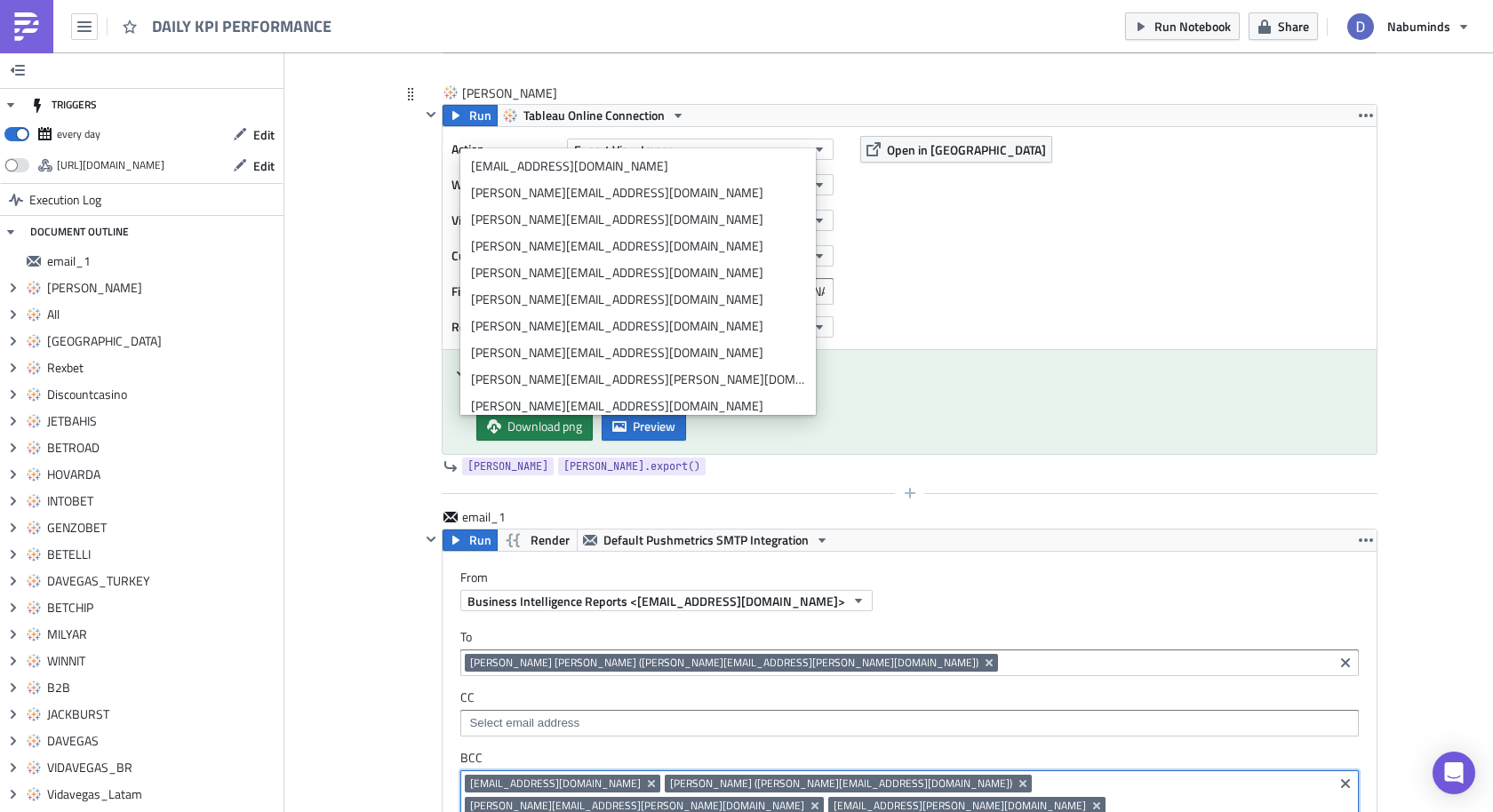
click at [961, 482] on div at bounding box center [899, 493] width 957 height 22
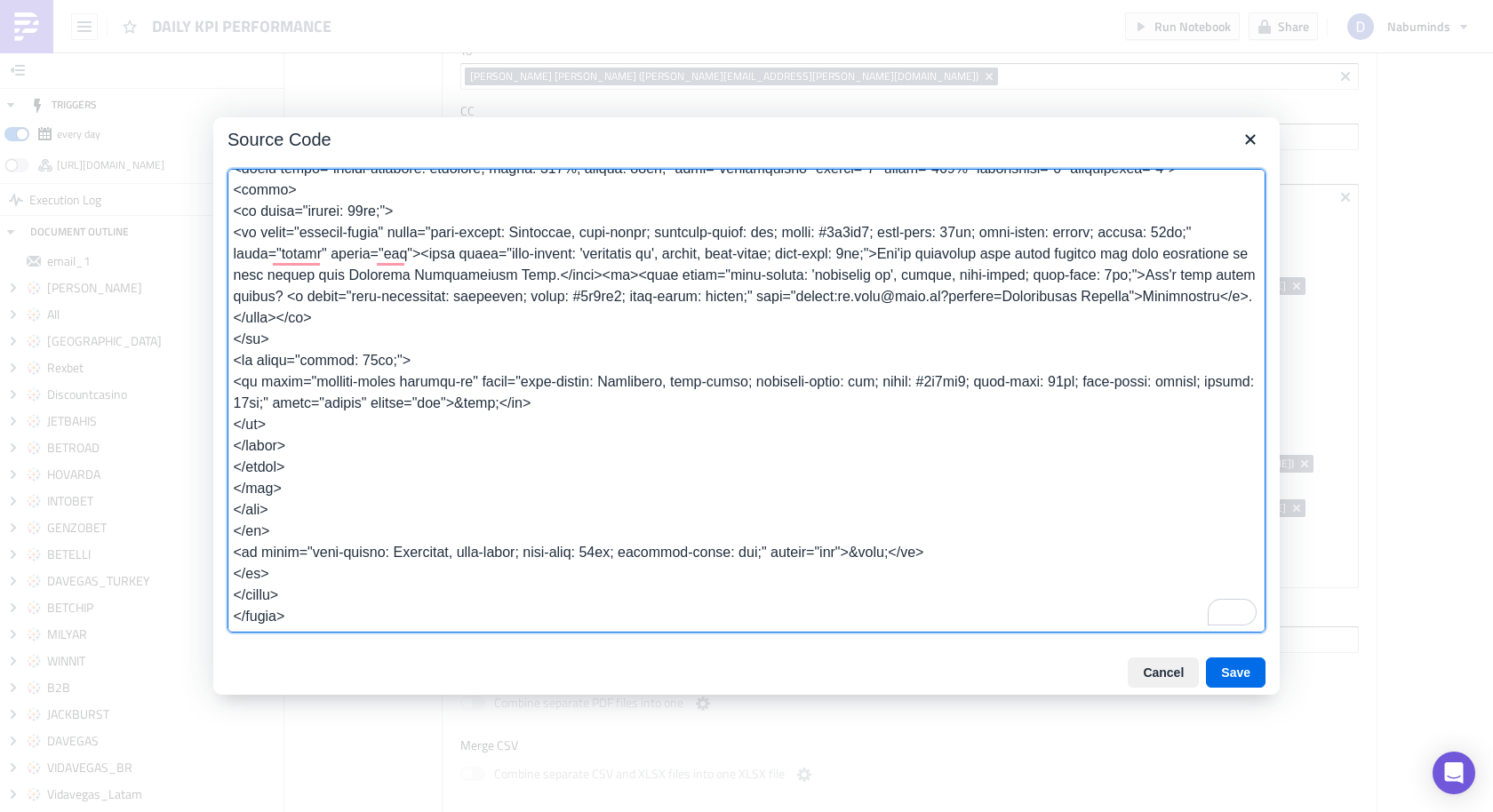
click at [1429, 575] on div at bounding box center [746, 406] width 1493 height 812
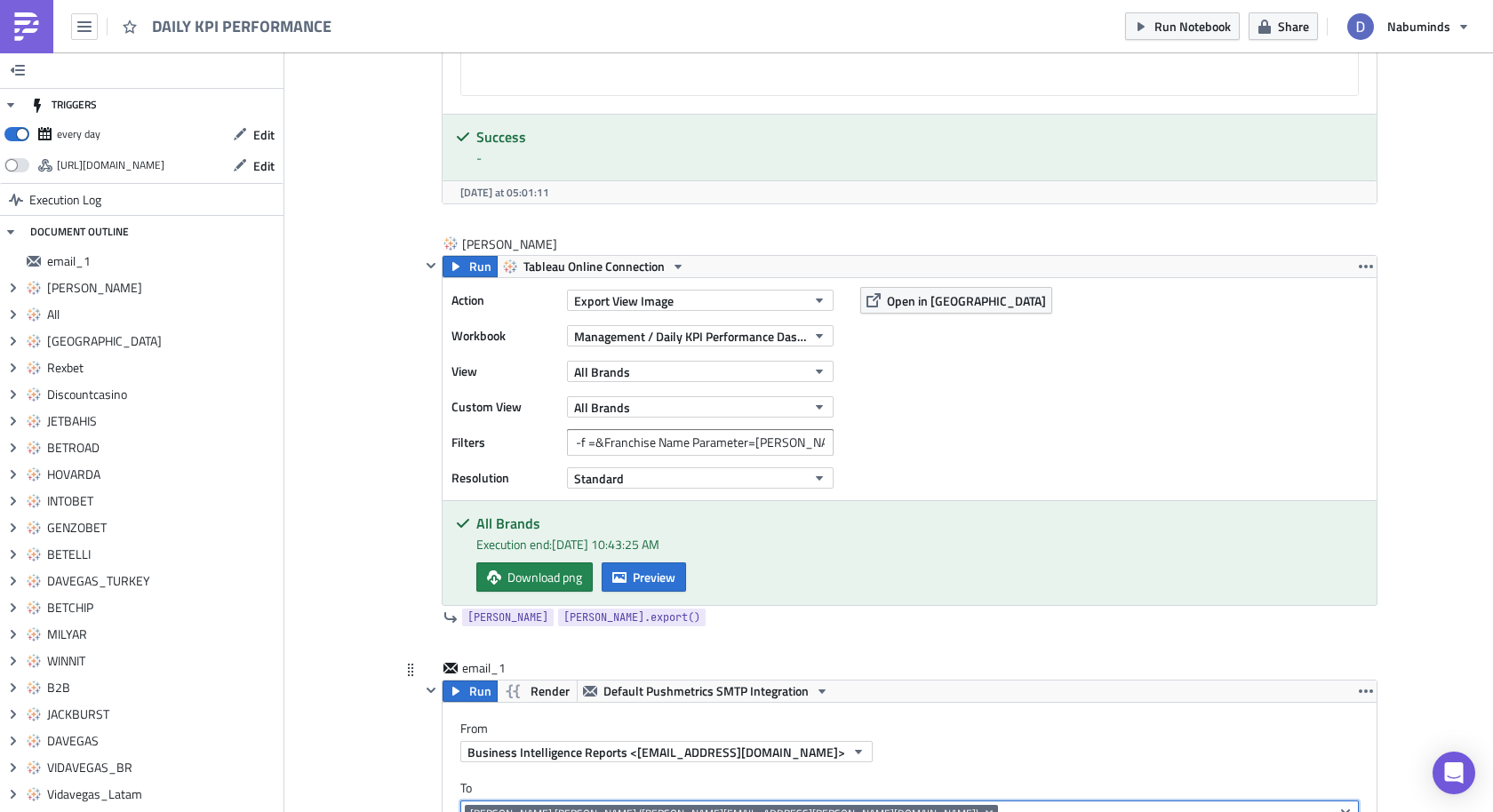
drag, startPoint x: 643, startPoint y: 458, endPoint x: 575, endPoint y: 458, distance: 68.0
click at [575, 805] on div "[PERSON_NAME] [PERSON_NAME] ([PERSON_NAME][EMAIL_ADDRESS][PERSON_NAME][DOMAIN_N…" at bounding box center [897, 816] width 864 height 22
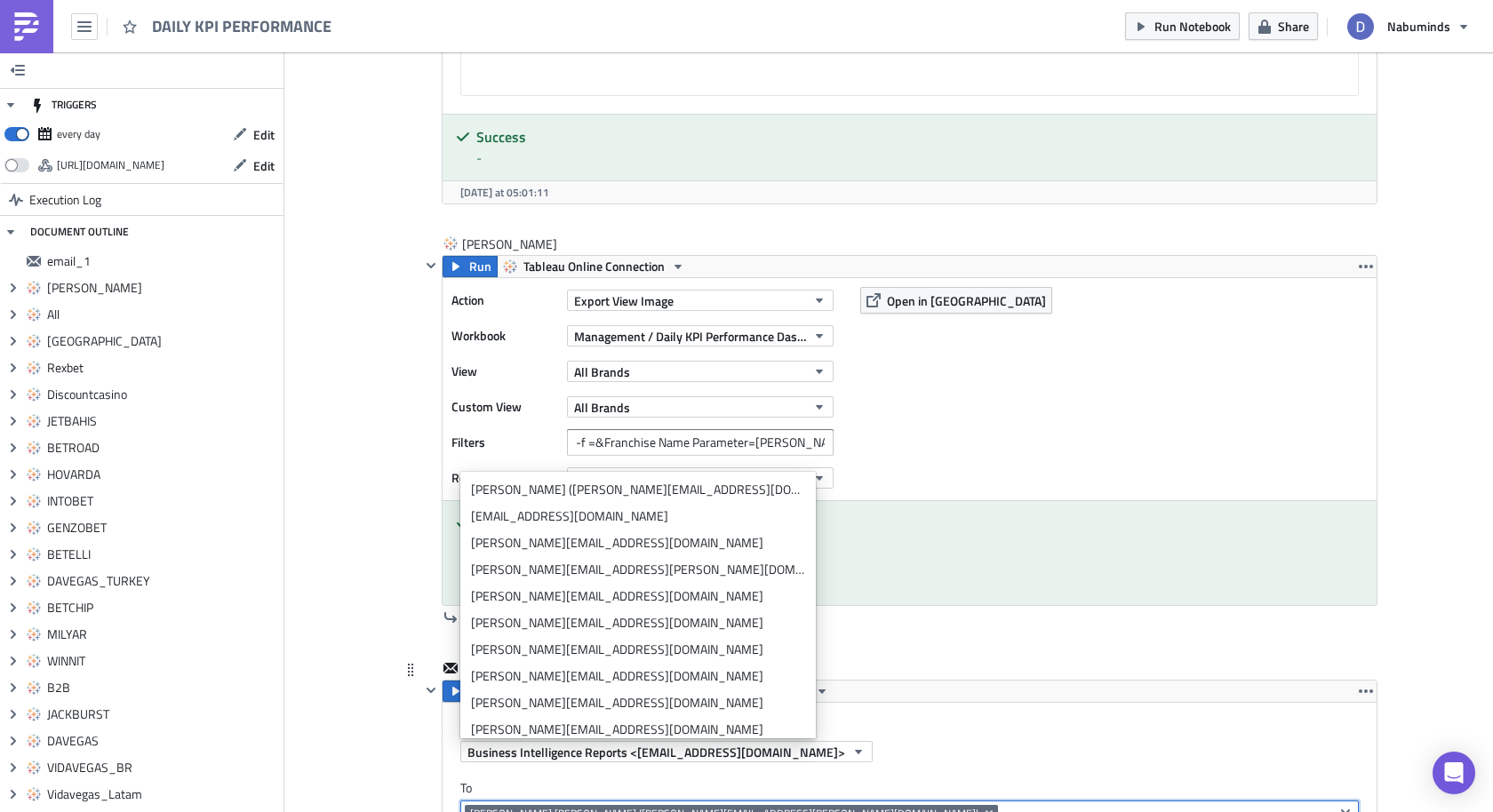
click at [923, 660] on div "email_1" at bounding box center [899, 669] width 957 height 21
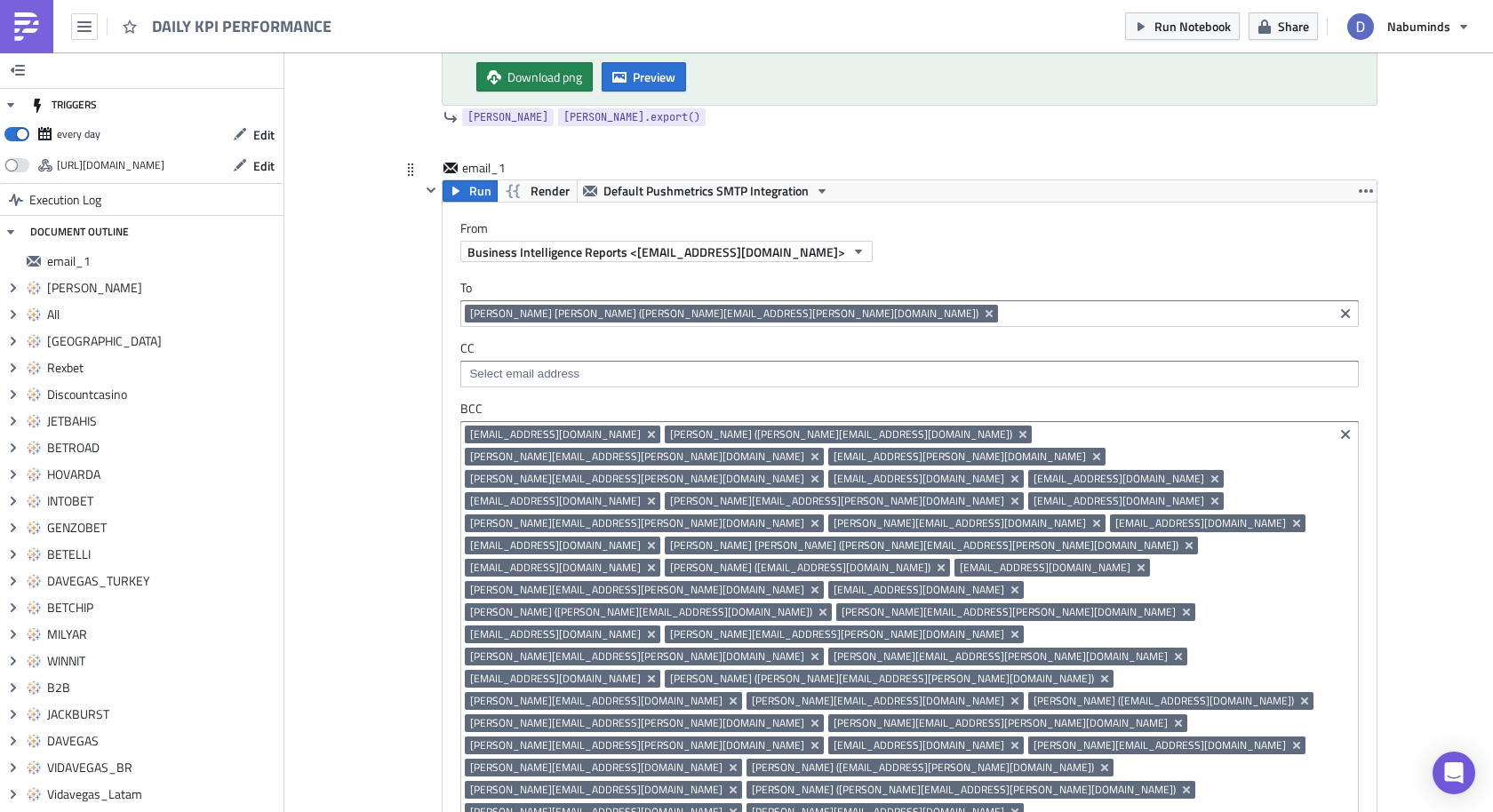
scroll to position [20240, 0]
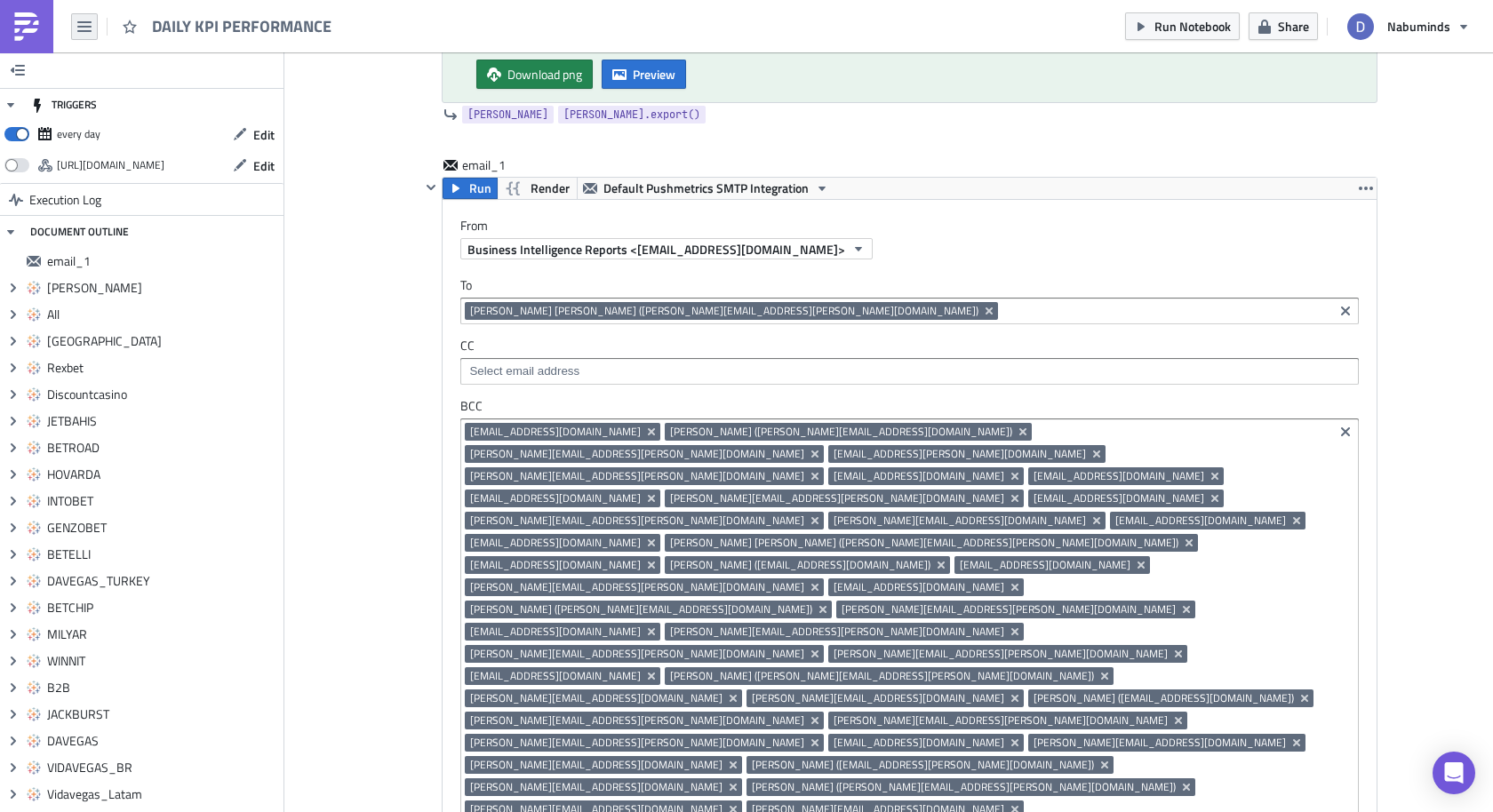
click at [88, 20] on icon "button" at bounding box center [84, 27] width 14 height 14
click at [417, 511] on div "email_1 Run Render Default Pushmetrics SMTP Integration From Business Intellige…" at bounding box center [889, 820] width 978 height 1327
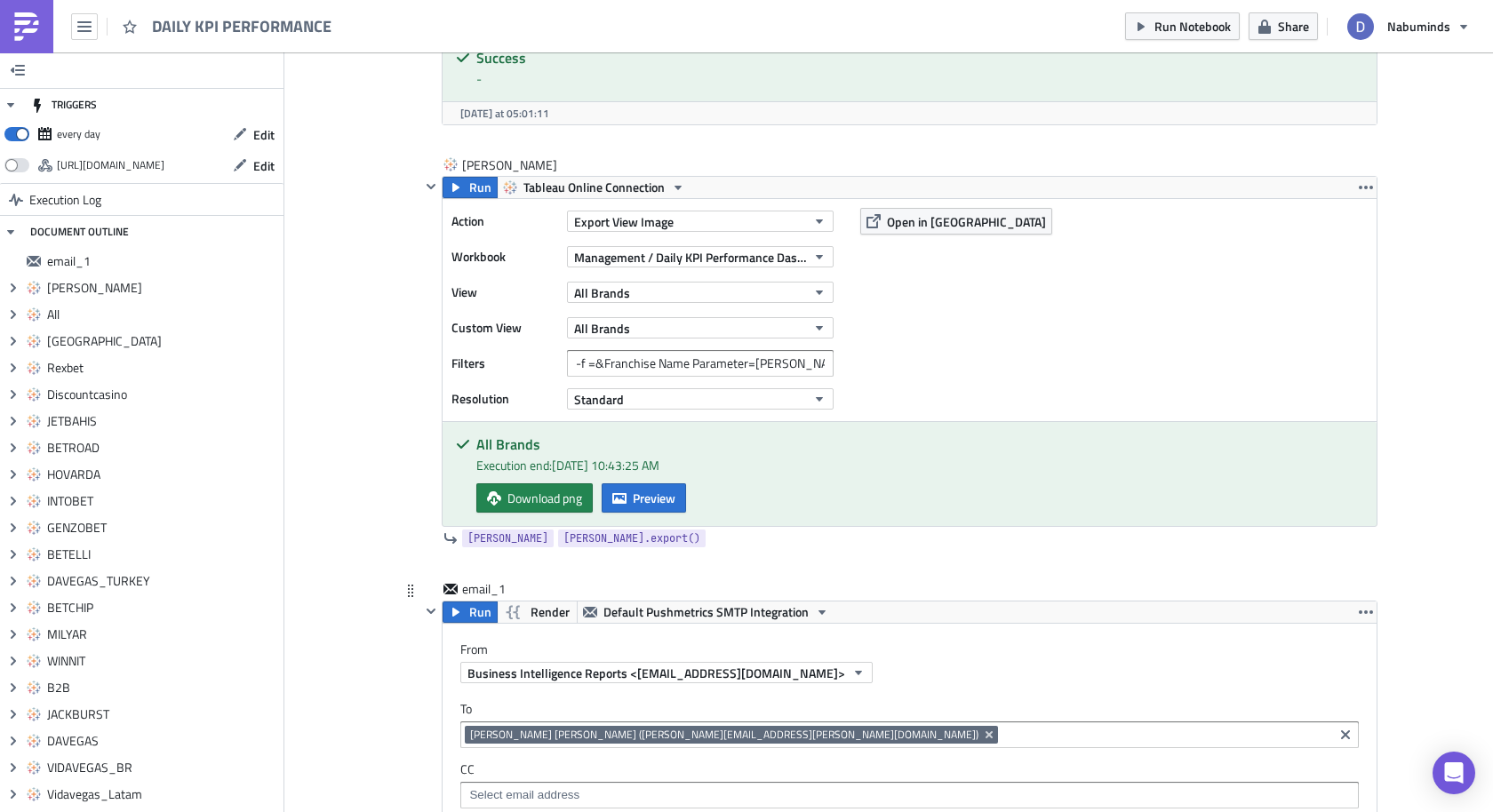
scroll to position [19801, 0]
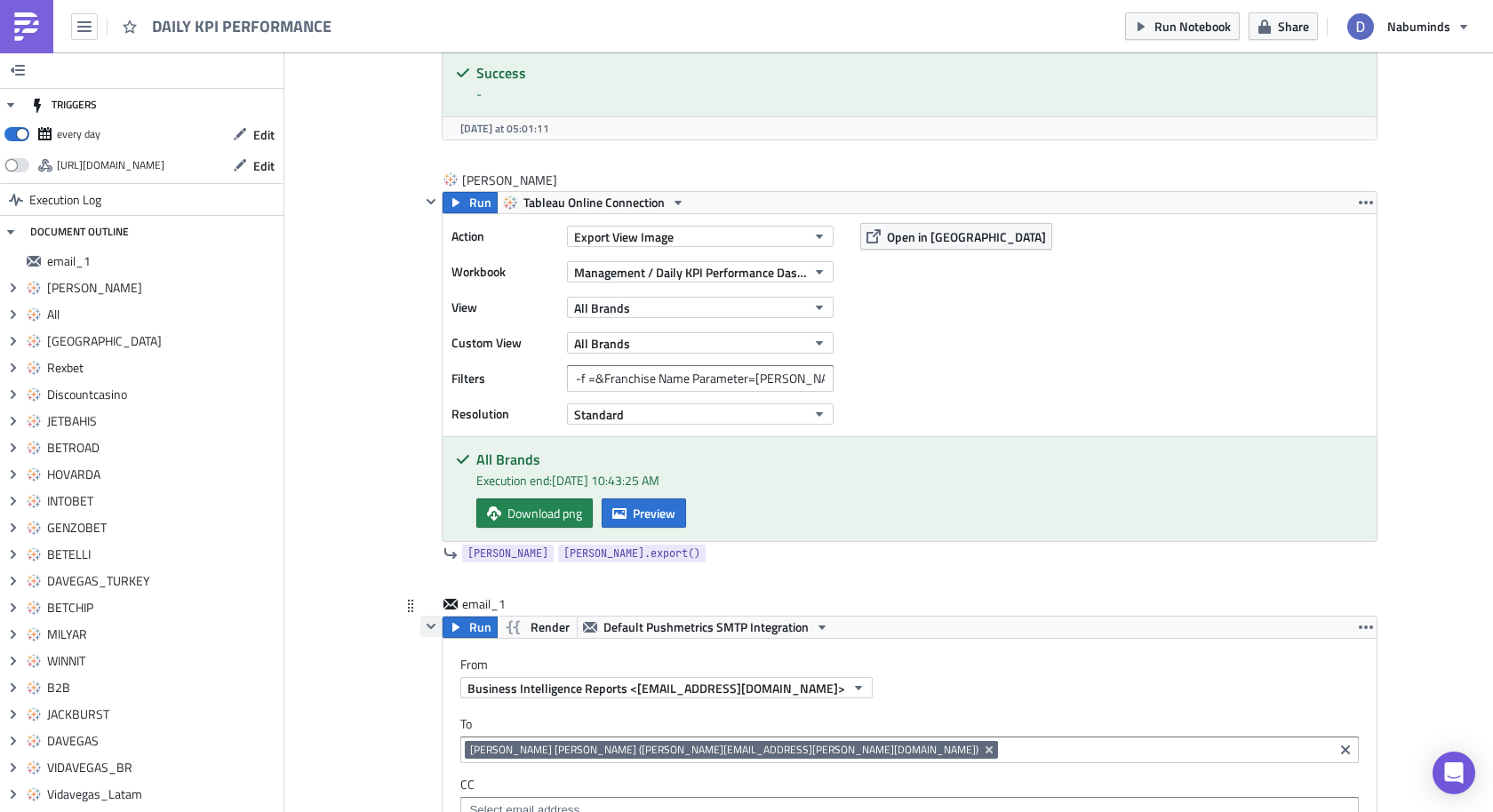
click at [426, 619] on icon "button" at bounding box center [431, 626] width 14 height 14
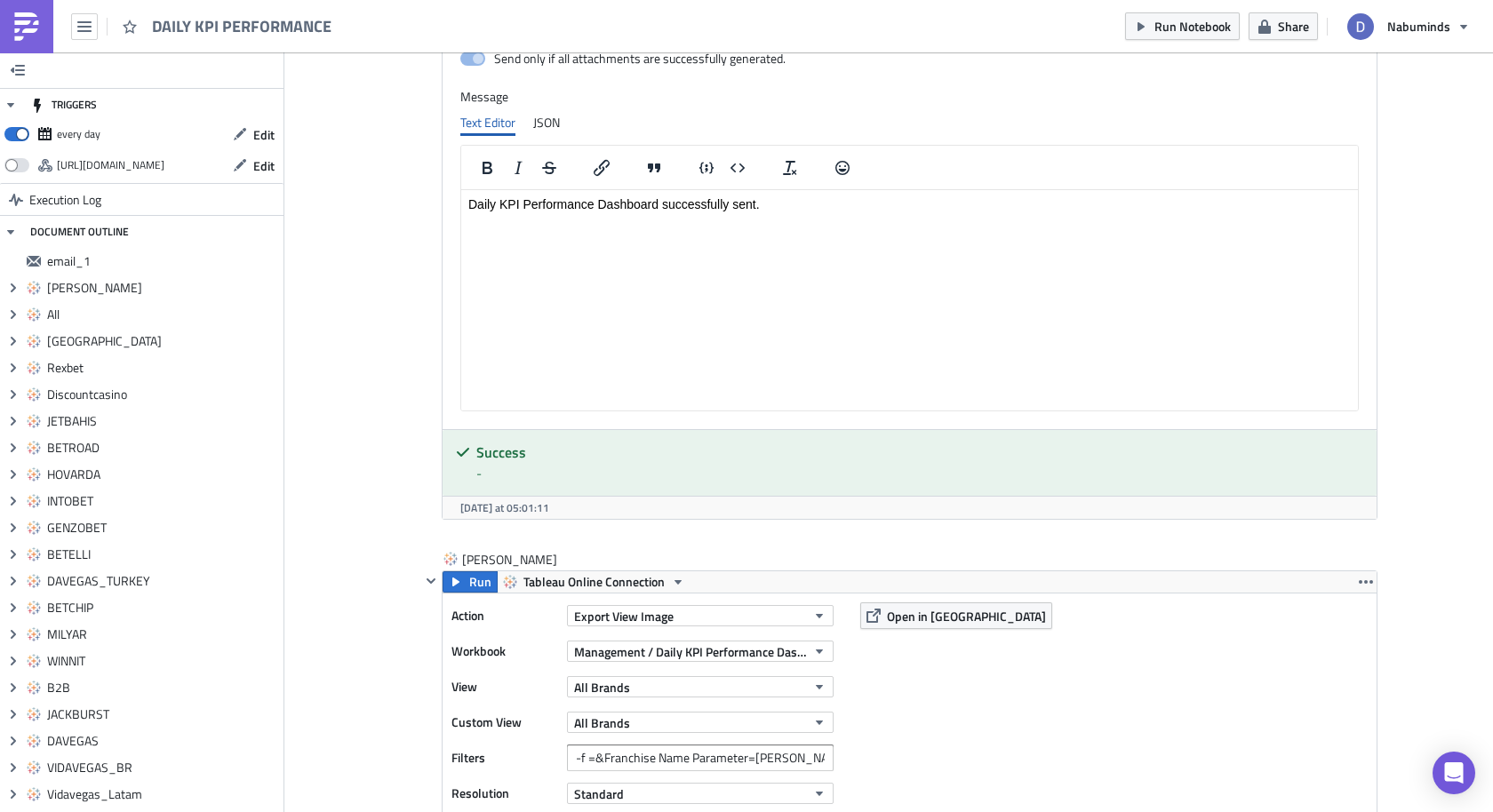
scroll to position [19421, 0]
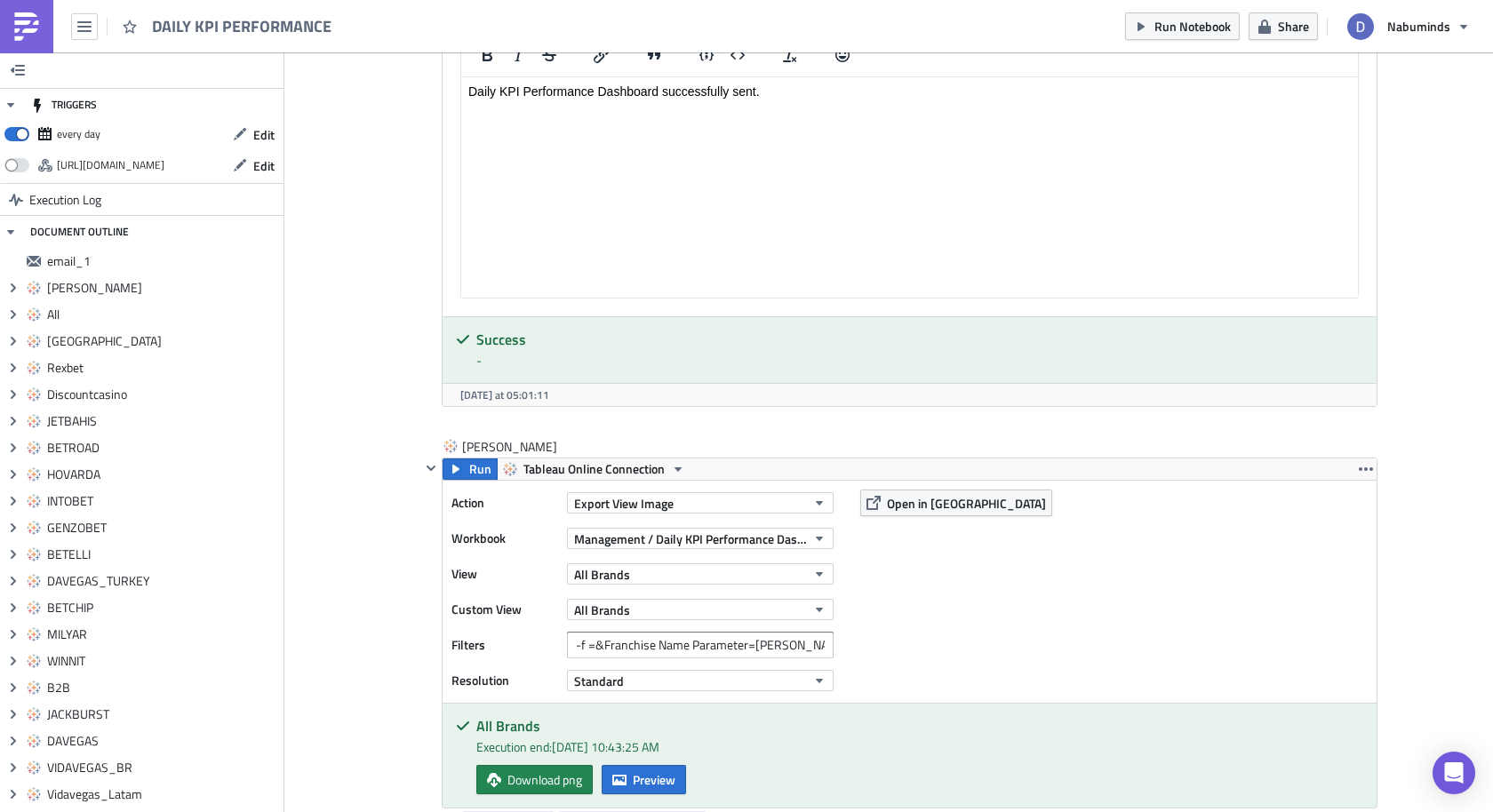
scroll to position [19538, 0]
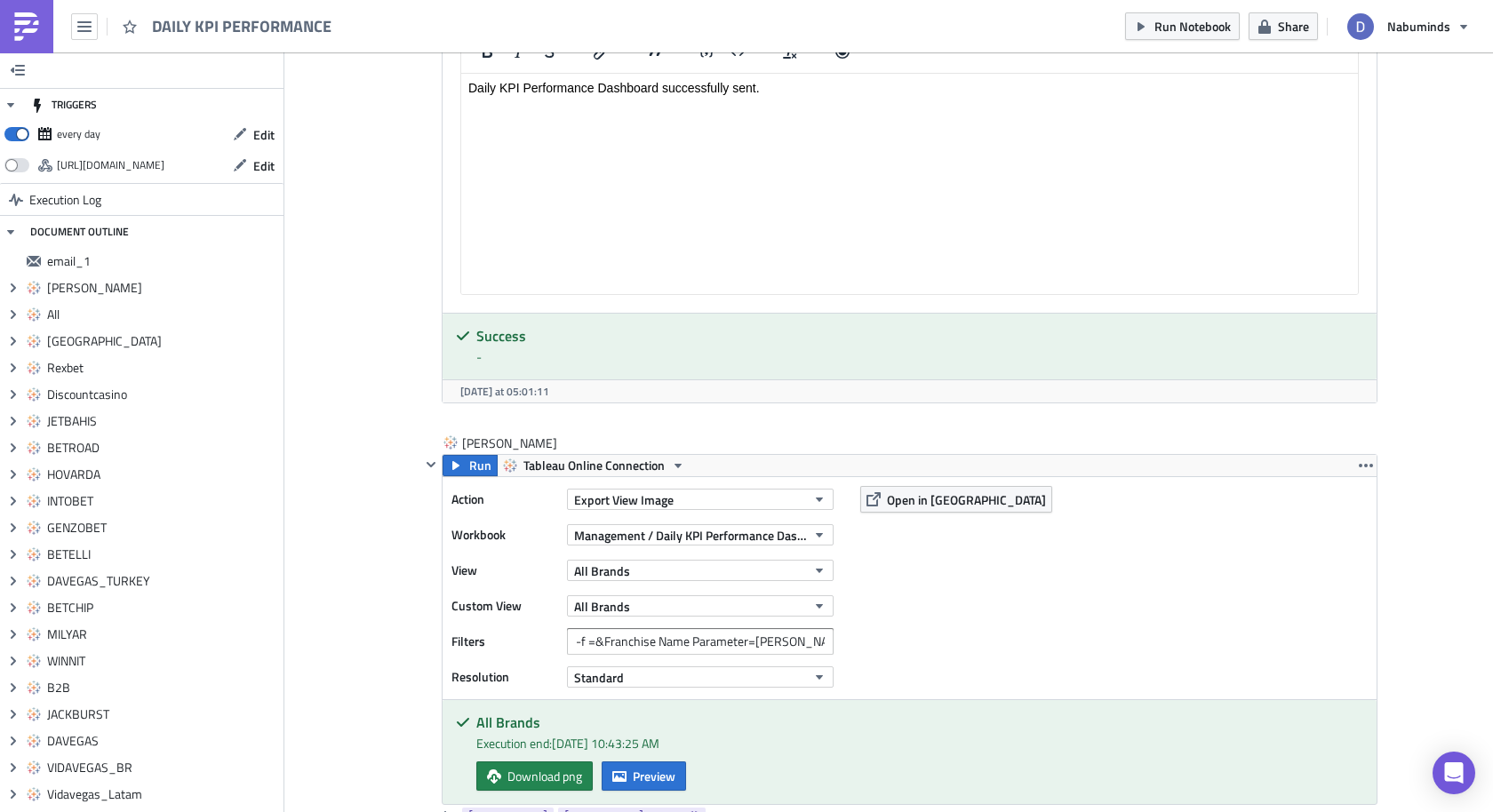
click at [1351, 636] on div "Remove" at bounding box center [1376, 640] width 118 height 18
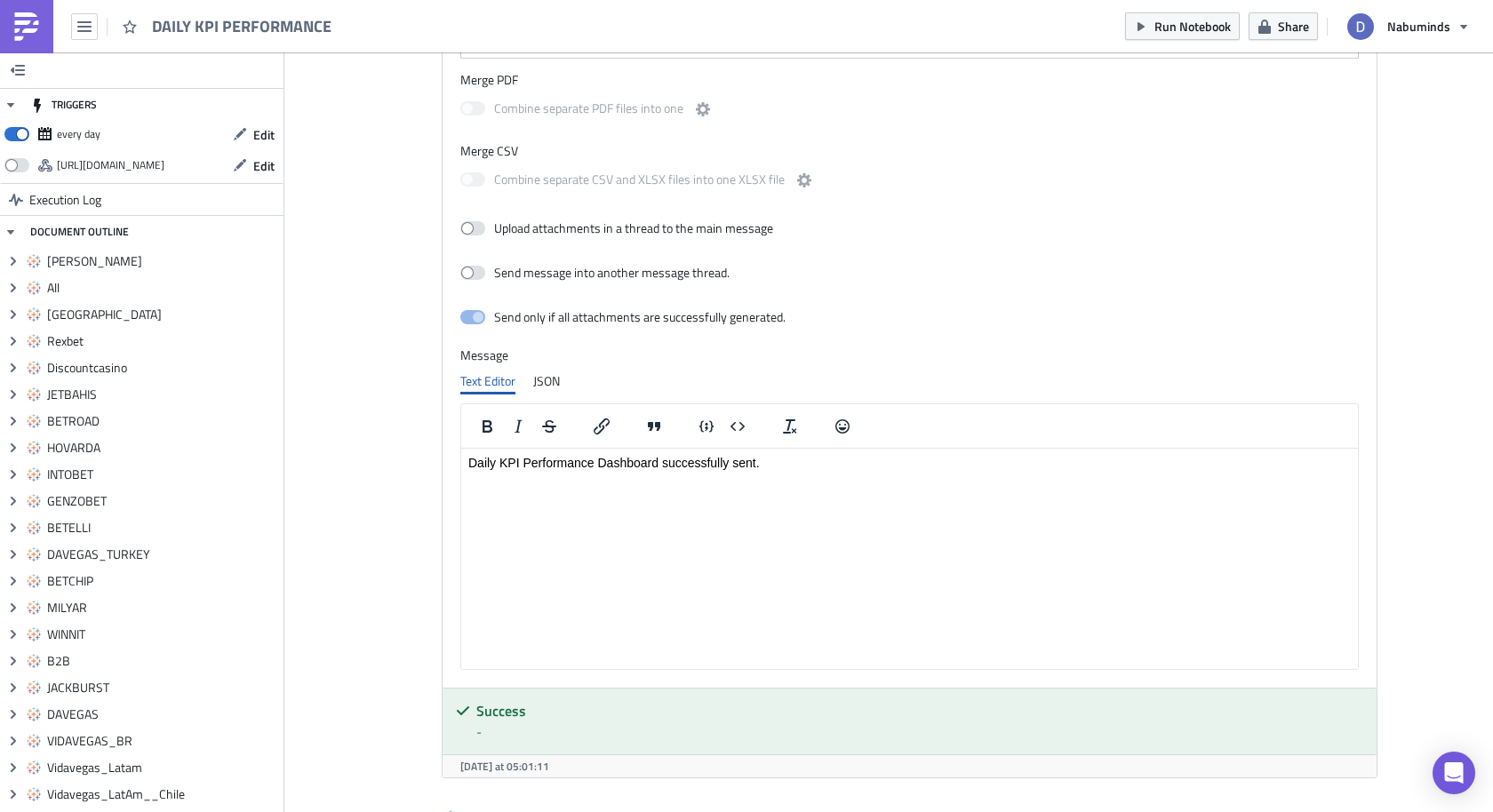
scroll to position [19086, 0]
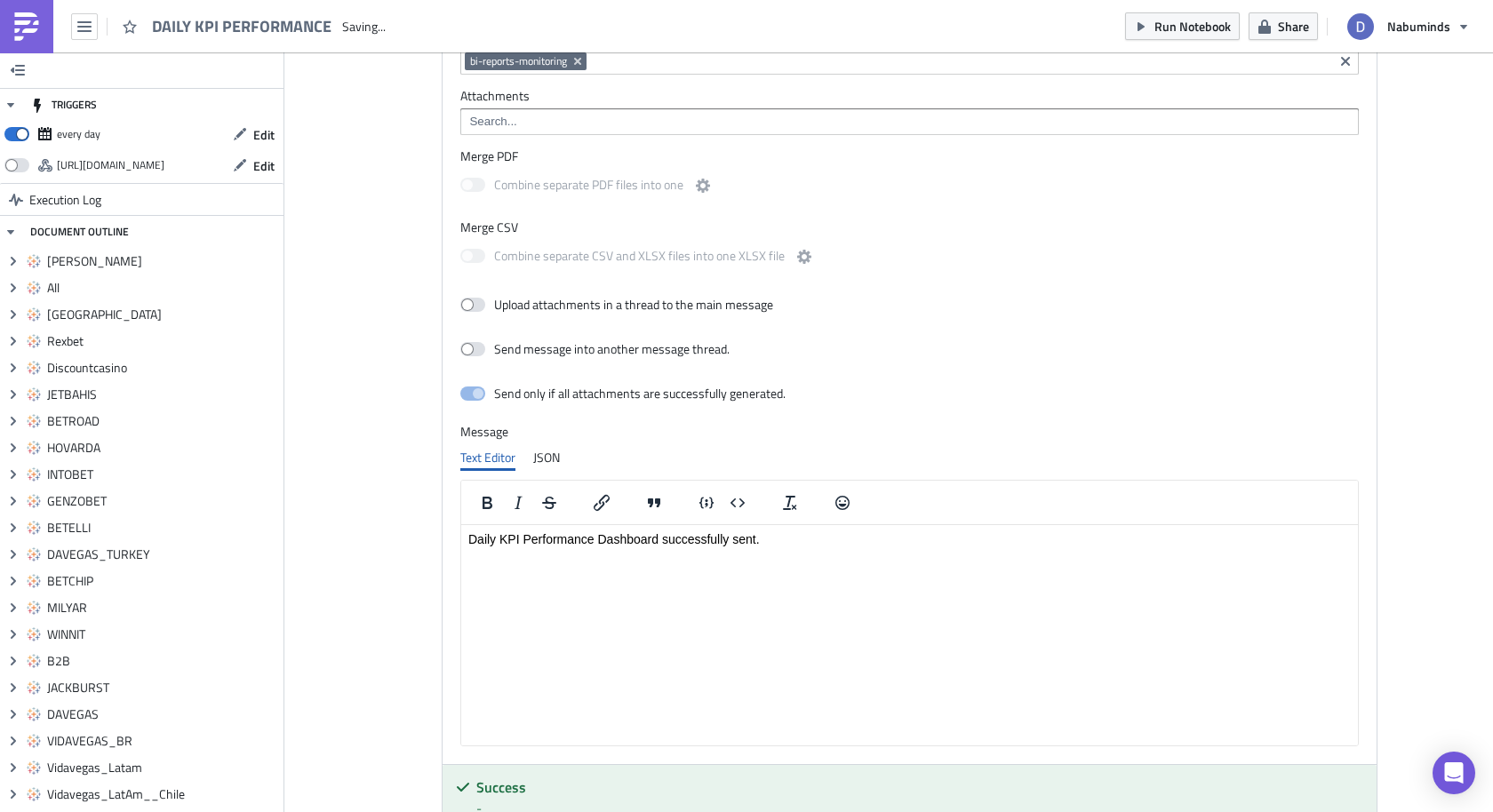
click at [1353, 661] on div "Remove" at bounding box center [1376, 668] width 118 height 18
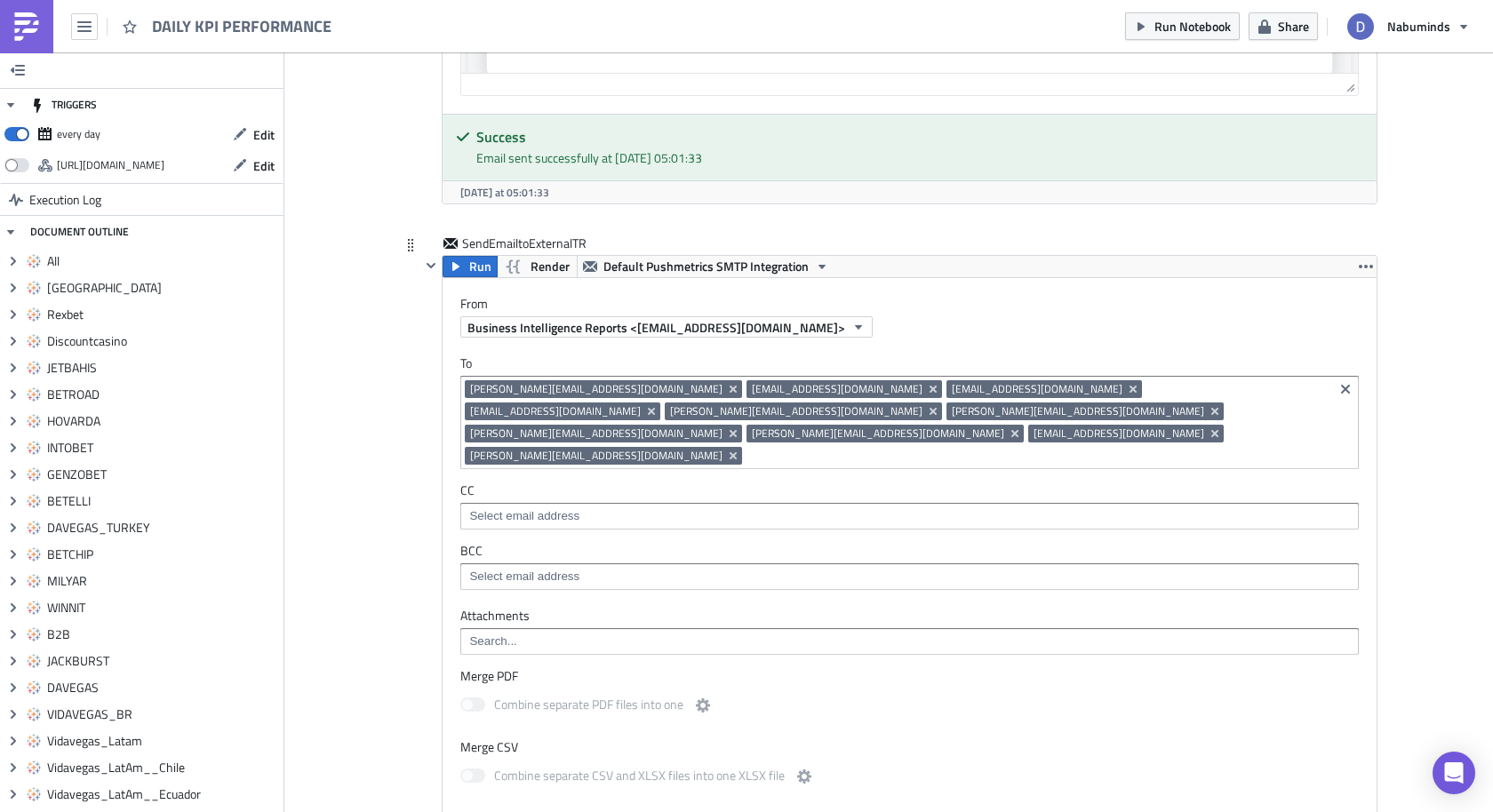
scroll to position [16543, 0]
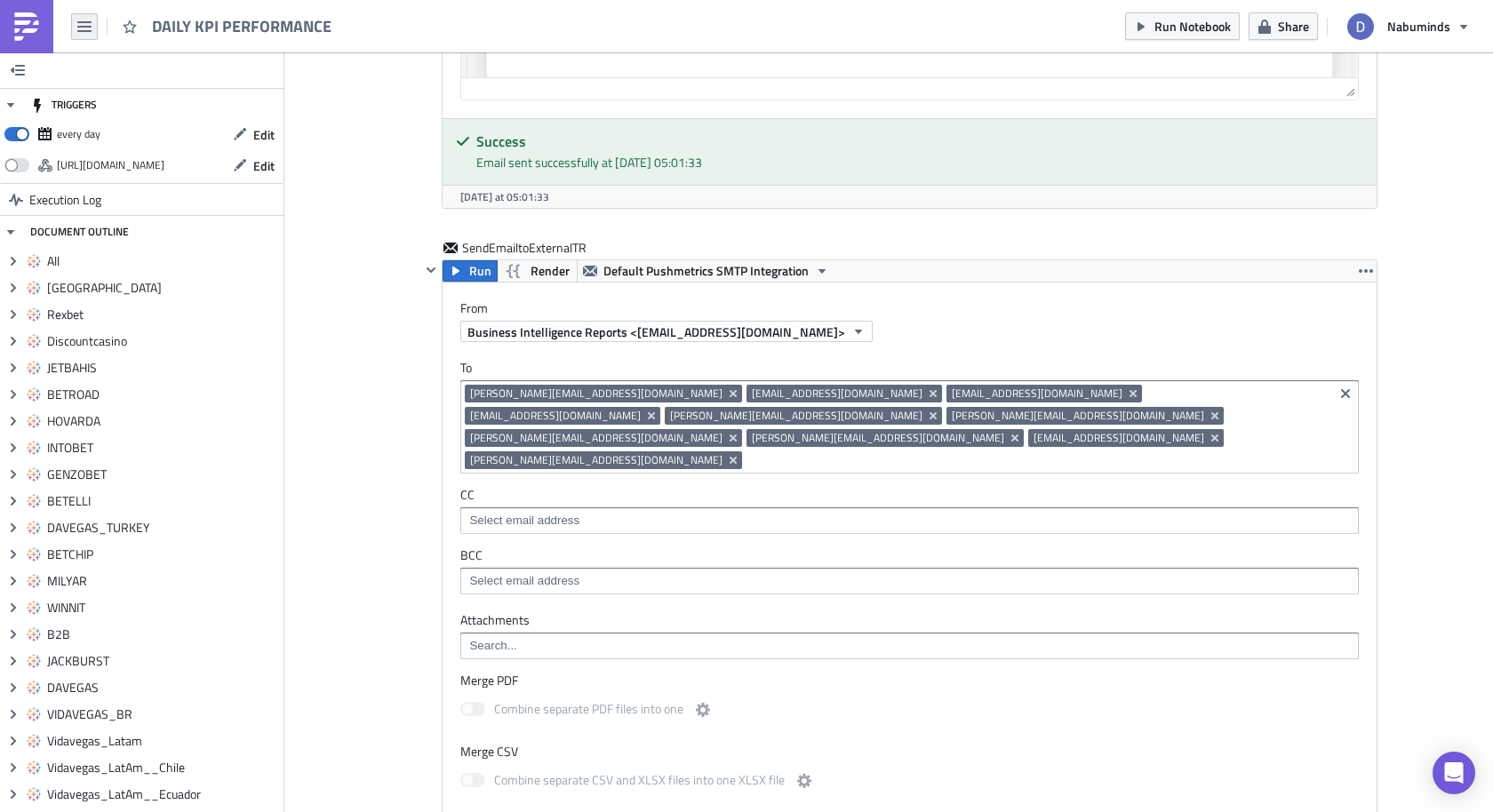
click at [91, 22] on icon "button" at bounding box center [84, 27] width 14 height 14
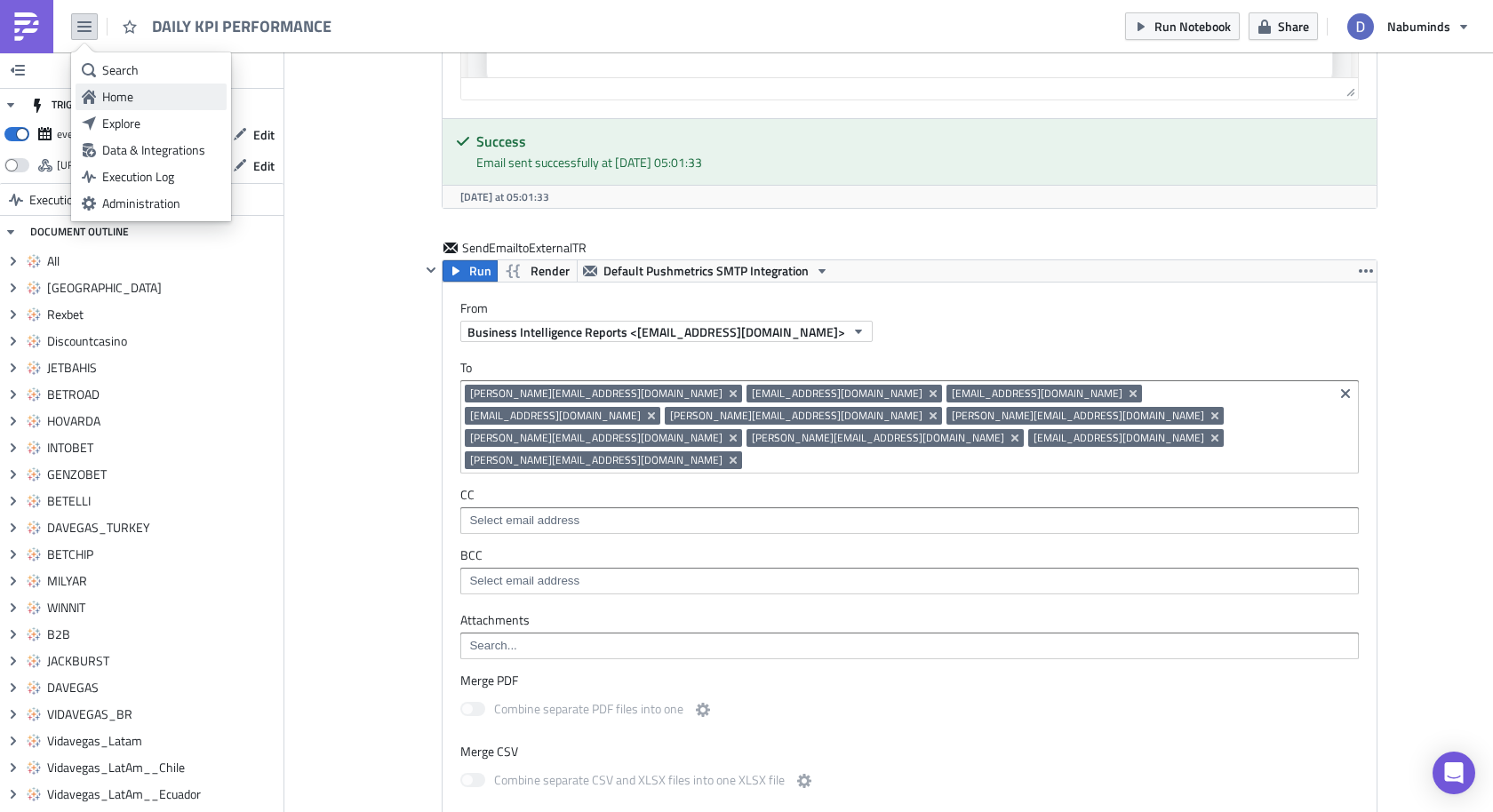
click at [126, 109] on link "Home" at bounding box center [151, 96] width 152 height 27
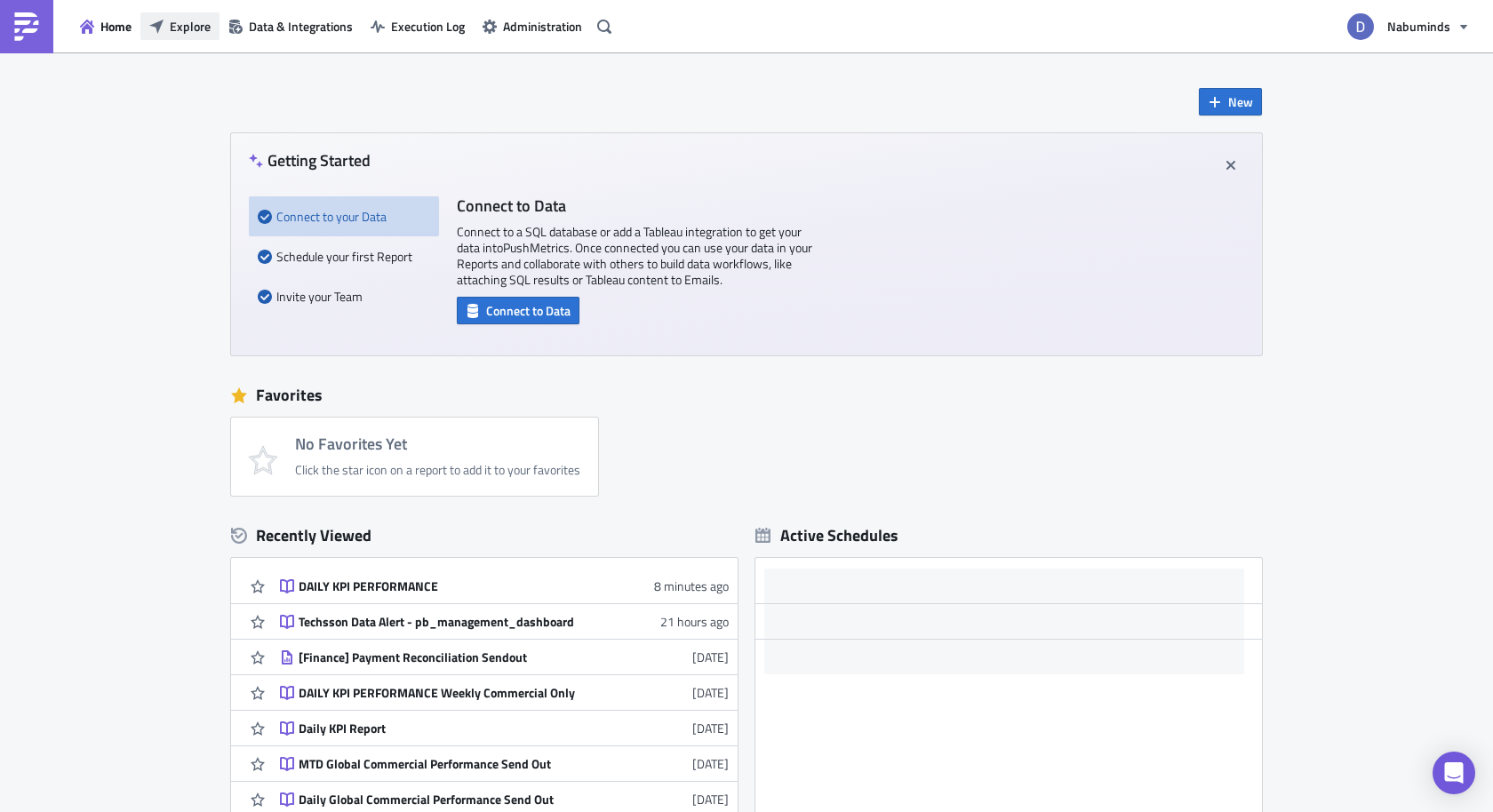
click at [183, 38] on button "Explore" at bounding box center [180, 27] width 79 height 28
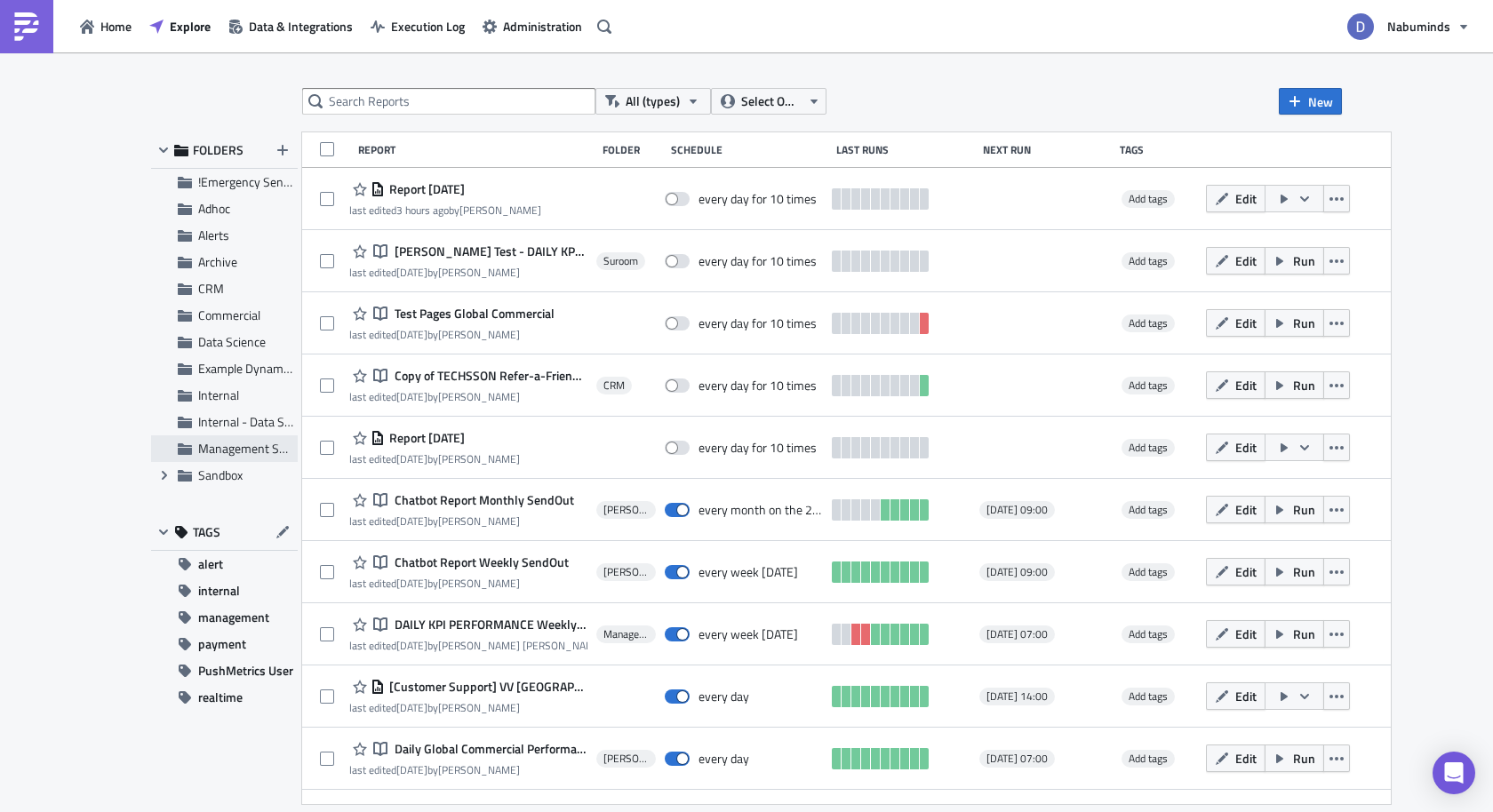
click at [228, 446] on span "Management Subscriptions" at bounding box center [270, 448] width 145 height 19
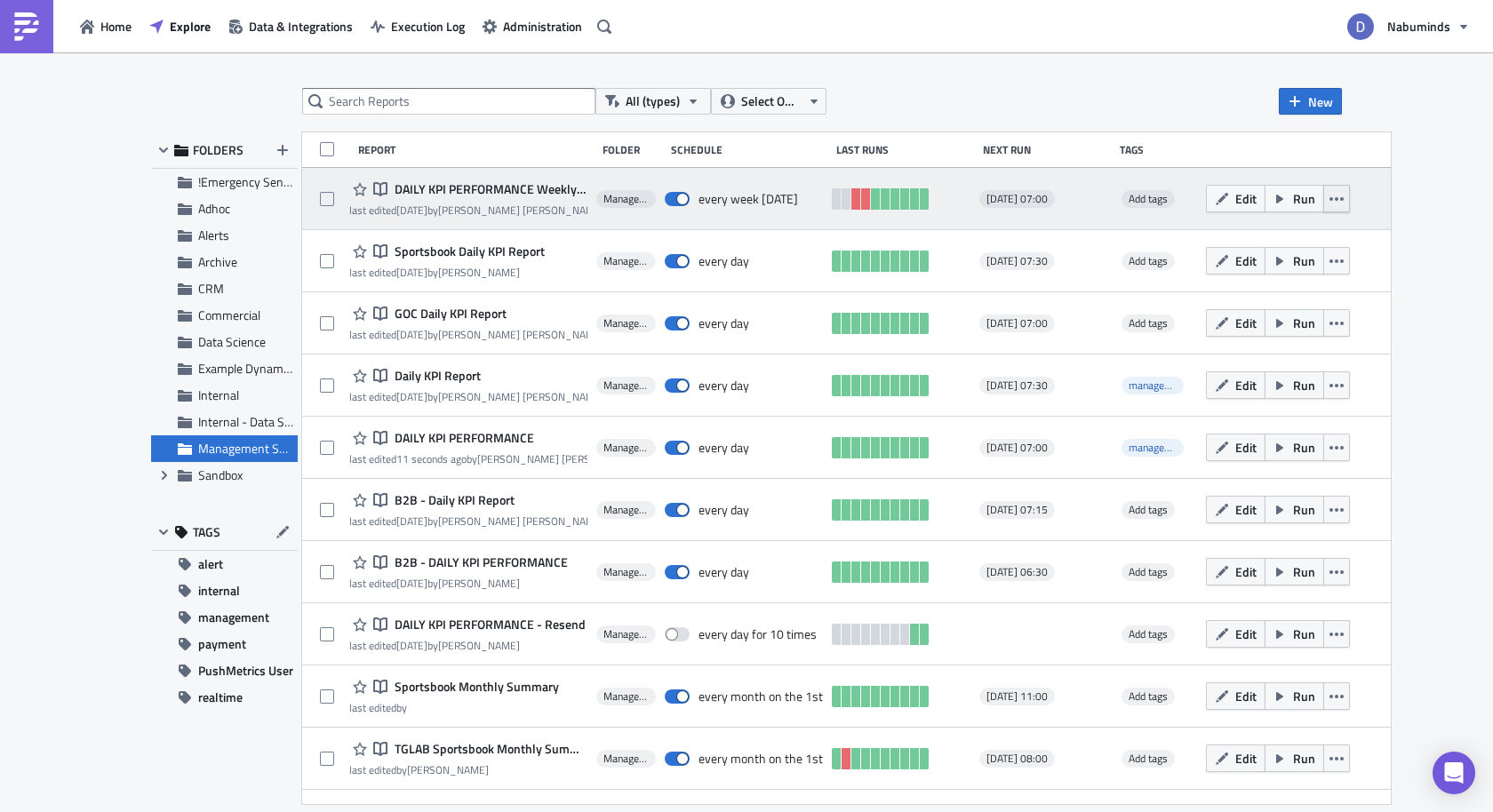
click at [1350, 201] on button "button" at bounding box center [1336, 199] width 27 height 28
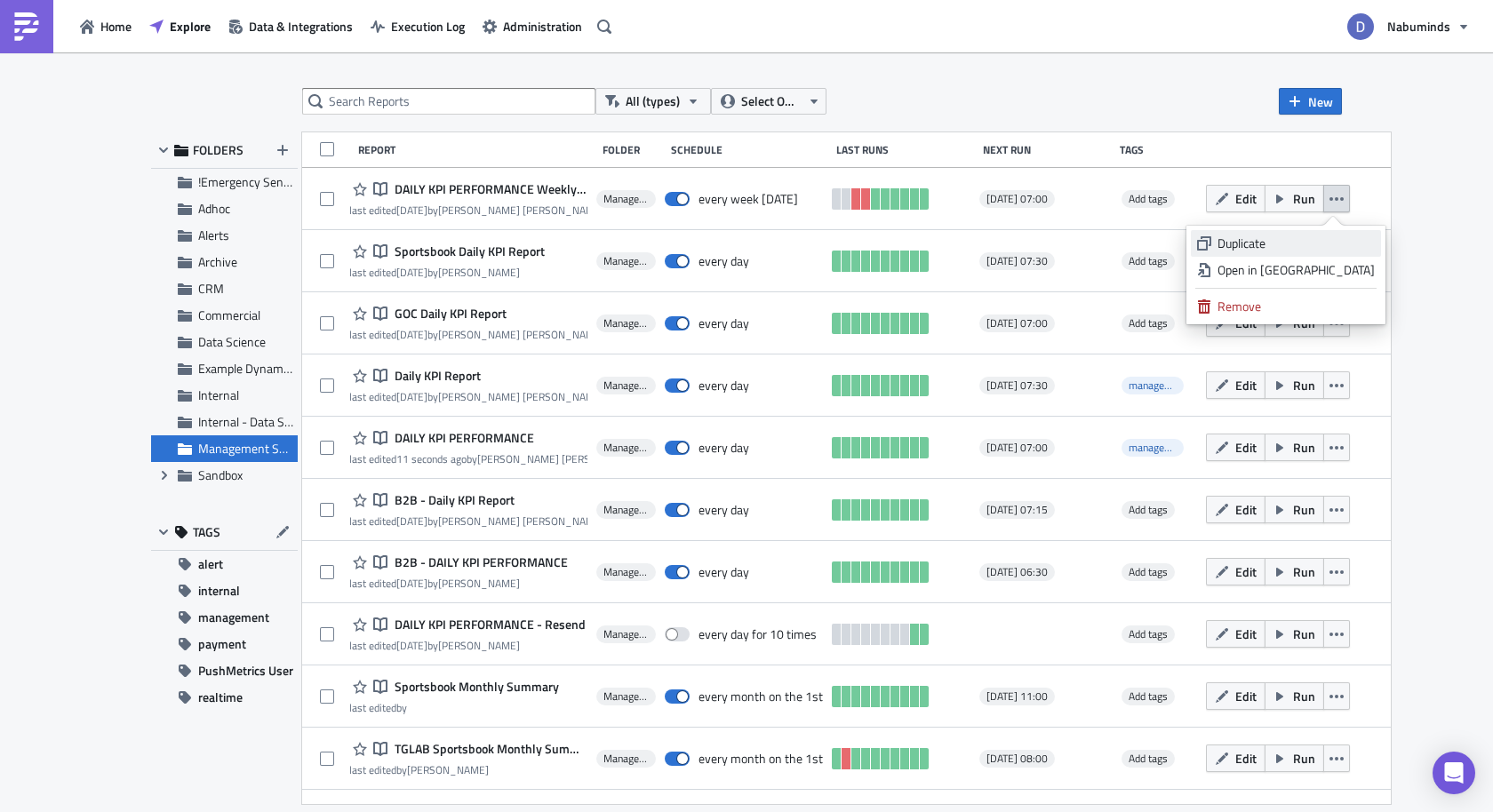
click at [1329, 247] on div "Duplicate" at bounding box center [1296, 244] width 158 height 18
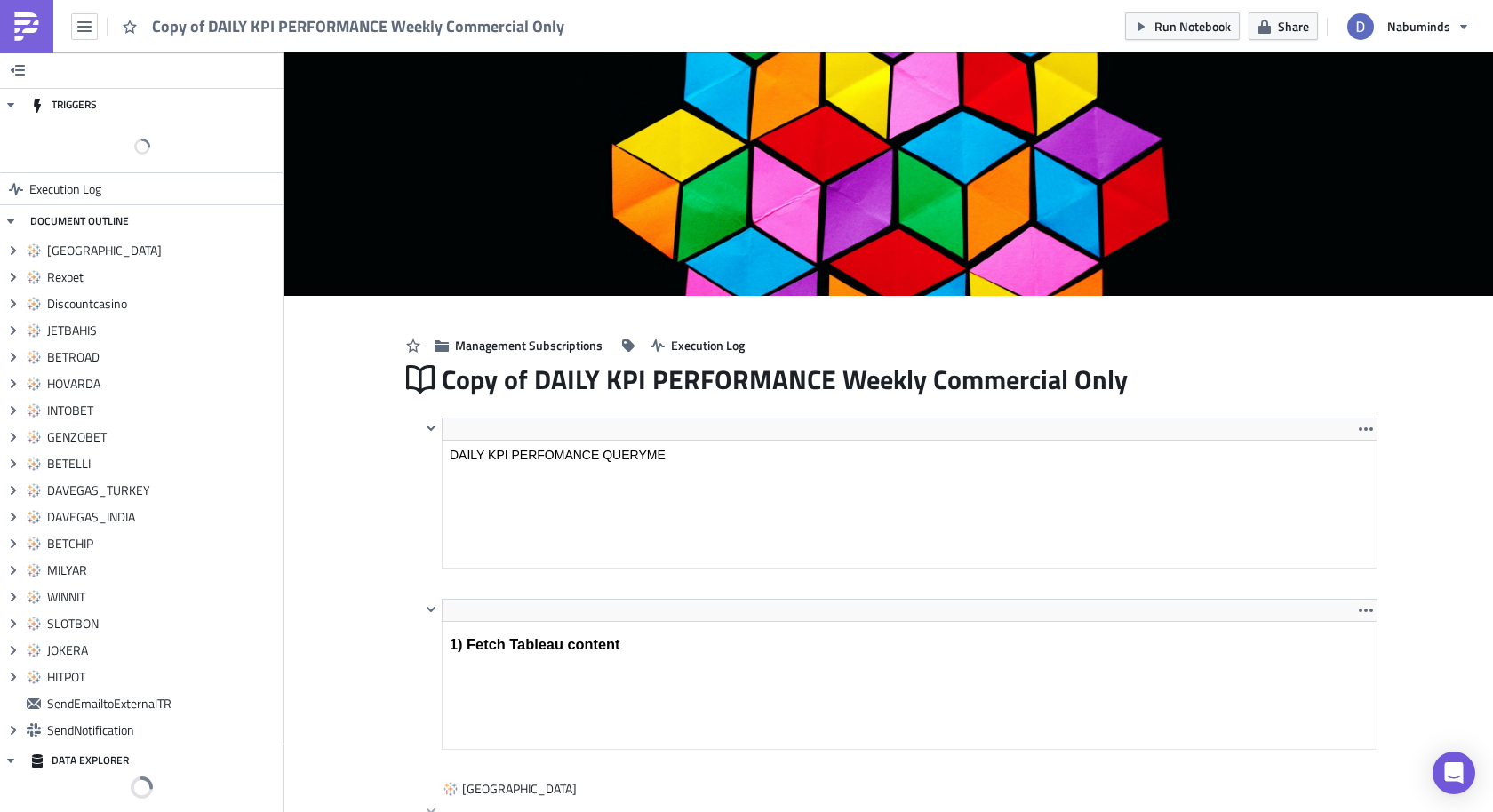
click at [283, 33] on span "Copy of DAILY KPI PERFORMANCE Weekly Commercial Only" at bounding box center [359, 26] width 414 height 21
click at [280, 29] on span "Copy of DAILY KPI PERFORMANCE Weekly Commercial Only" at bounding box center [359, 26] width 414 height 21
click at [84, 31] on icon "button" at bounding box center [84, 27] width 14 height 11
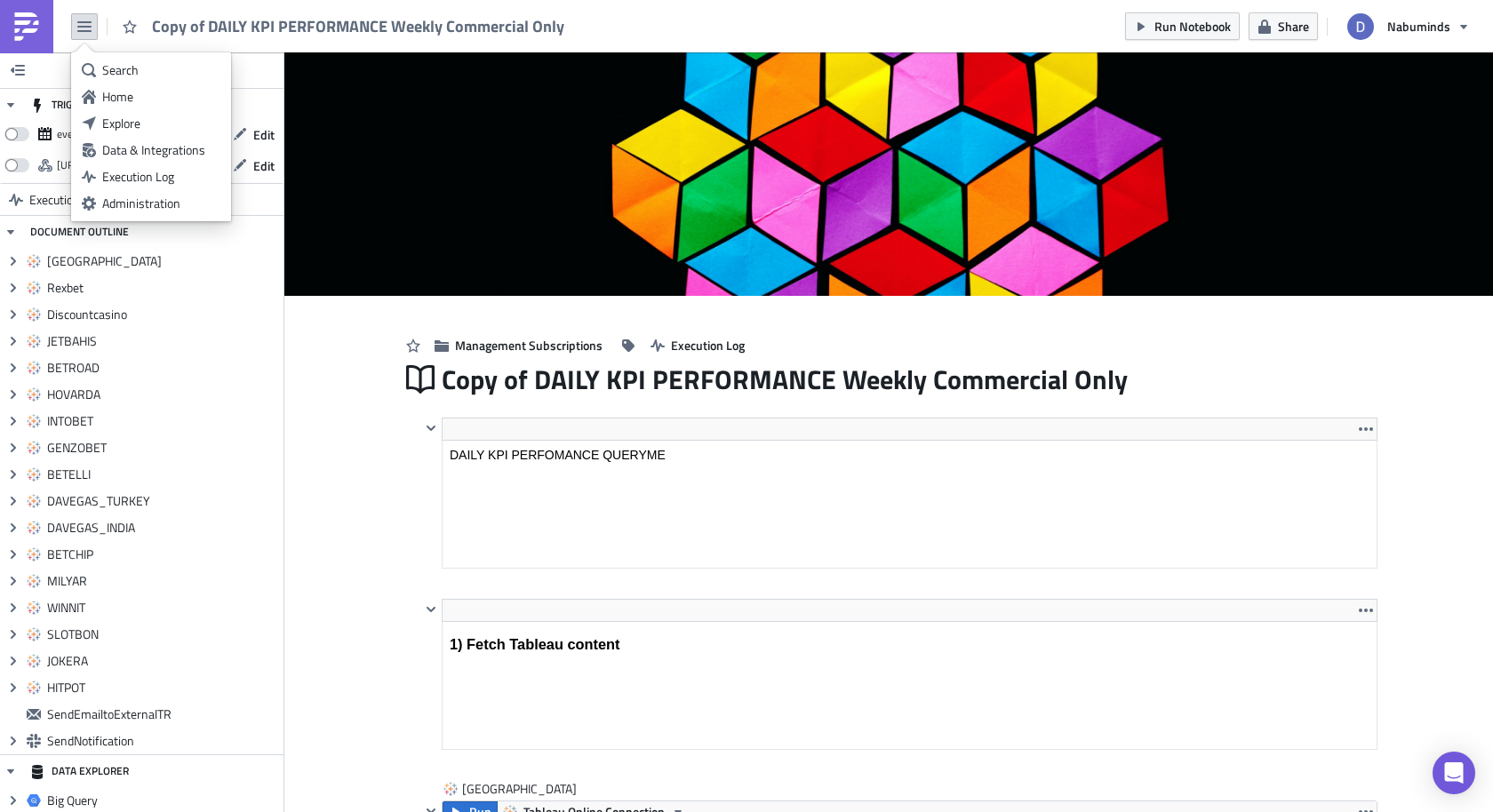
click at [293, 18] on span "Copy of DAILY KPI PERFORMANCE Weekly Commercial Only" at bounding box center [359, 26] width 414 height 21
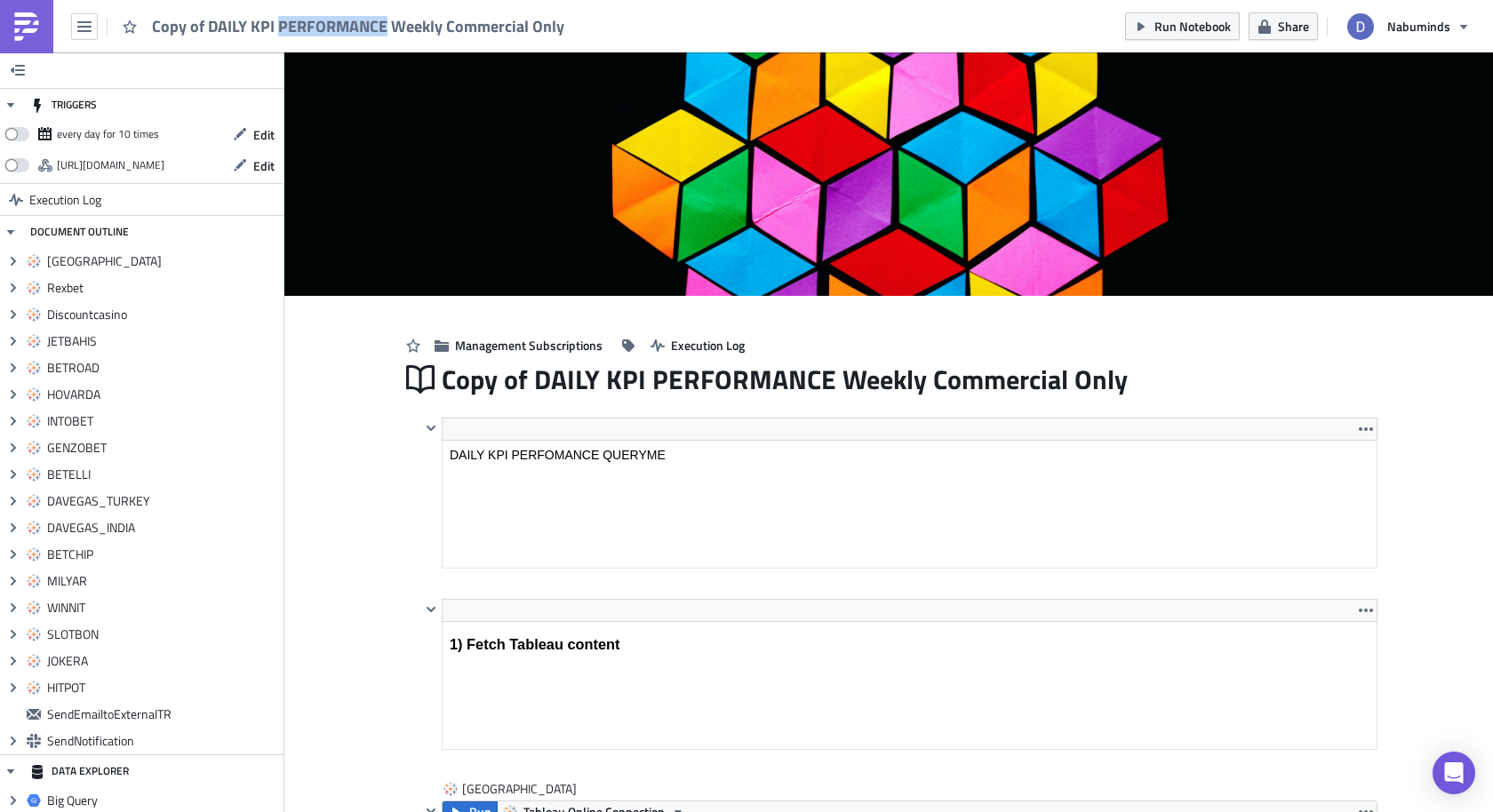
click at [293, 18] on span "Copy of DAILY KPI PERFORMANCE Weekly Commercial Only" at bounding box center [359, 26] width 414 height 21
click at [74, 30] on button "button" at bounding box center [84, 26] width 27 height 27
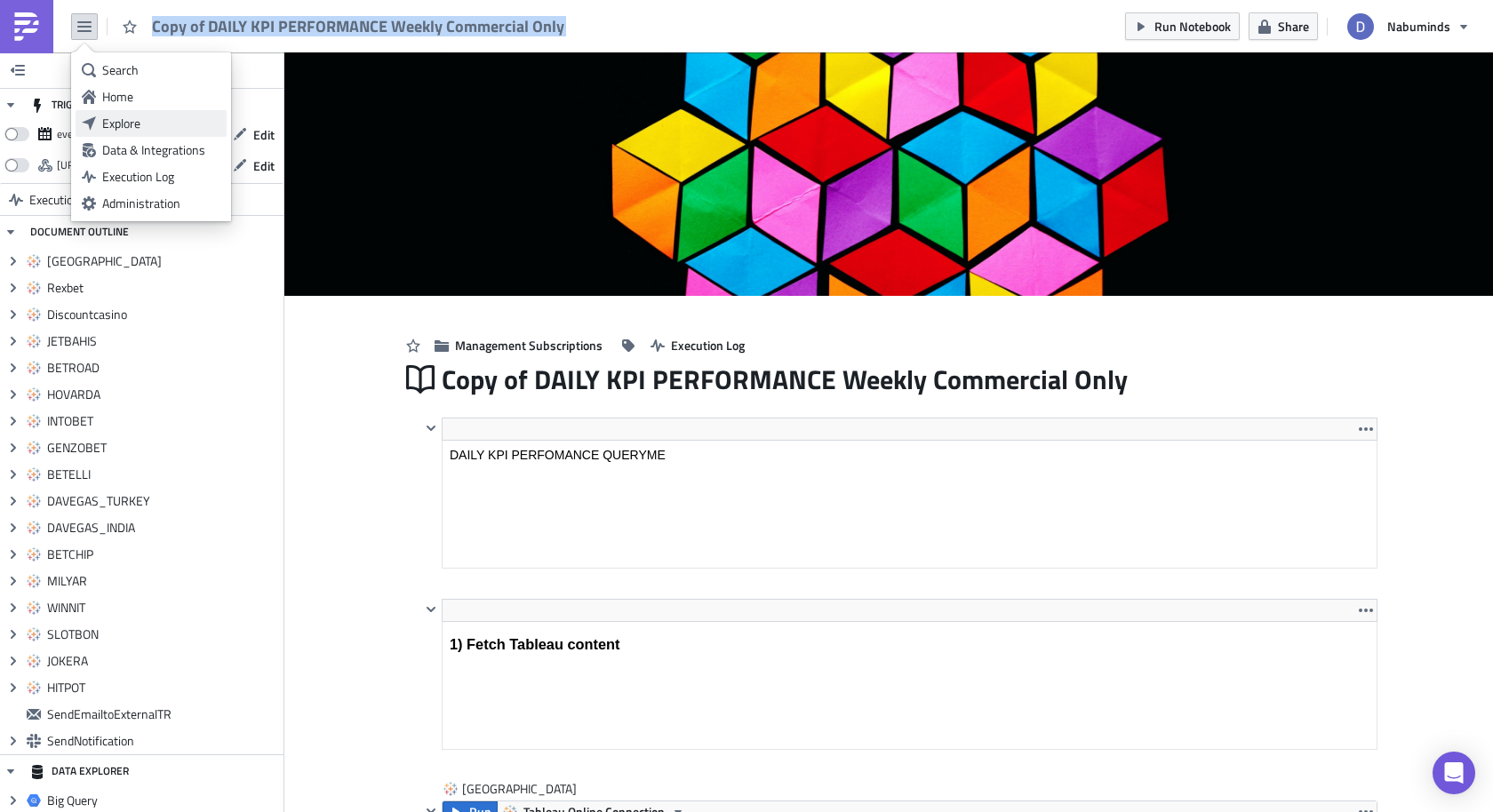
click at [117, 124] on div "Explore" at bounding box center [160, 124] width 118 height 18
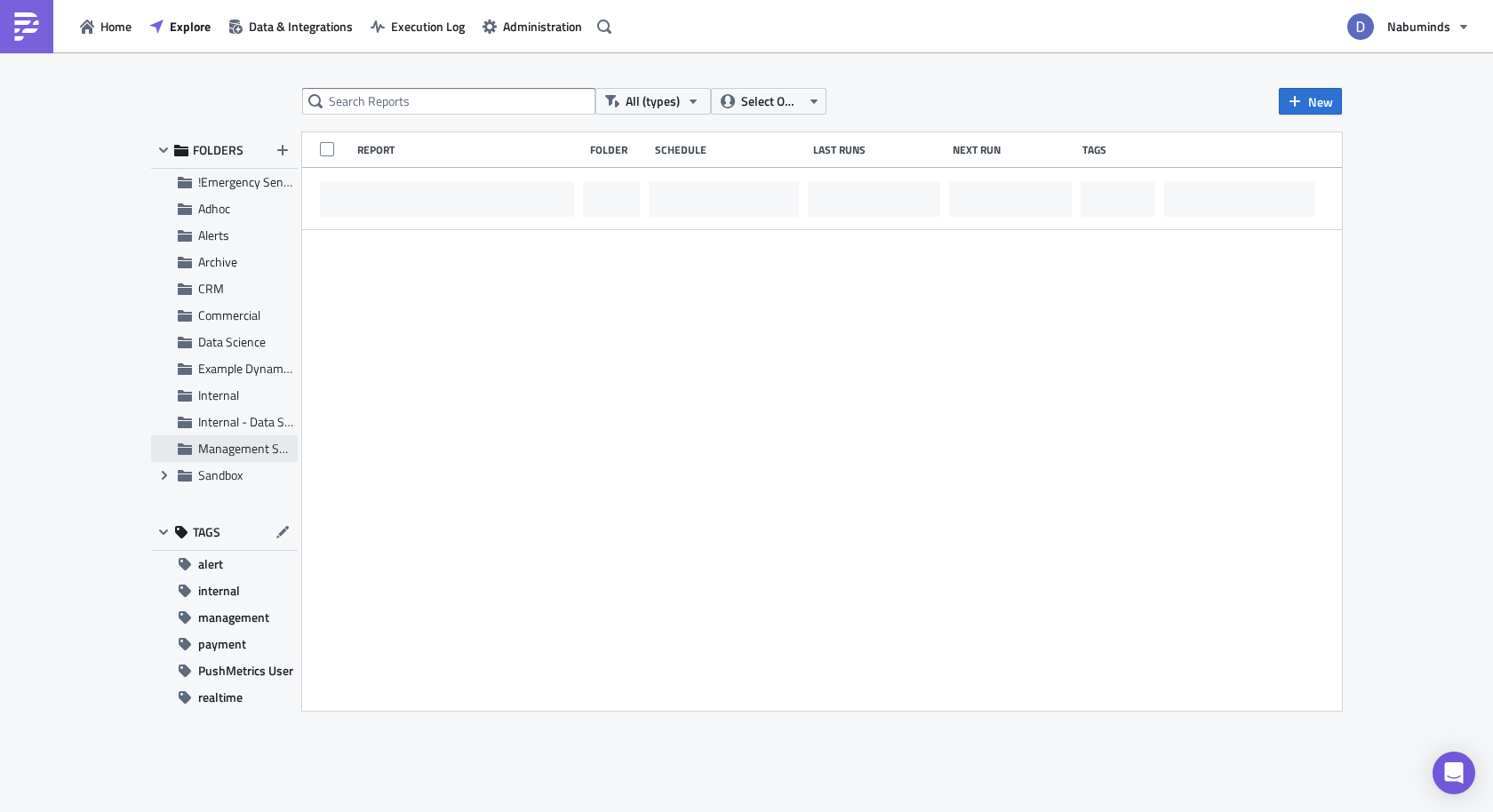
click at [224, 450] on span "Management Subscriptions" at bounding box center [270, 448] width 145 height 19
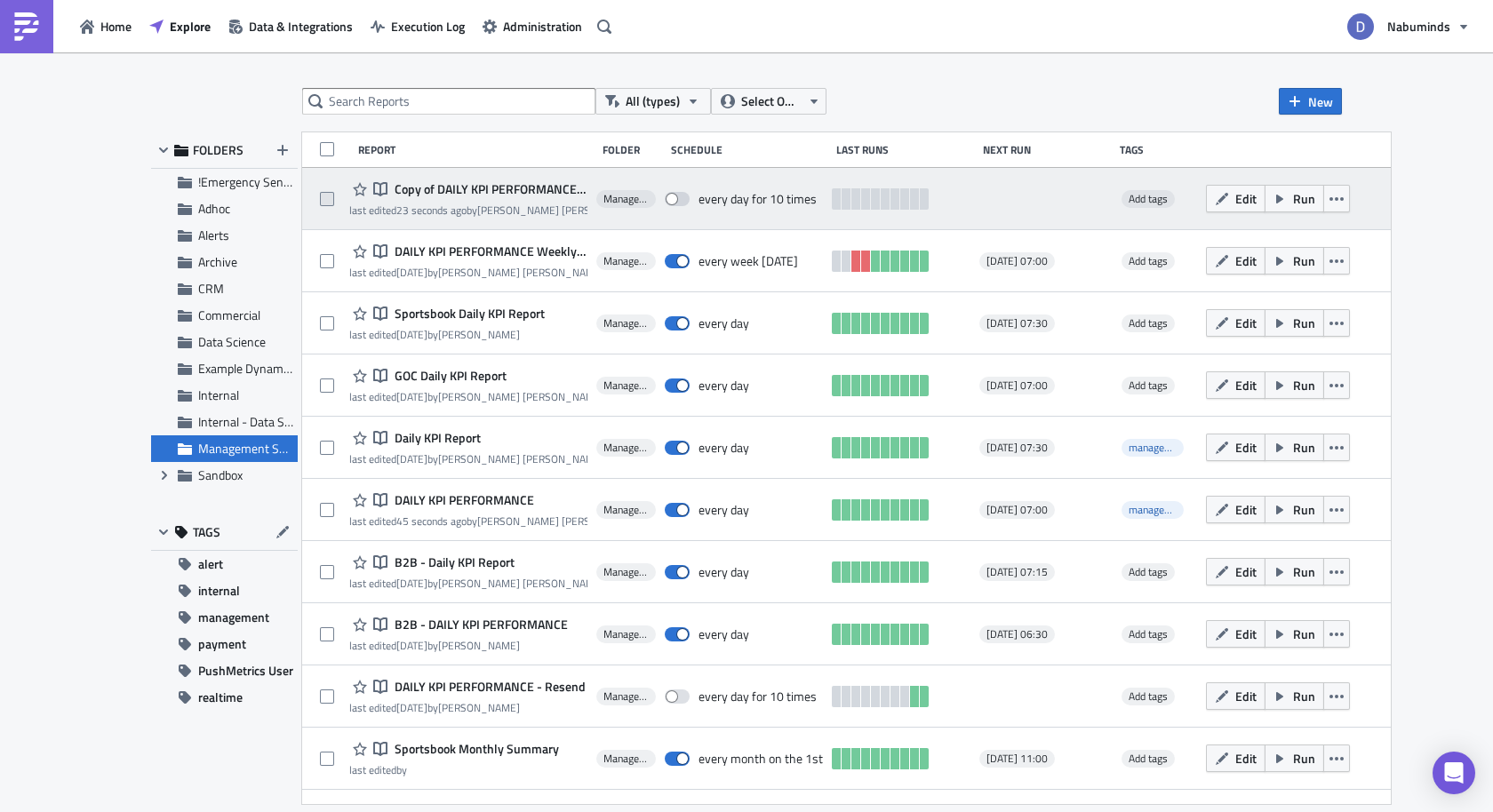
click at [324, 200] on span at bounding box center [327, 199] width 14 height 14
click at [324, 200] on input "checkbox" at bounding box center [330, 200] width 12 height 12
checkbox input "true"
click at [1350, 208] on button "button" at bounding box center [1336, 199] width 27 height 28
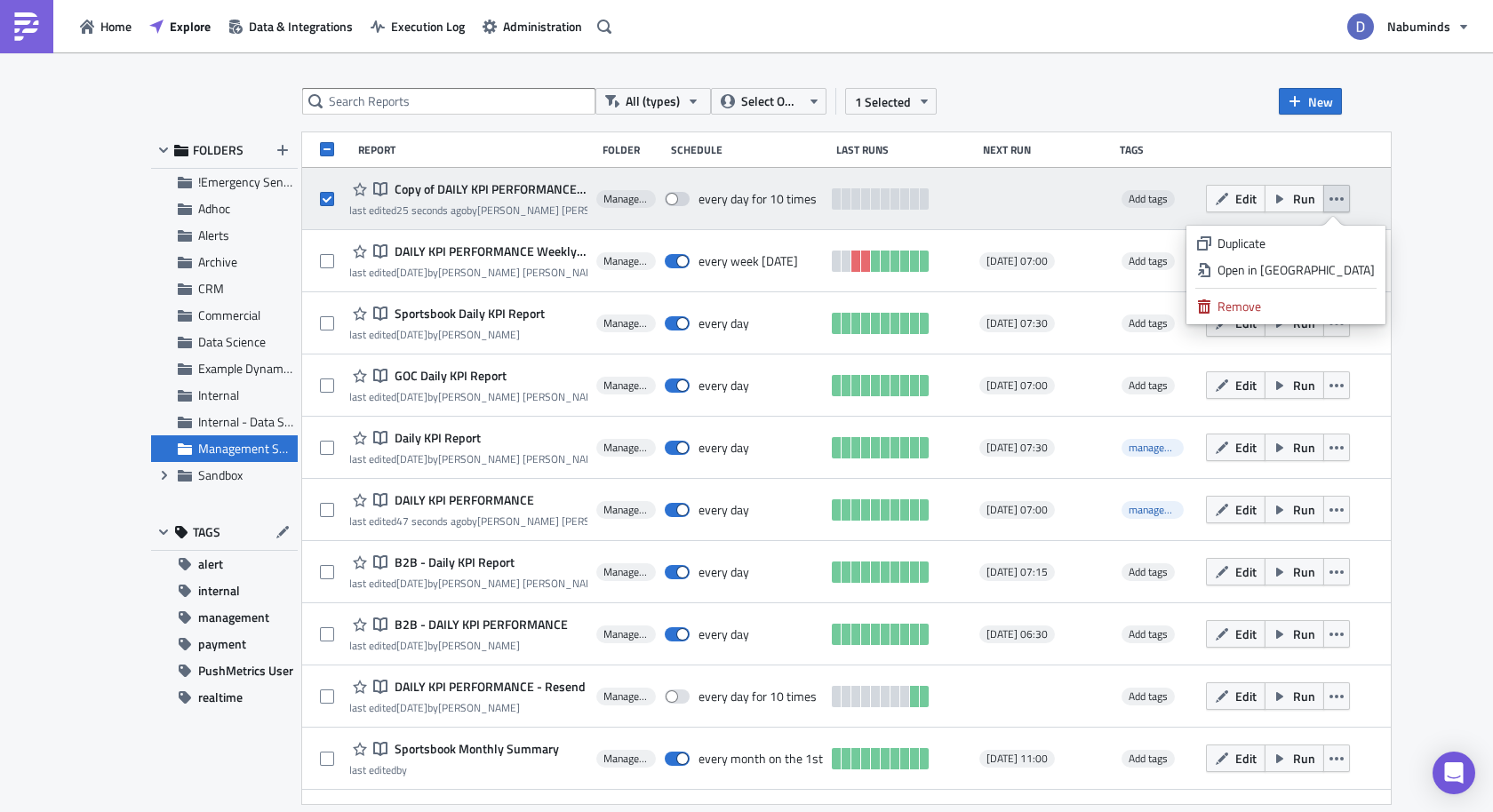
click at [1350, 208] on button "button" at bounding box center [1336, 199] width 27 height 28
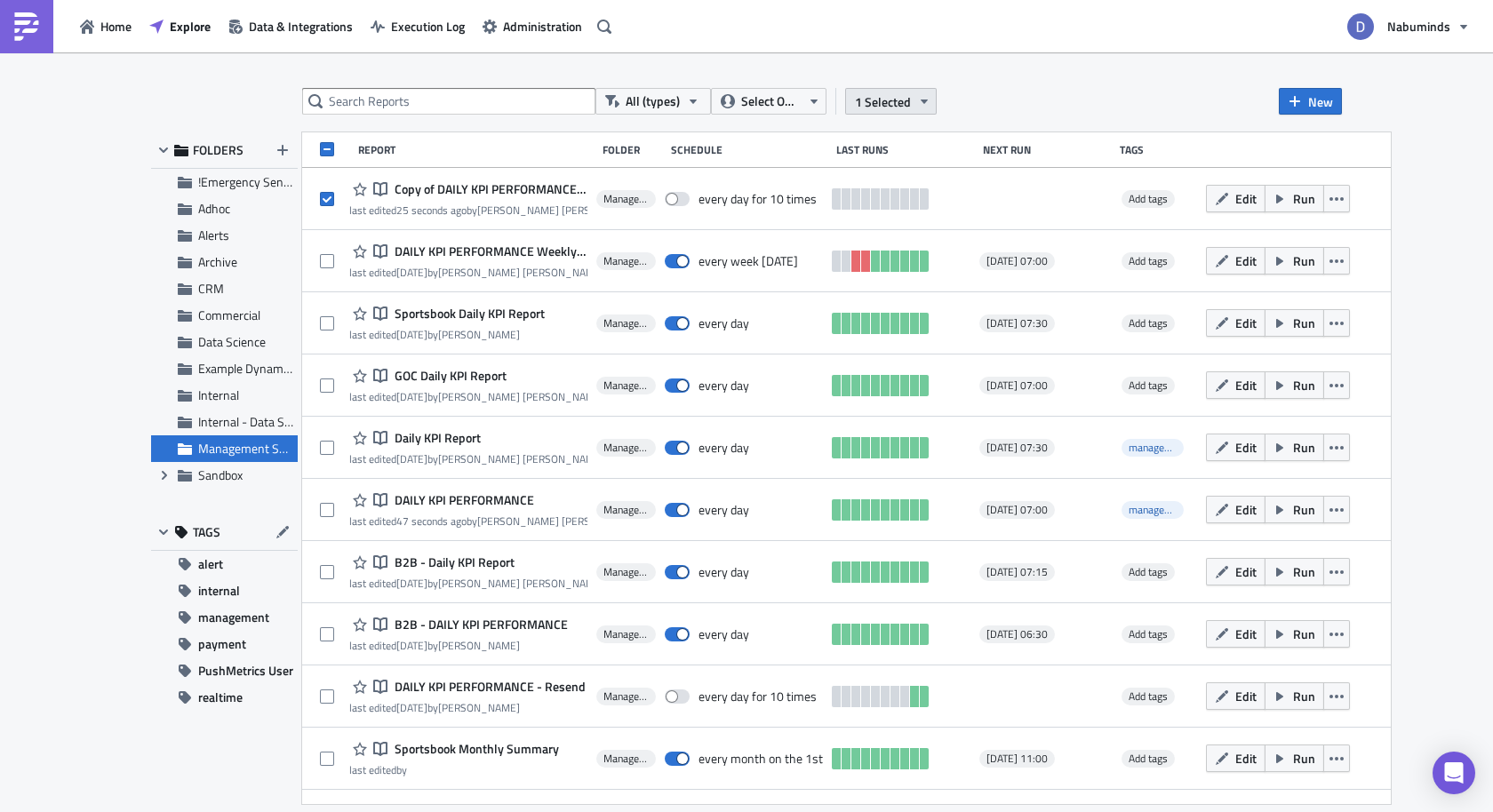
click at [887, 108] on span "1 Selected" at bounding box center [883, 101] width 56 height 19
click at [757, 82] on div "Move to folder" at bounding box center [752, 83] width 118 height 18
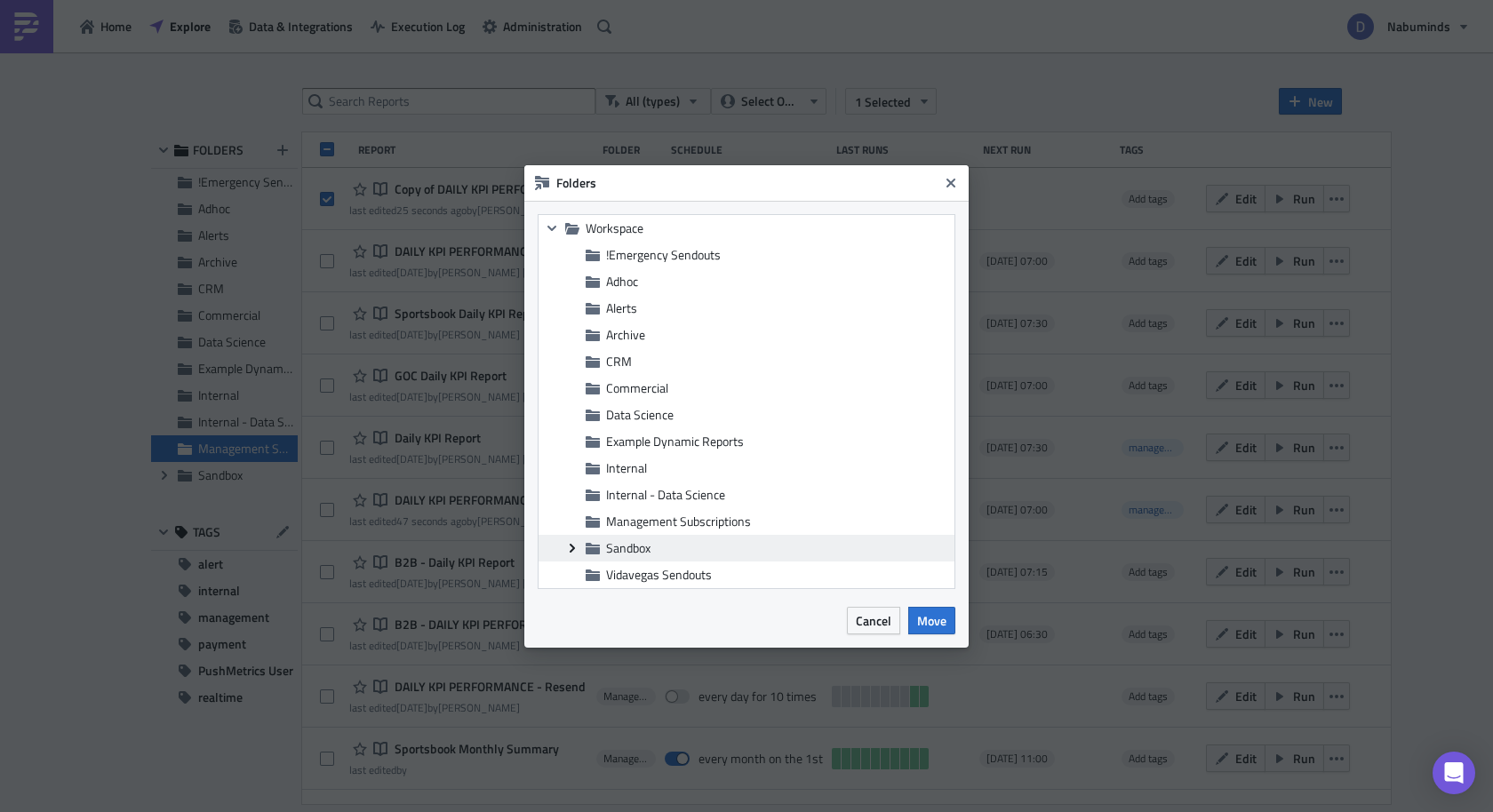
click at [568, 548] on icon "Expand group" at bounding box center [573, 548] width 14 height 14
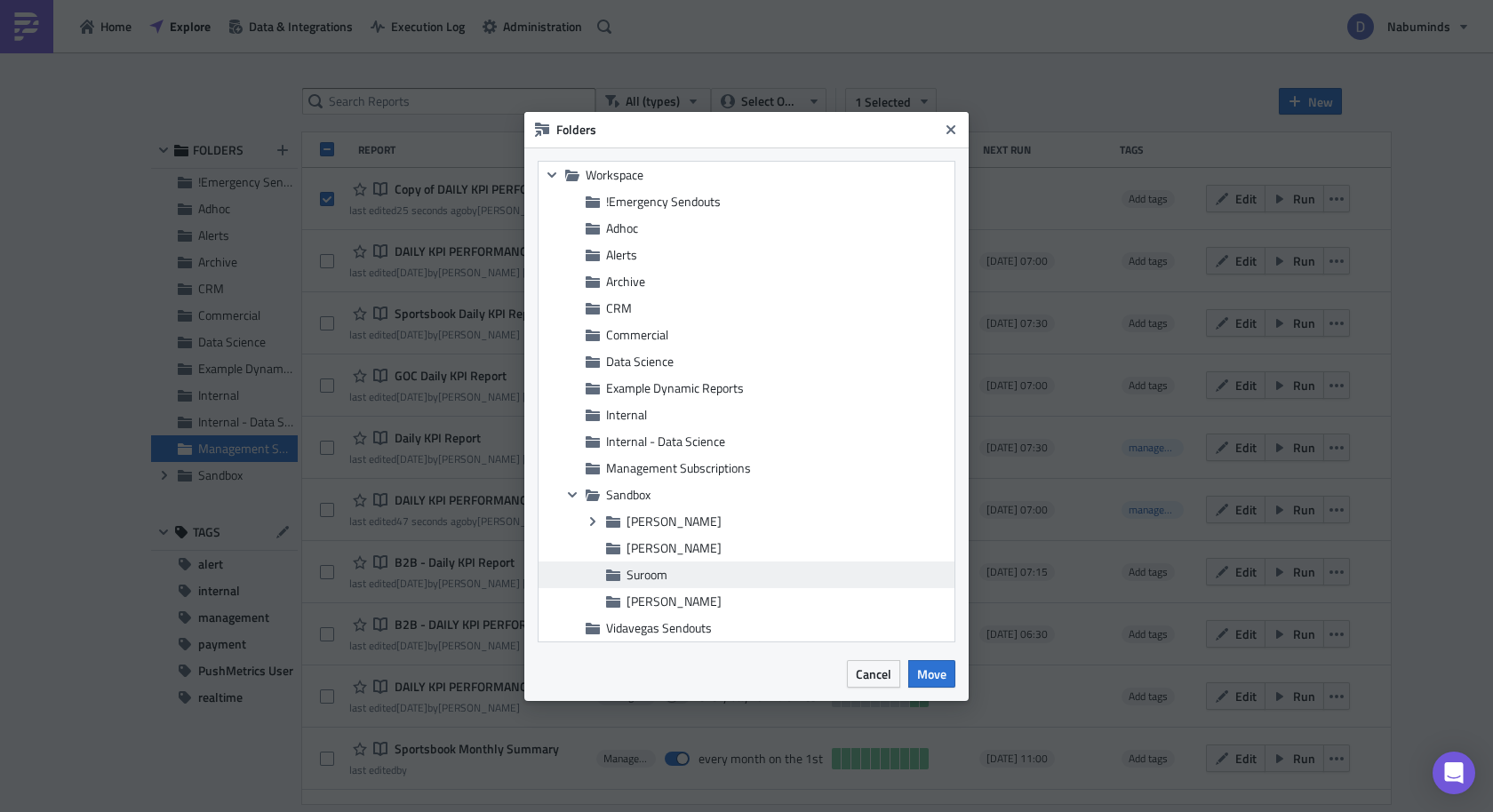
click at [758, 579] on span "Suroom" at bounding box center [789, 574] width 324 height 16
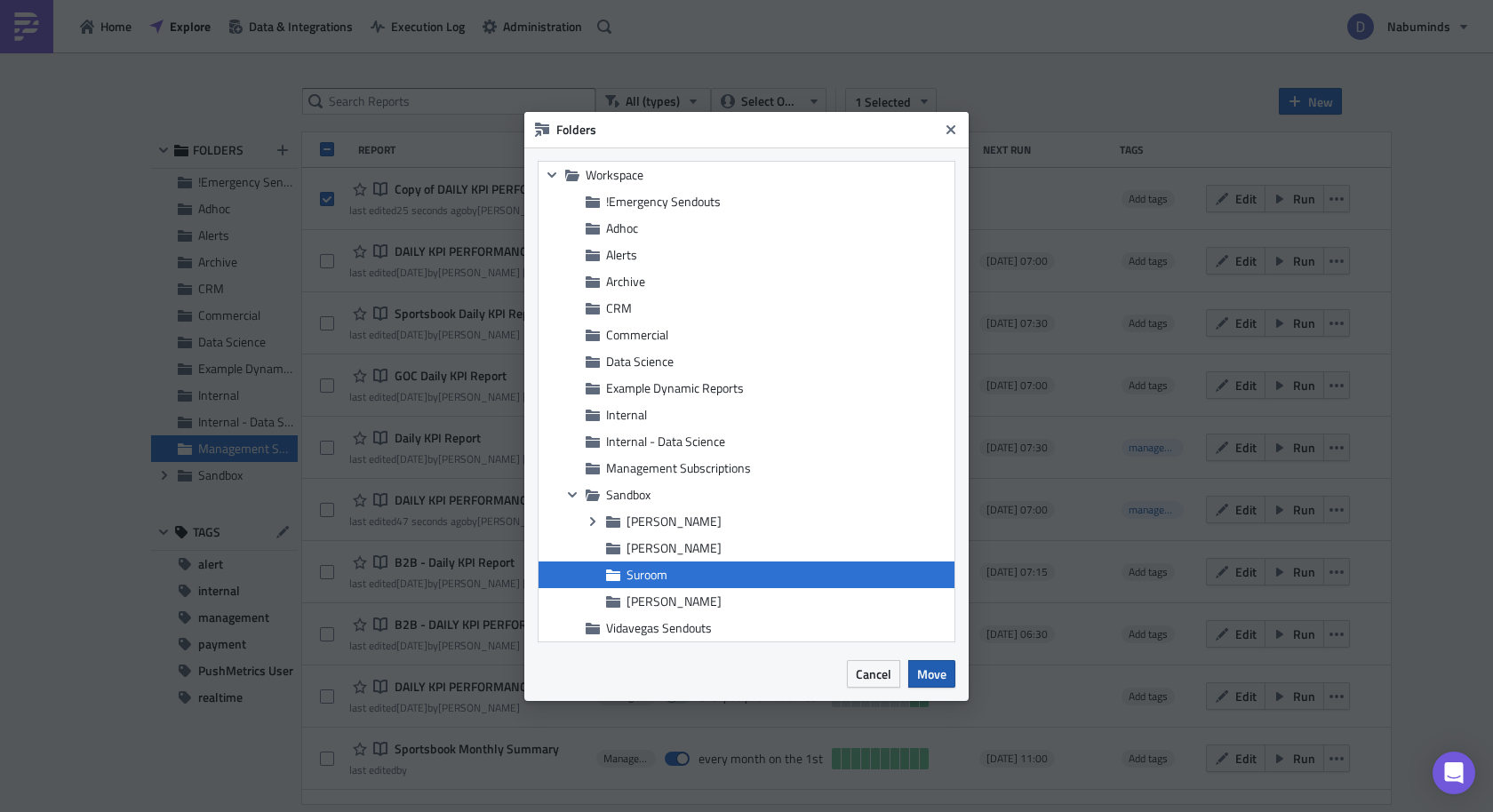
click at [934, 684] on button "Move" at bounding box center [932, 674] width 48 height 28
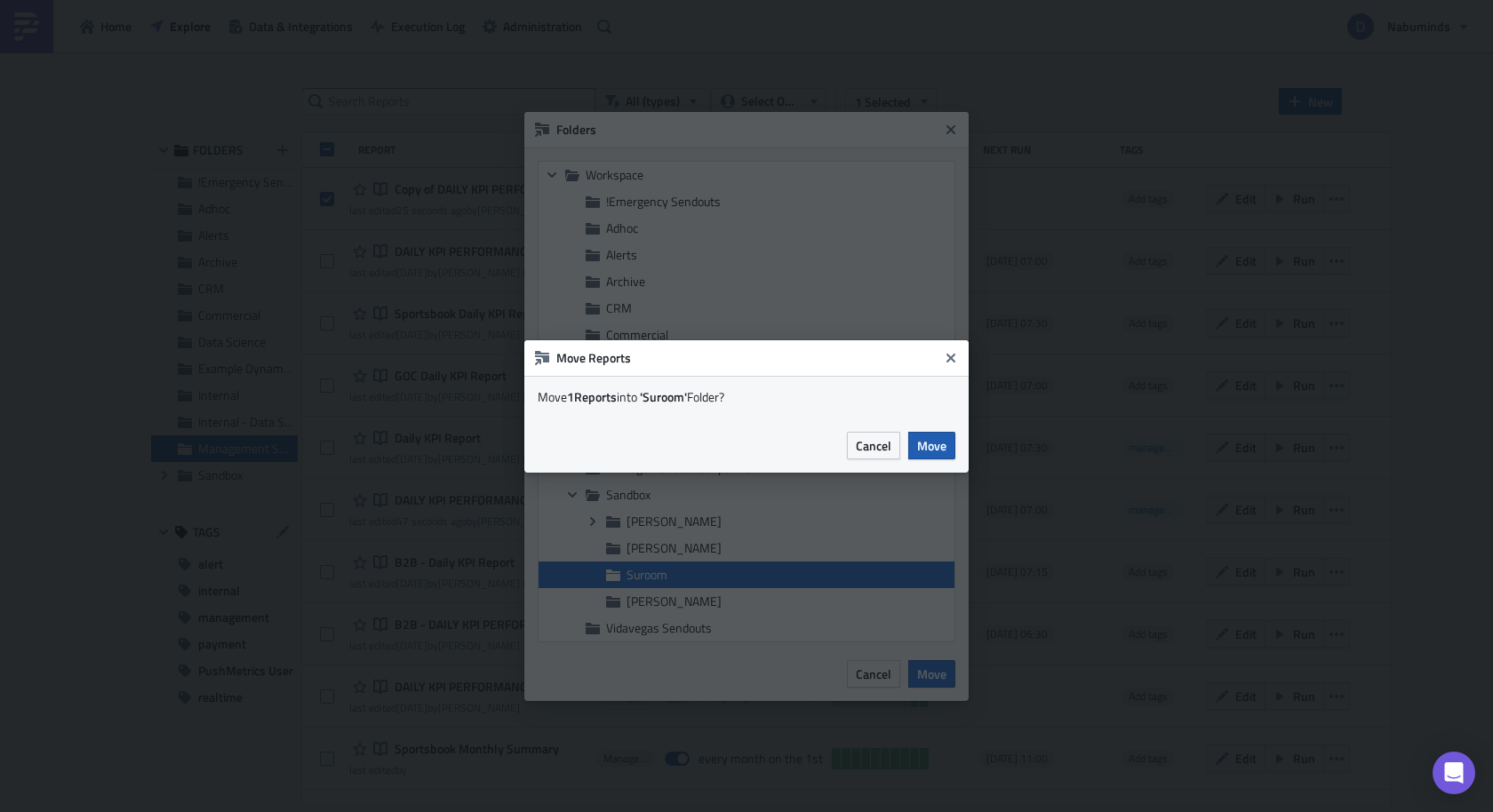
click at [924, 446] on span "Move" at bounding box center [932, 446] width 30 height 19
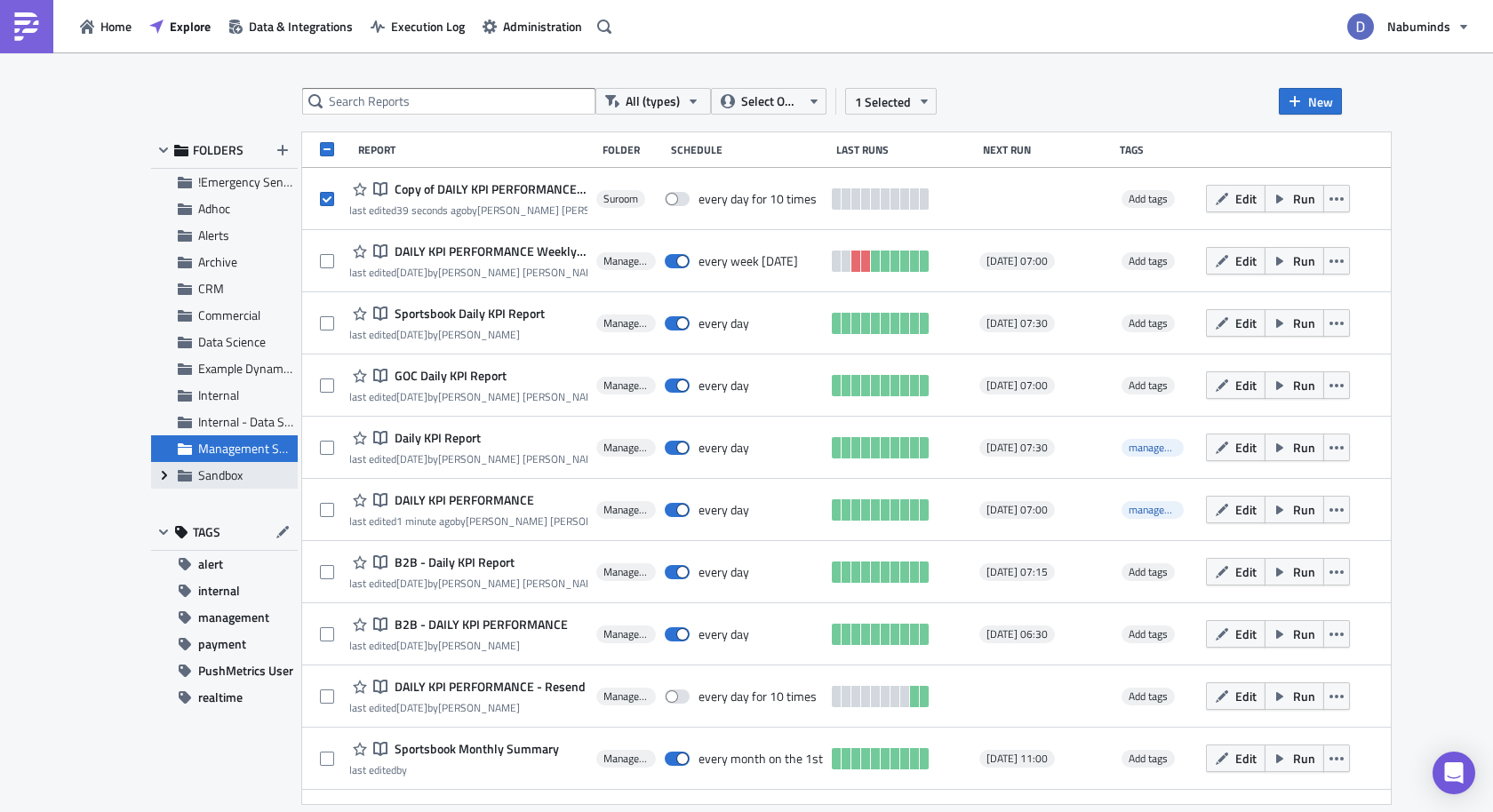
click at [163, 481] on span "Expand group" at bounding box center [164, 475] width 27 height 27
click at [221, 480] on span "Sandbox" at bounding box center [220, 474] width 45 height 19
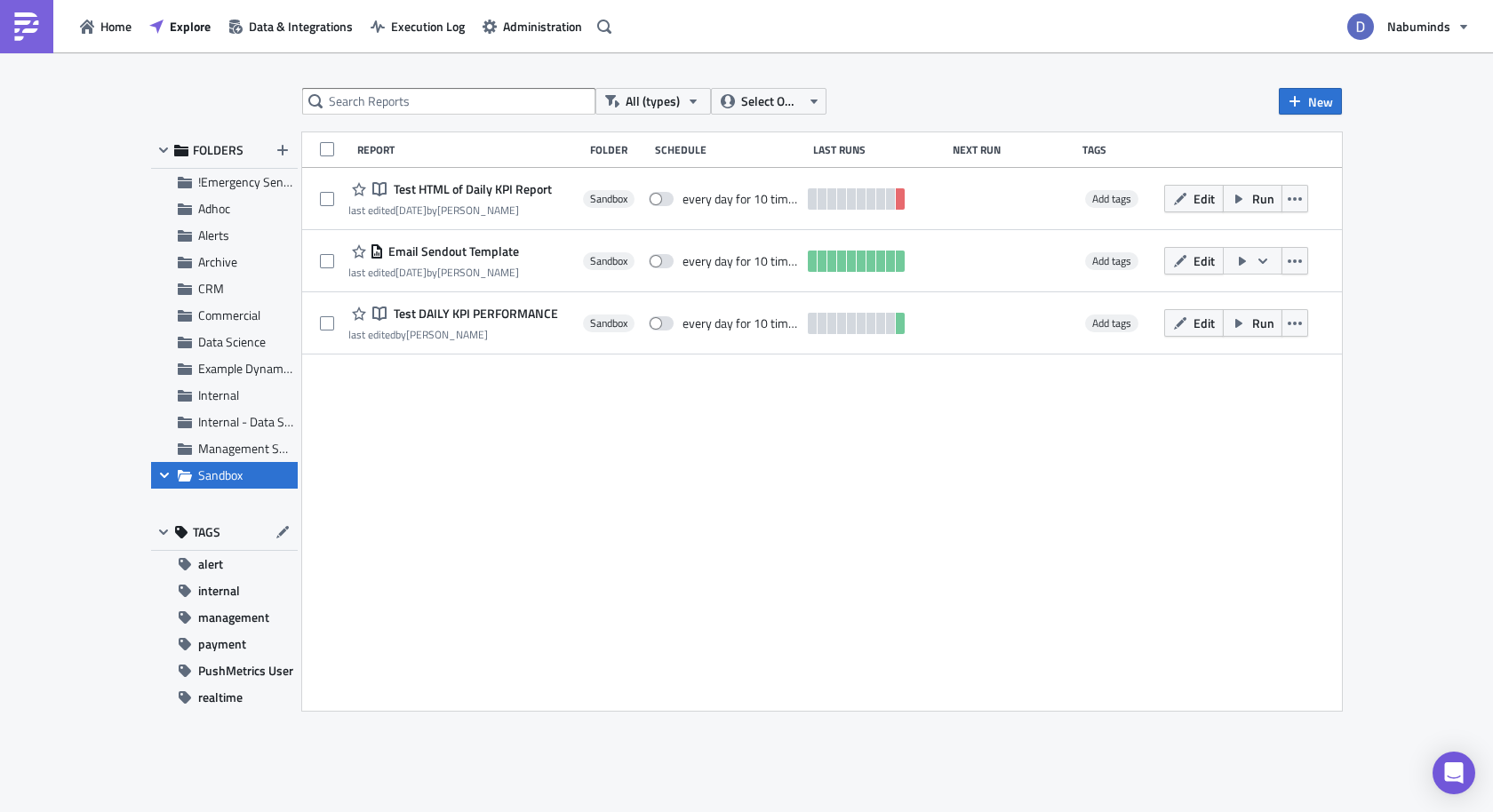
scroll to position [98, 0]
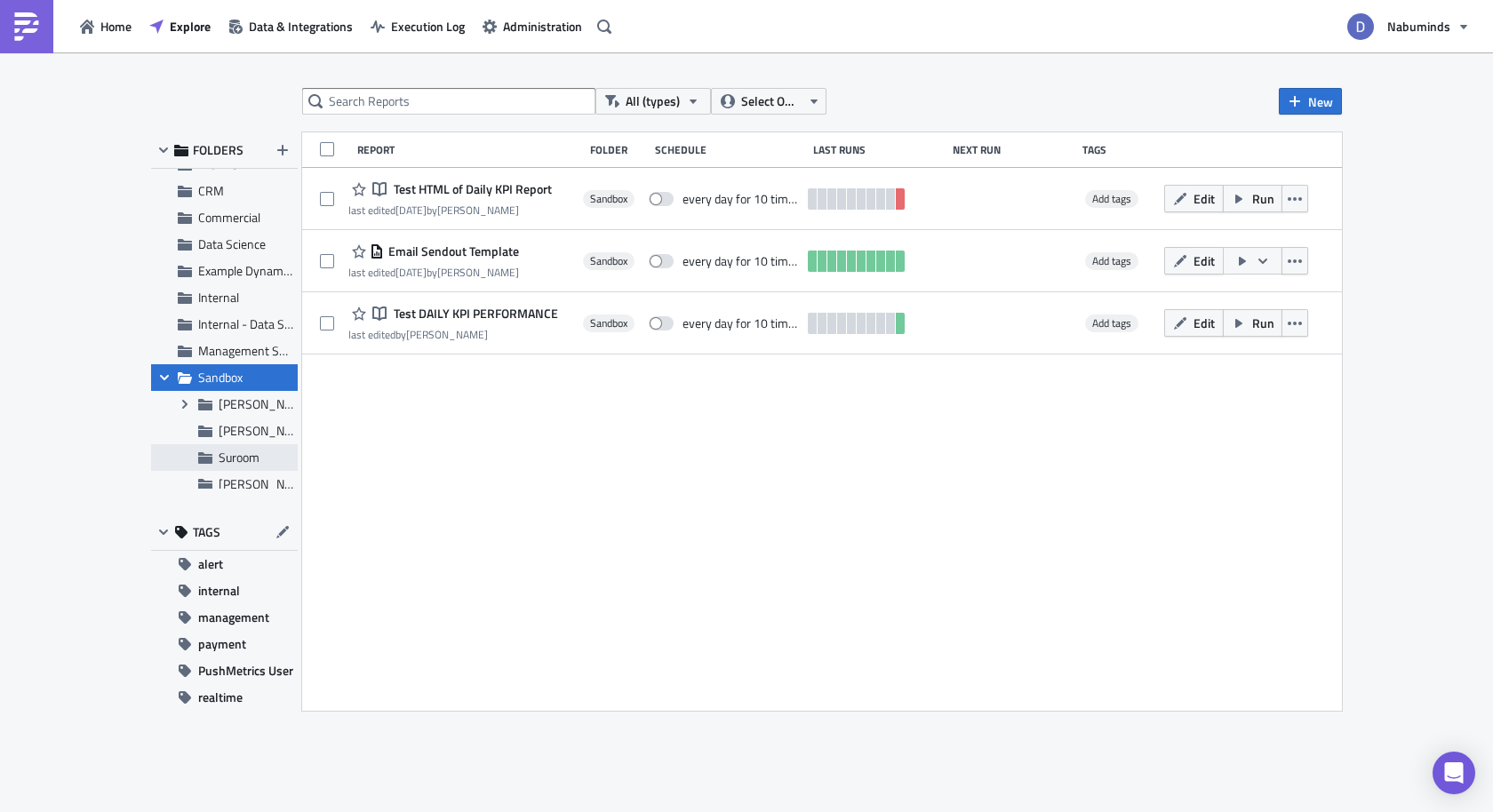
click at [225, 459] on span "Suroom" at bounding box center [239, 457] width 41 height 19
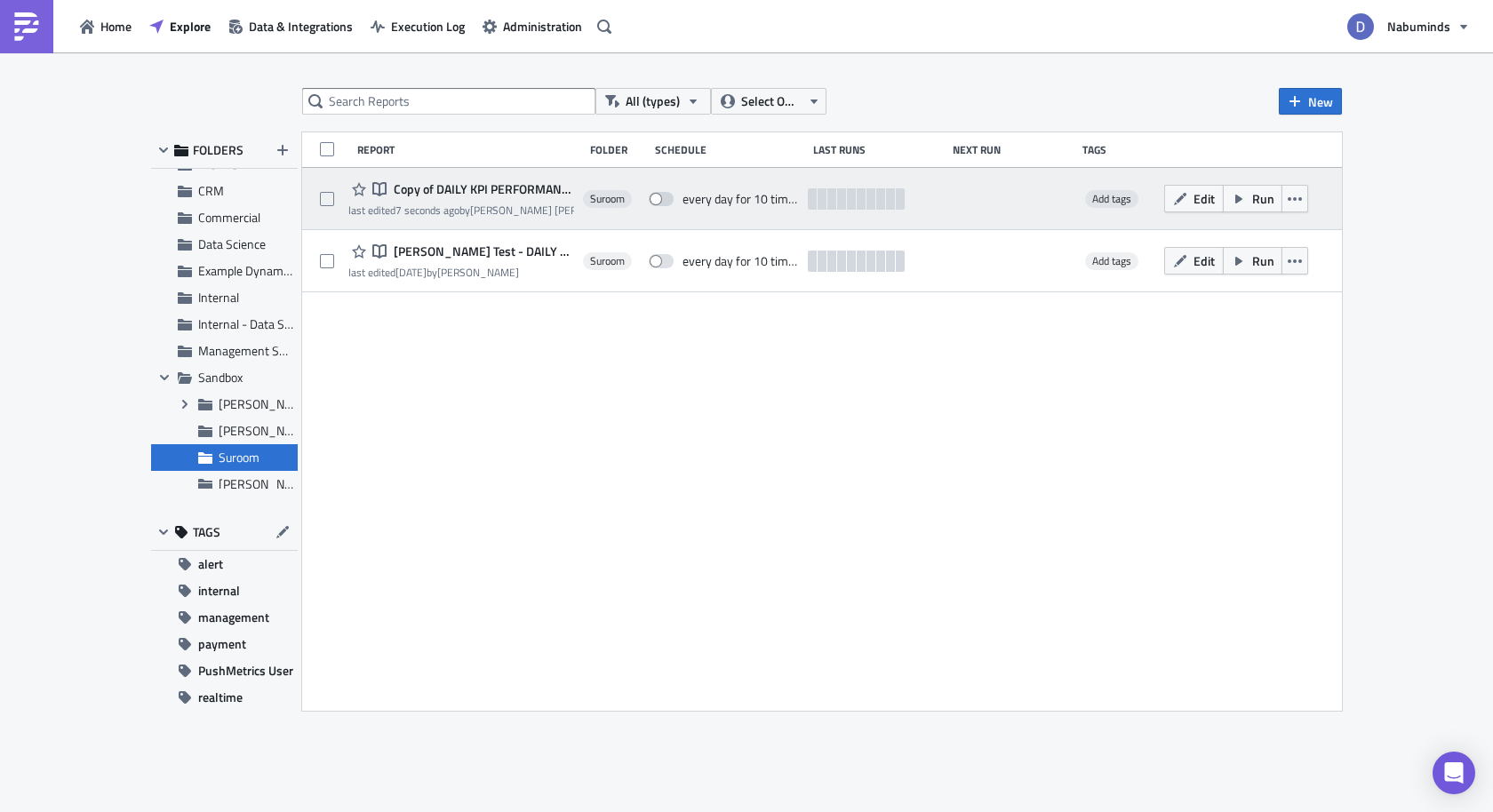
click at [489, 196] on span "Copy of DAILY KPI PERFORMANCE Weekly Commercial Only" at bounding box center [481, 189] width 185 height 16
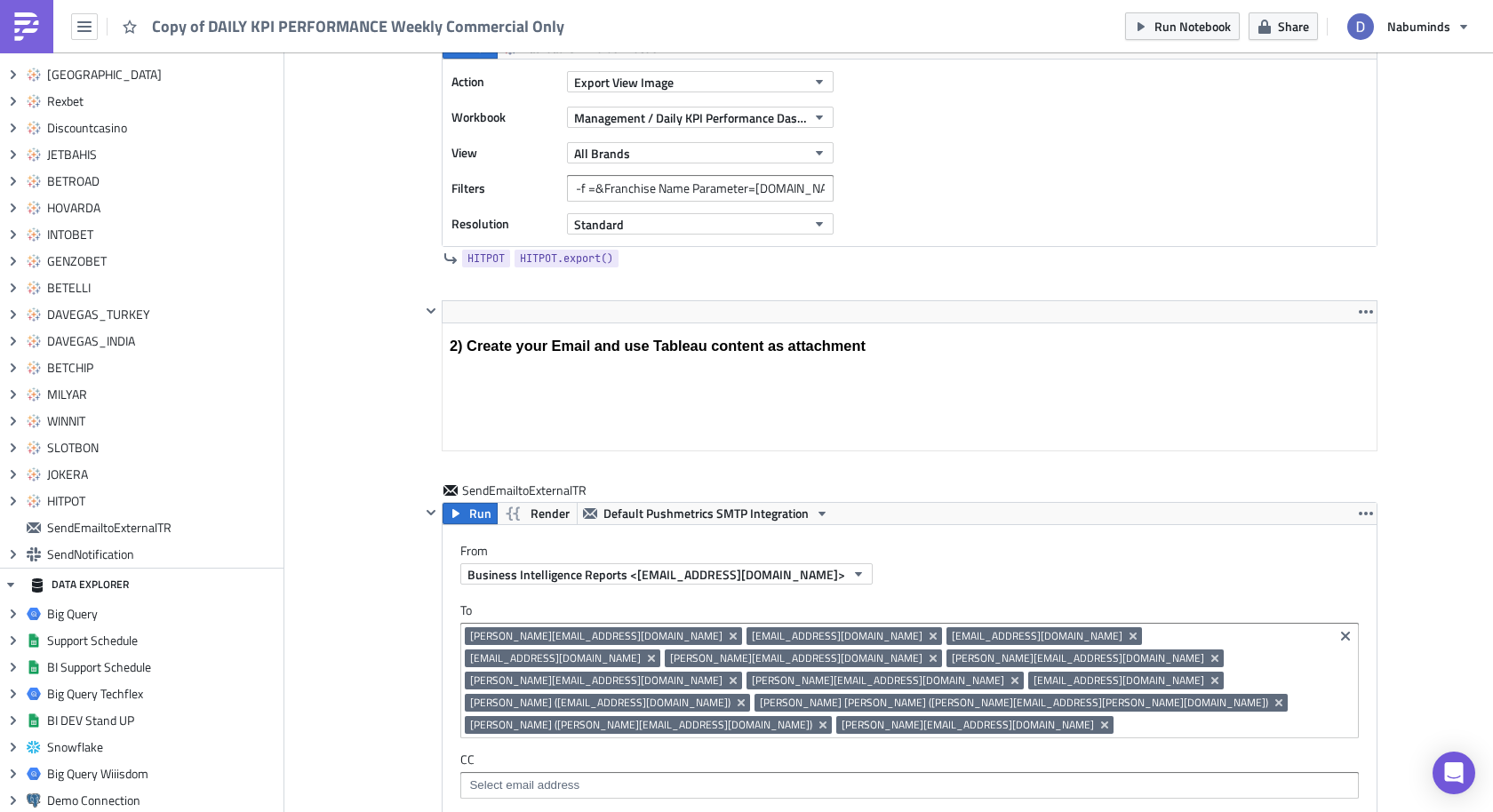
scroll to position [5285, 0]
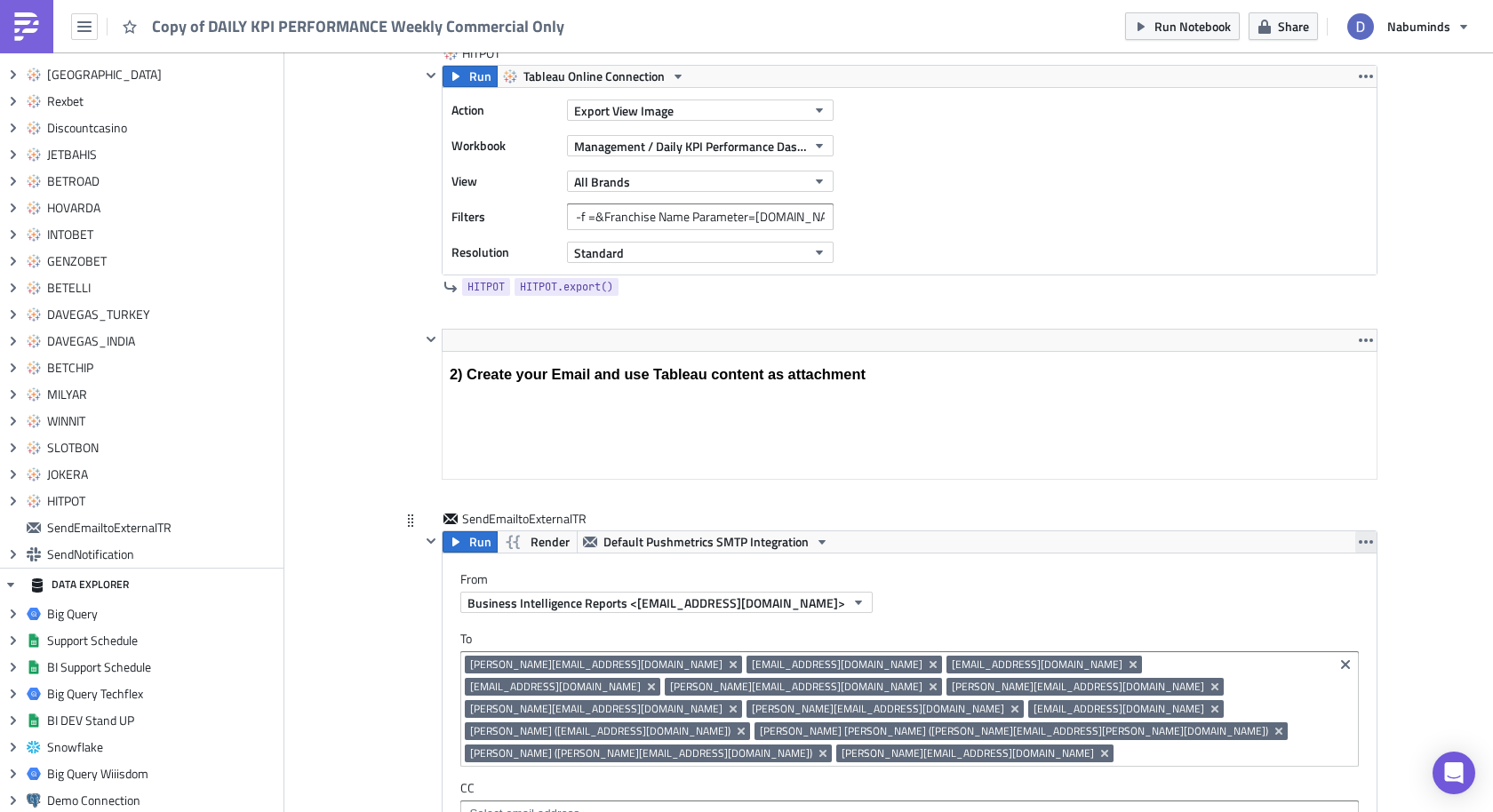
click at [1370, 535] on icon "button" at bounding box center [1366, 542] width 14 height 14
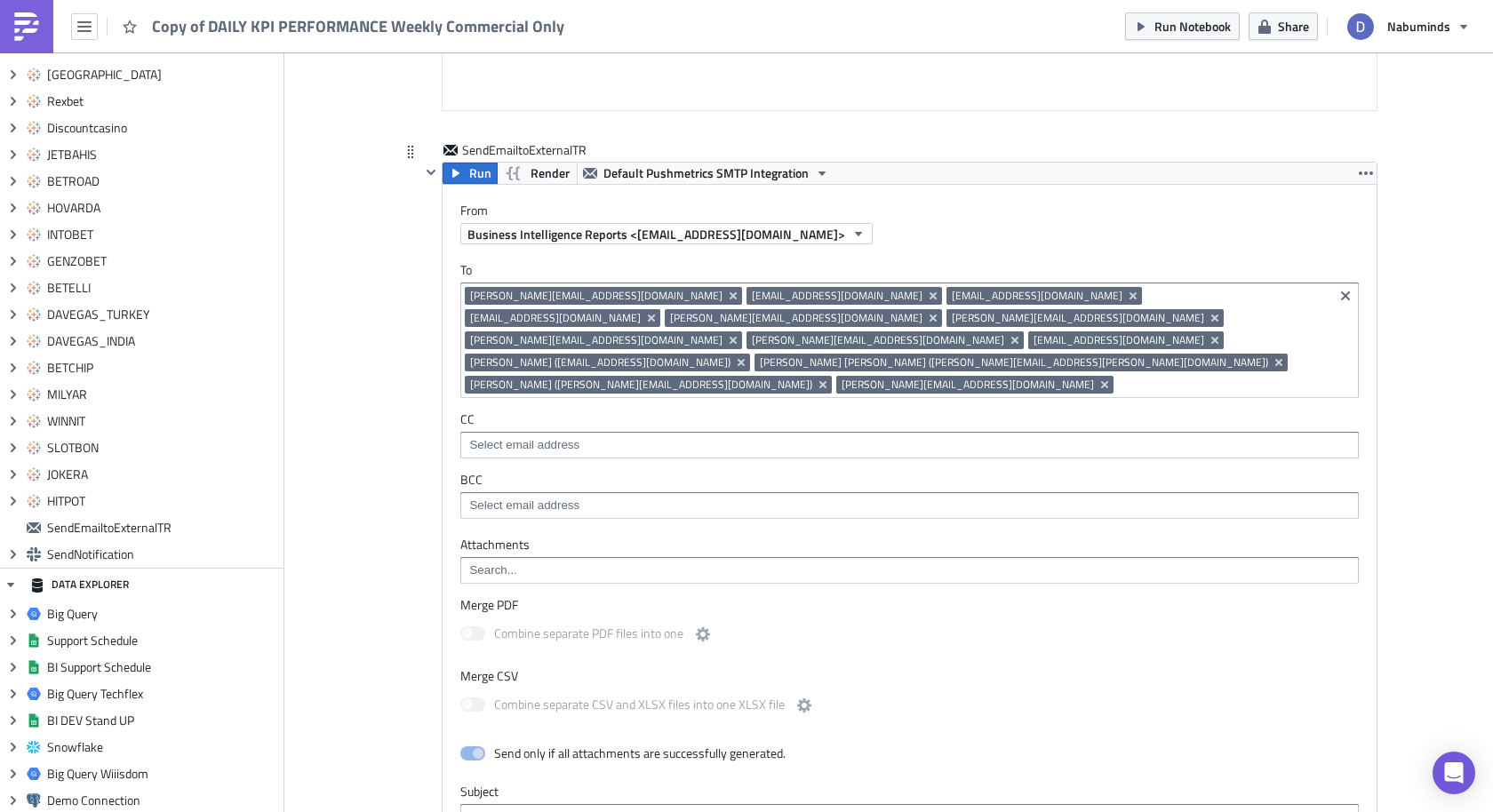
scroll to position [5572, 0]
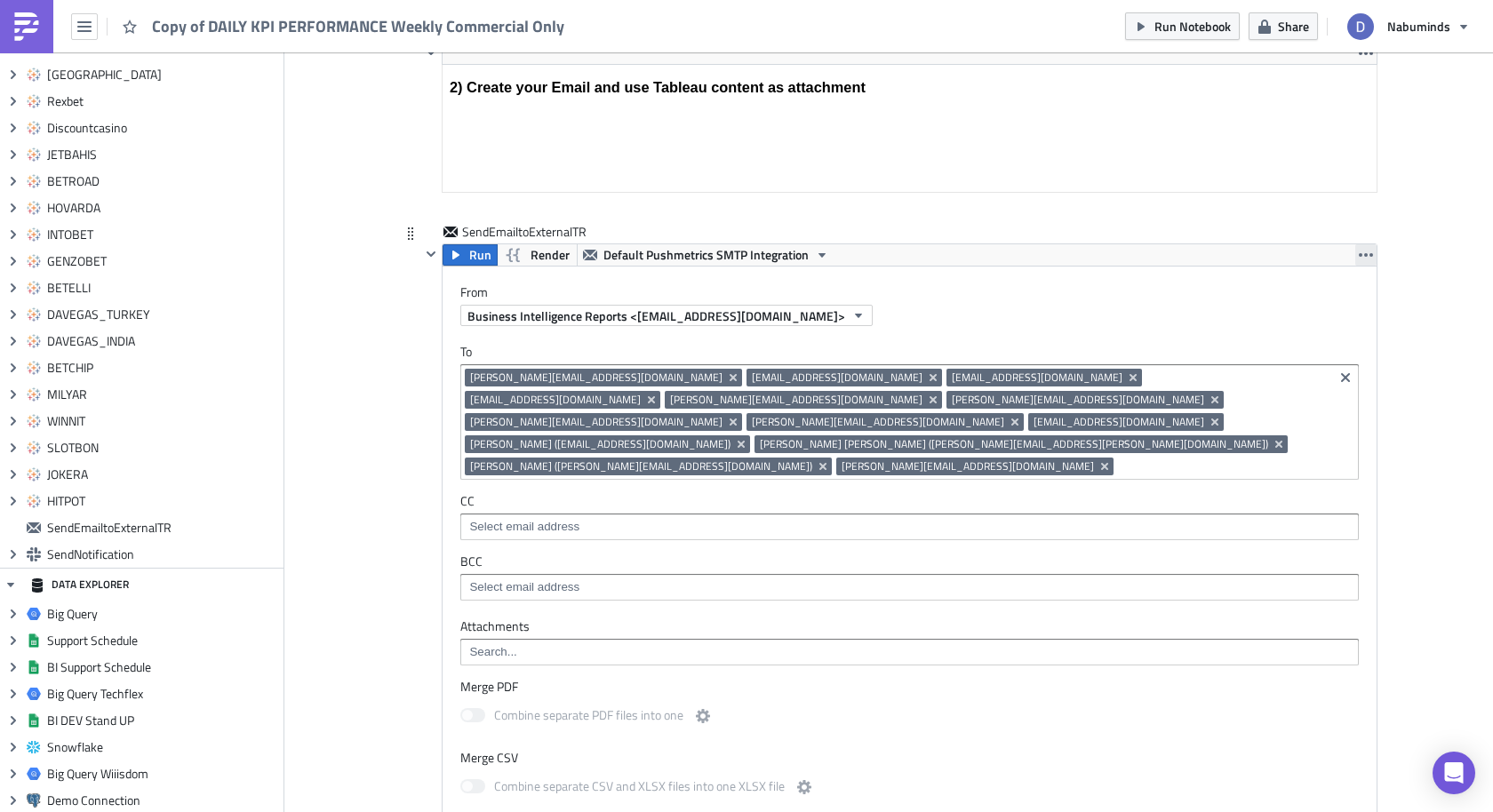
click at [1362, 248] on icon "button" at bounding box center [1366, 254] width 14 height 14
click at [61, 549] on span "SendNotification" at bounding box center [163, 555] width 232 height 16
click at [1354, 245] on div "Run Render Default Pushmetrics SMTP Integration" at bounding box center [909, 255] width 934 height 22
click at [1345, 373] on icon "Clear selected items" at bounding box center [1345, 377] width 9 height 9
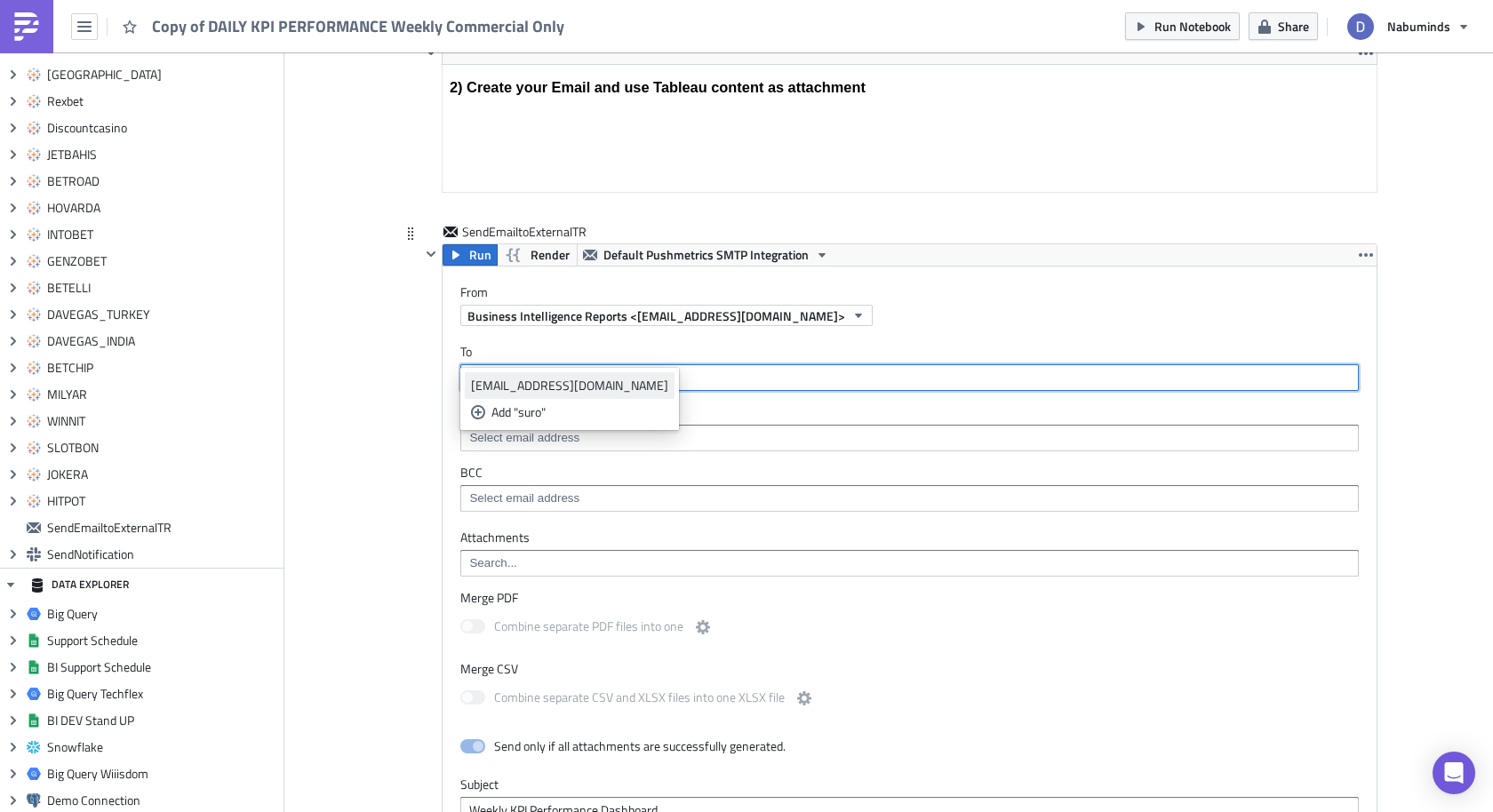
type input "suro"
click at [590, 386] on div "[EMAIL_ADDRESS][DOMAIN_NAME]" at bounding box center [570, 385] width 197 height 18
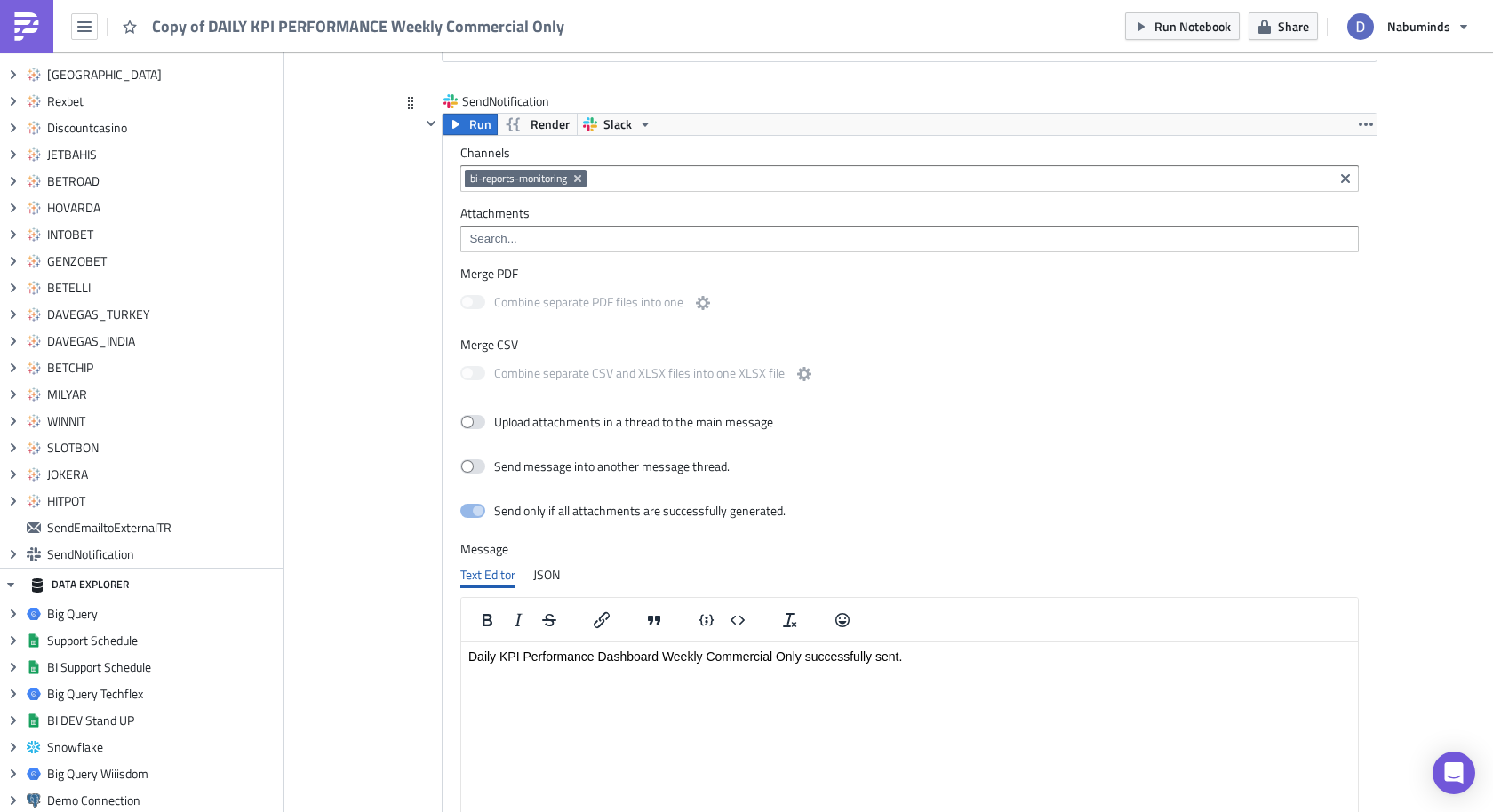
scroll to position [6647, 0]
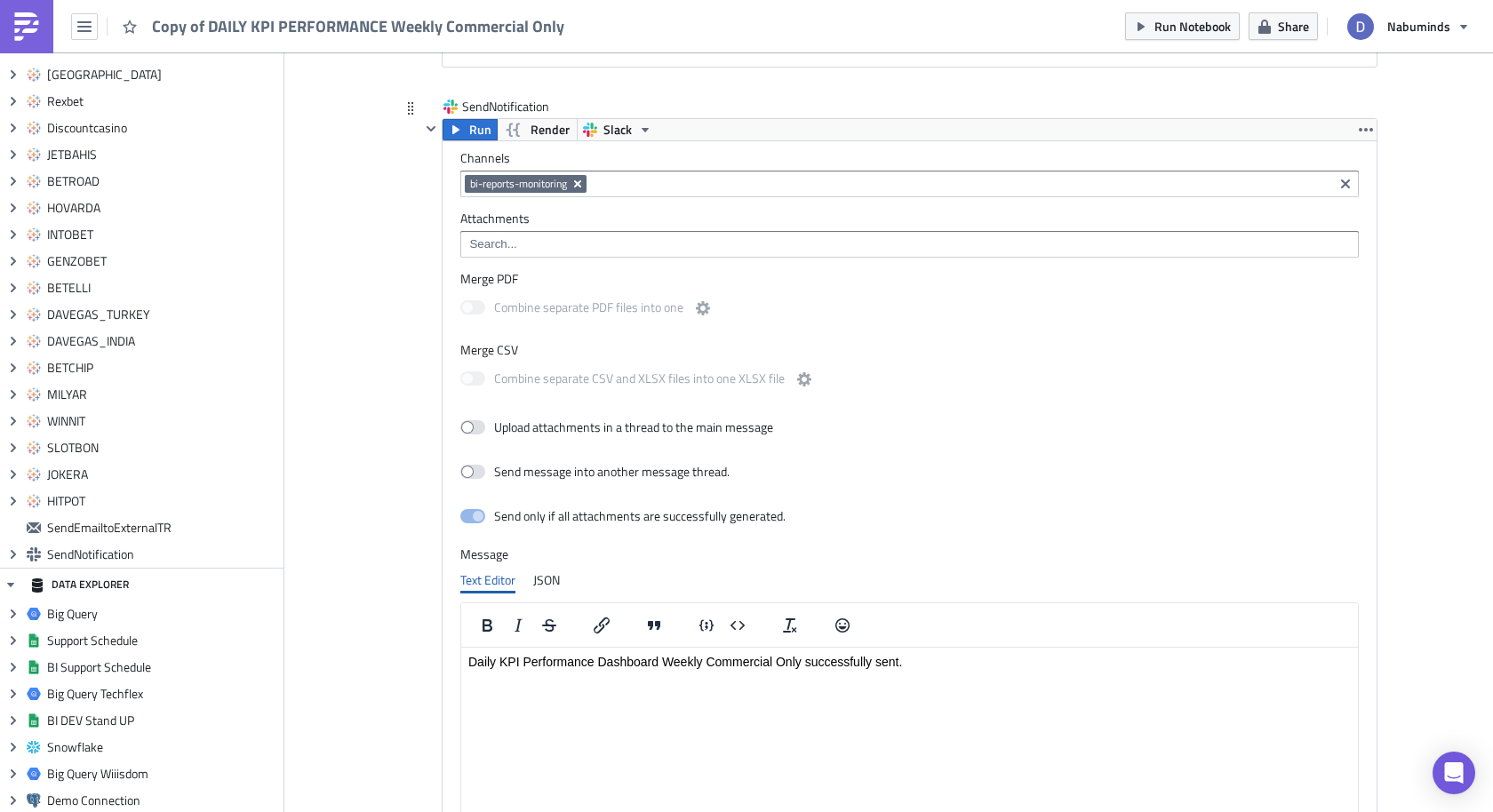
click at [578, 180] on icon "Remove Tag" at bounding box center [578, 183] width 7 height 7
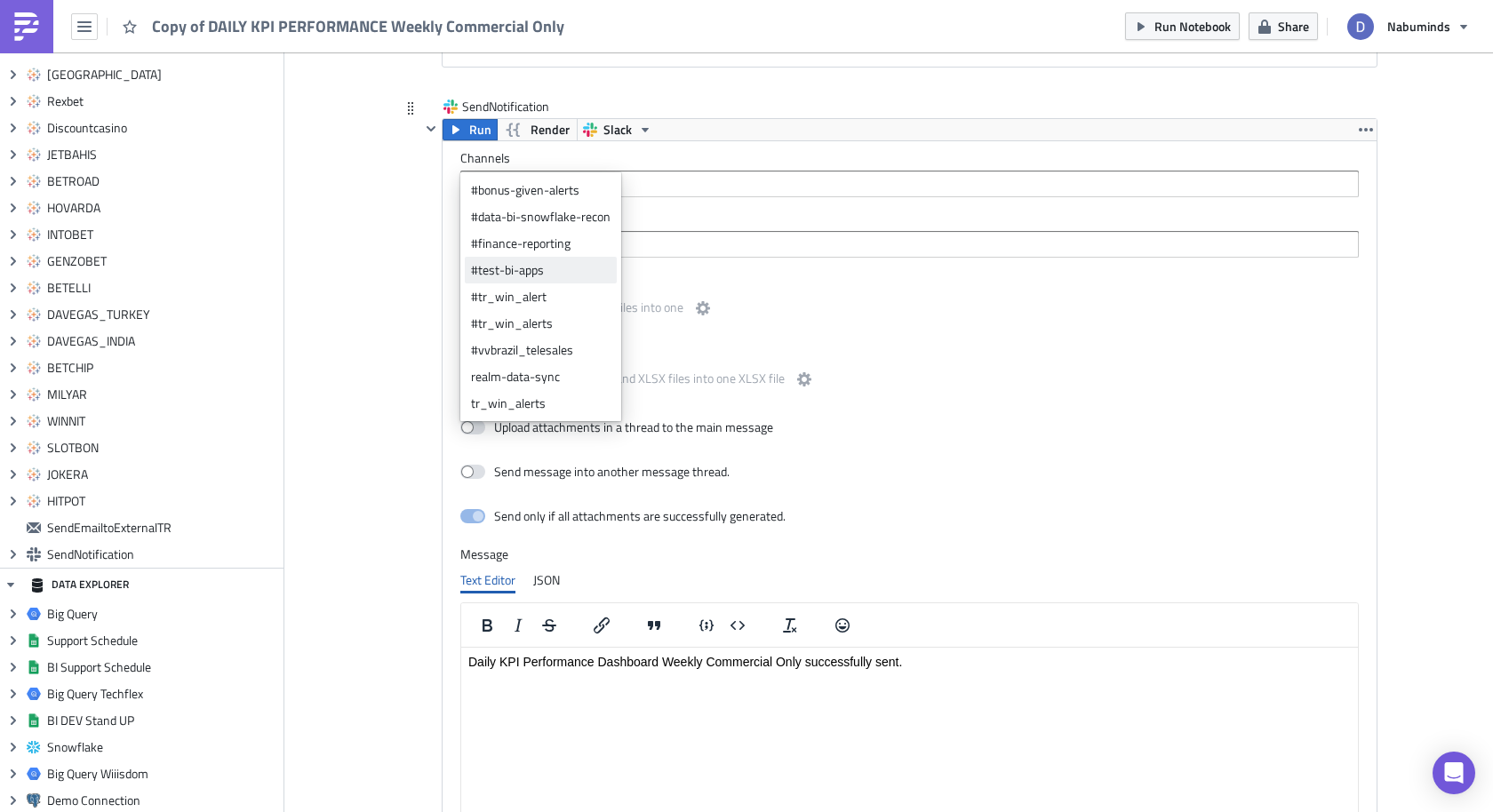
click at [544, 275] on div "#test-bi-apps" at bounding box center [541, 270] width 140 height 18
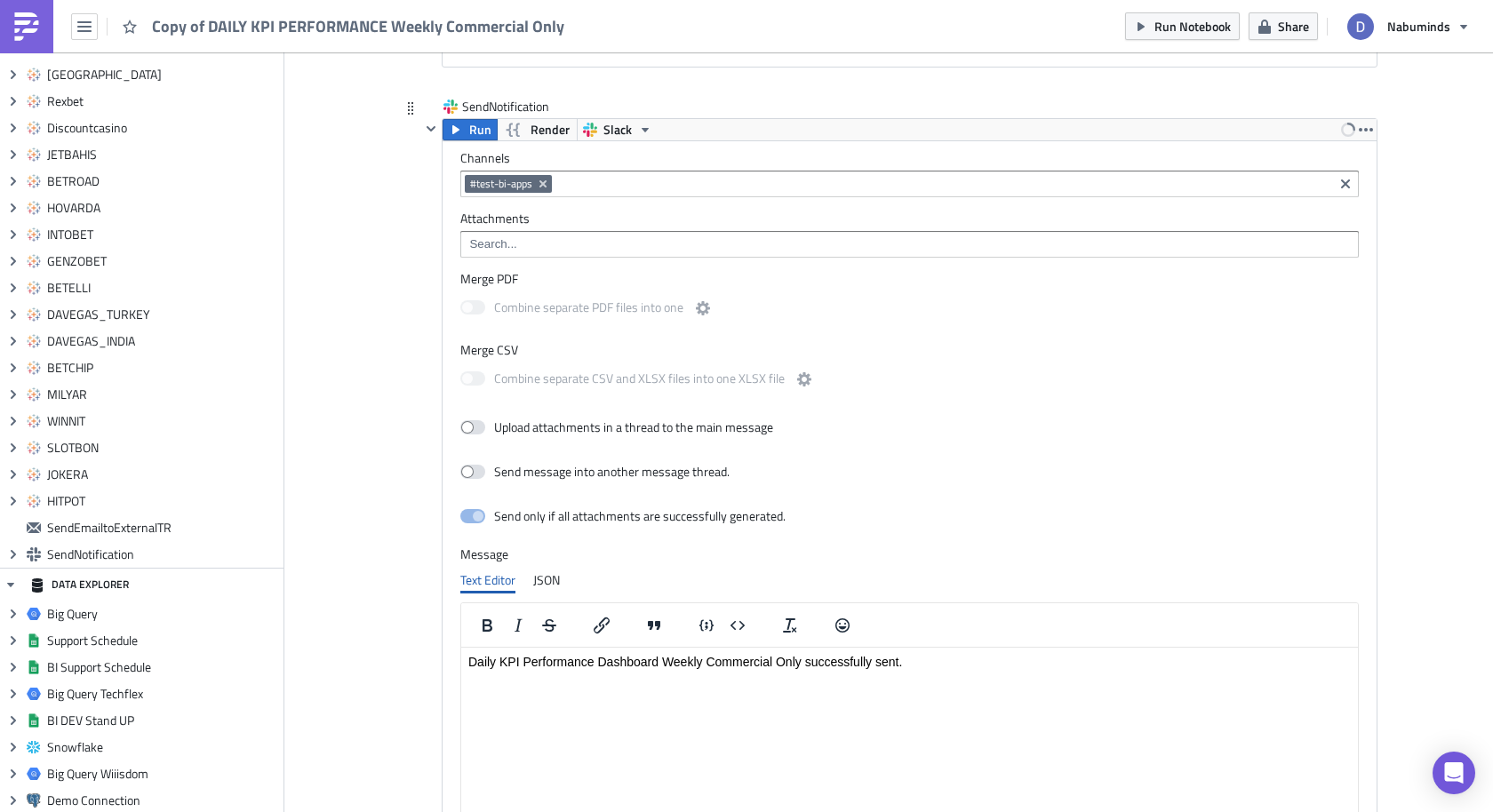
click at [709, 181] on div "Channels #test-bi-apps Attachments Merge PDF Combine separate PDF files into on…" at bounding box center [909, 514] width 934 height 746
click at [620, 676] on html "Daily KPI Performance Dashboard Weekly Commercial Only successfully sent." at bounding box center [909, 661] width 897 height 29
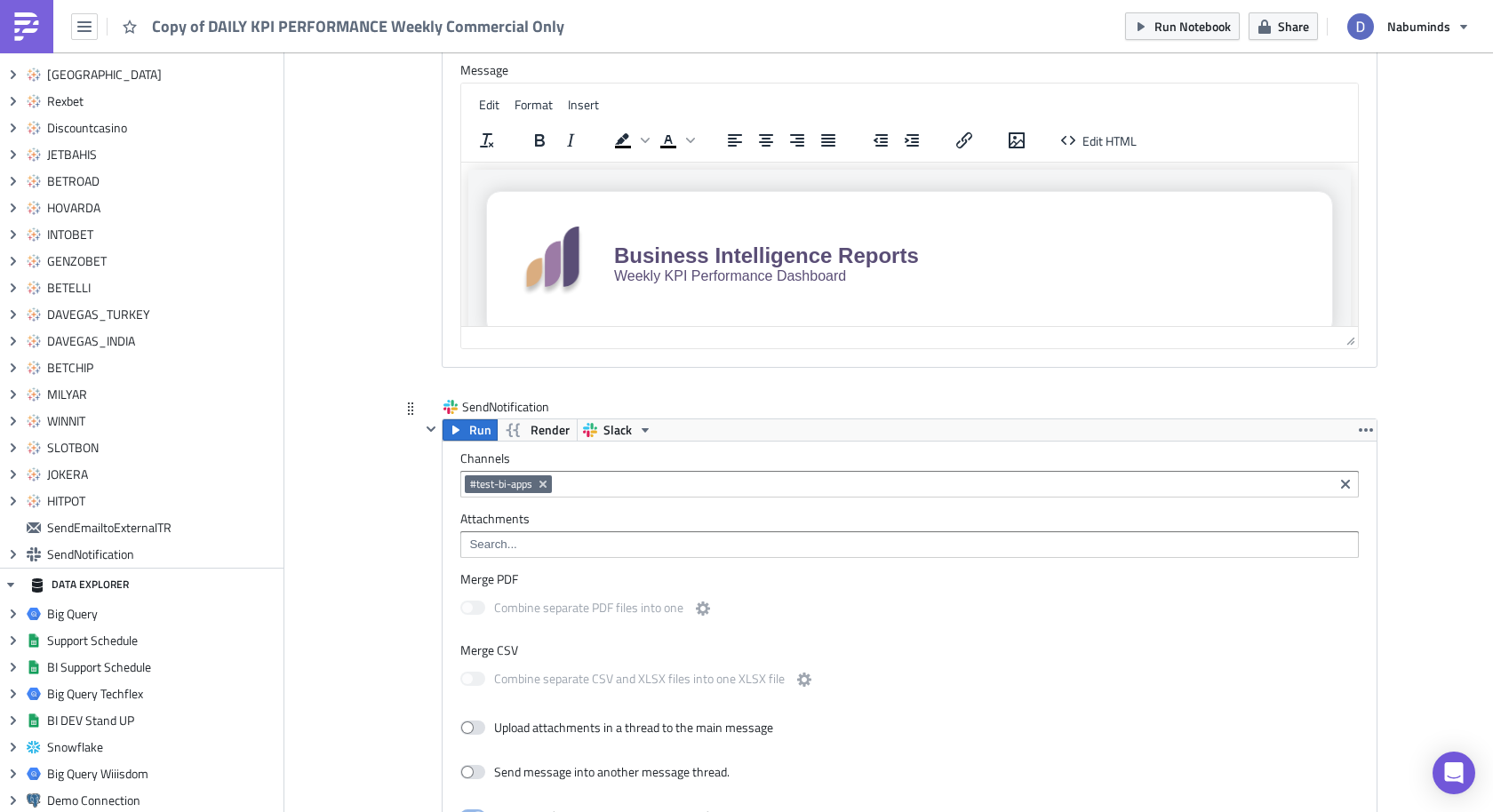
scroll to position [6396, 0]
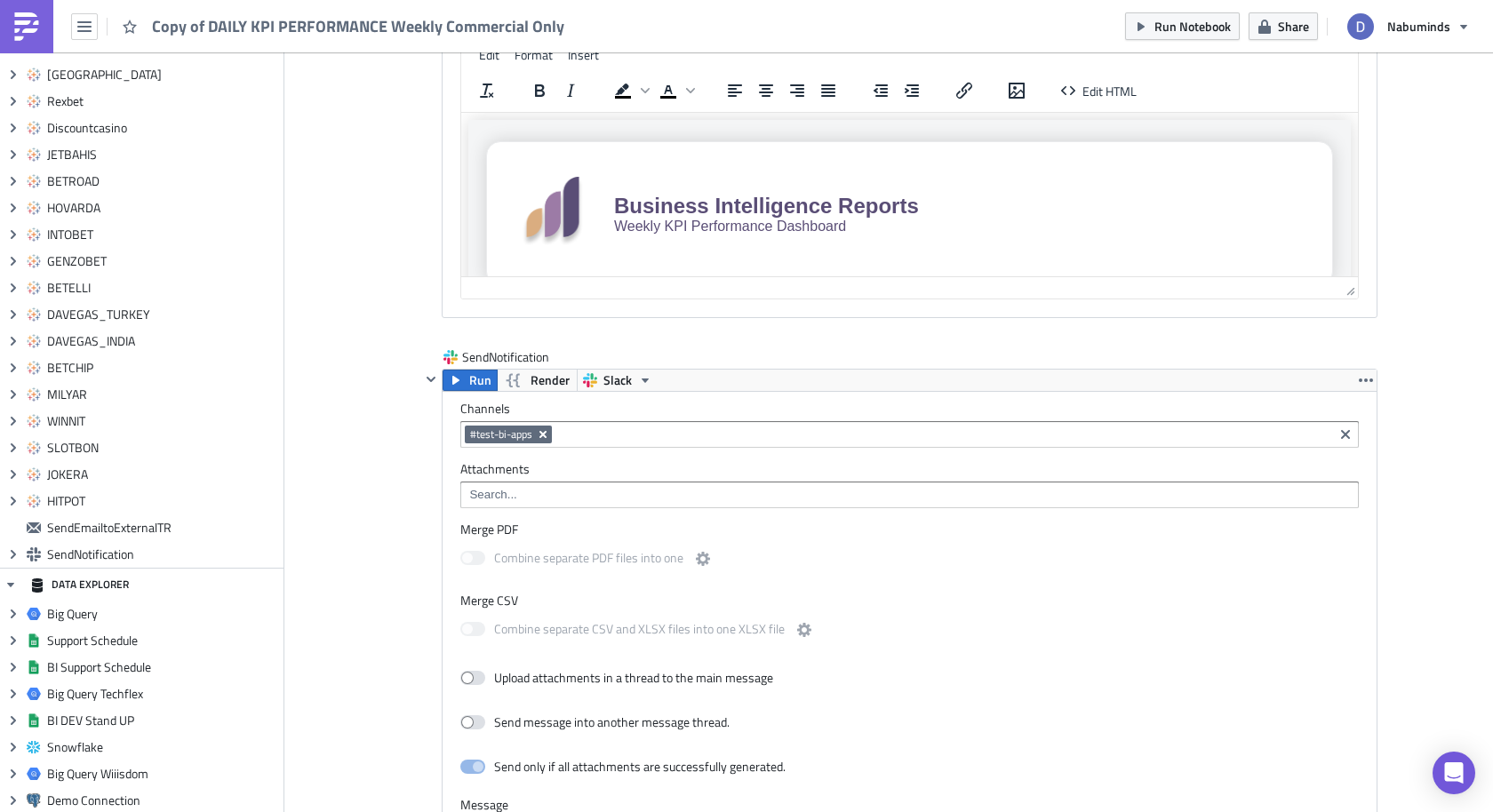
click at [545, 428] on icon "Remove Tag" at bounding box center [543, 435] width 14 height 14
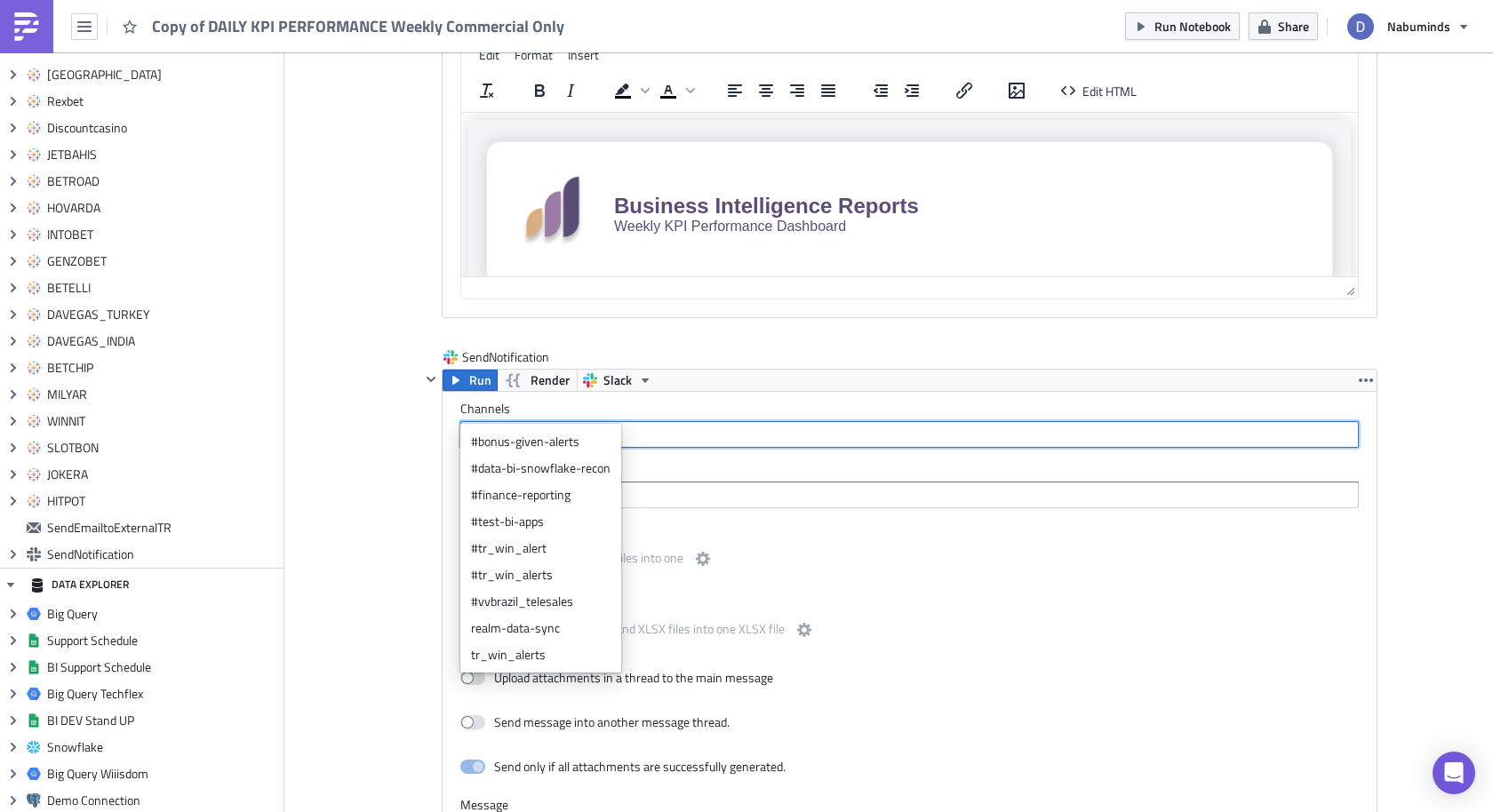
click at [709, 426] on input at bounding box center [908, 435] width 888 height 18
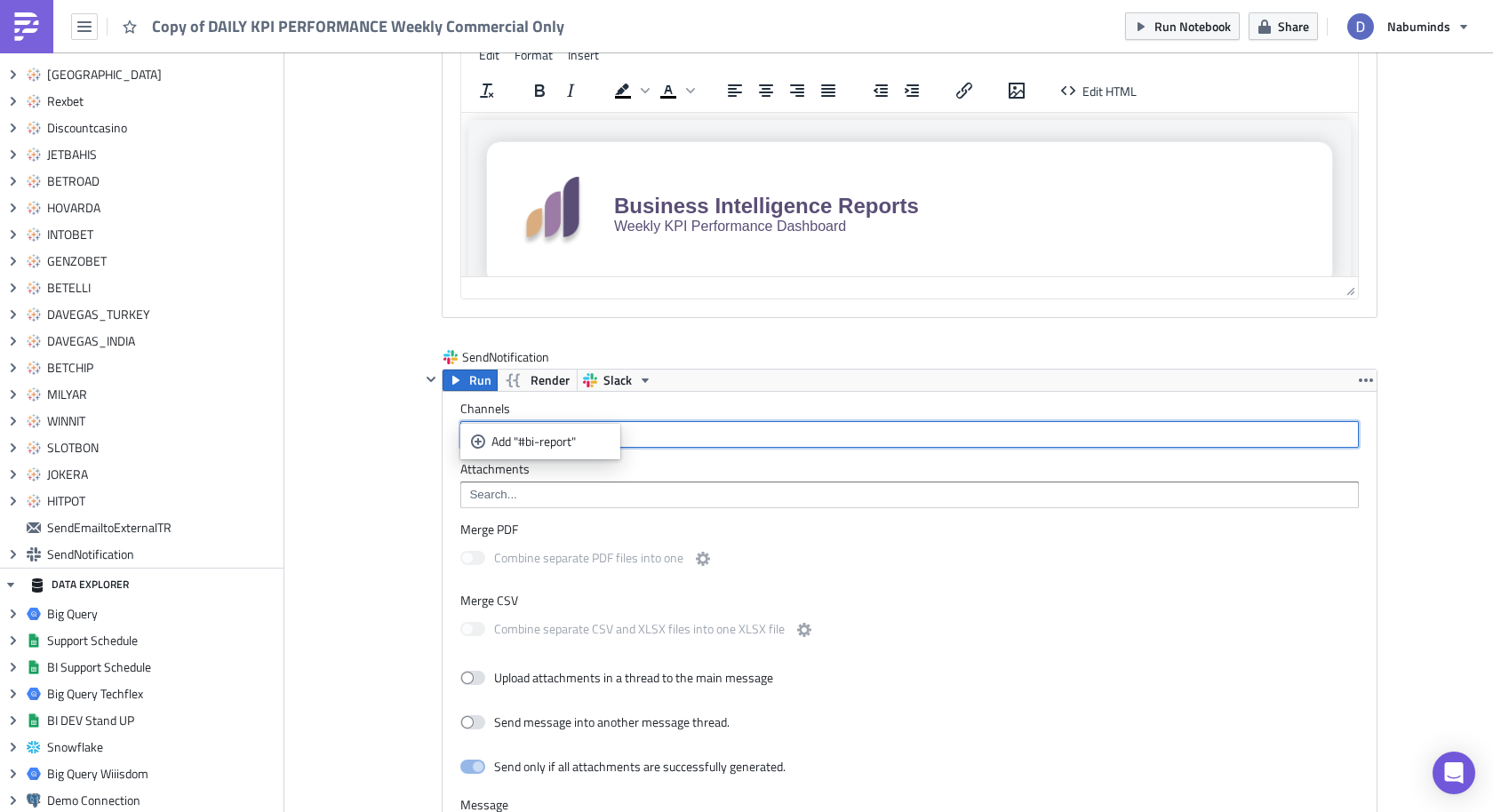
type input "#bi-reports"
click at [561, 426] on input "#bi-reports" at bounding box center [908, 435] width 888 height 18
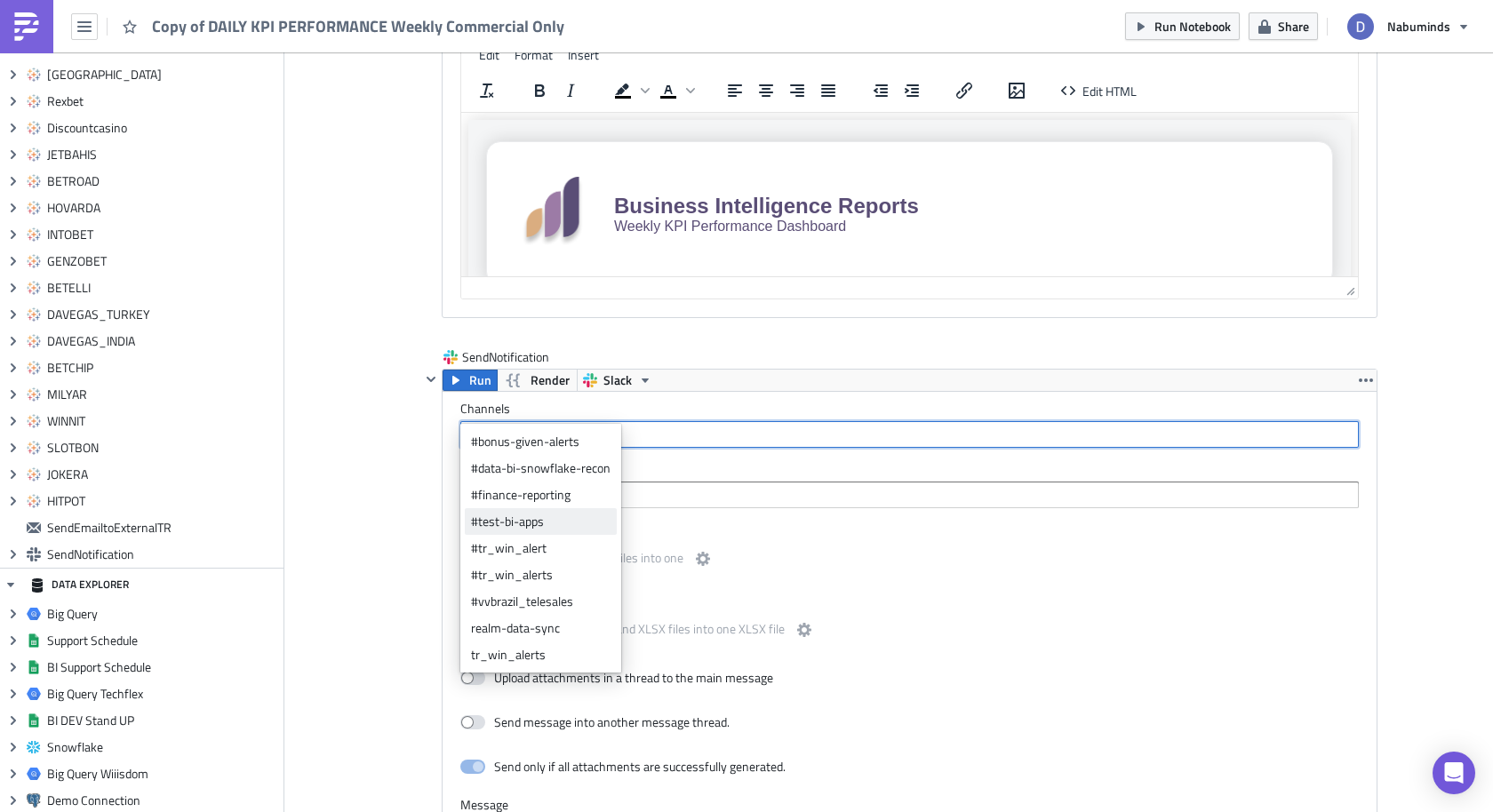
click at [532, 523] on div "#test-bi-apps" at bounding box center [541, 522] width 140 height 18
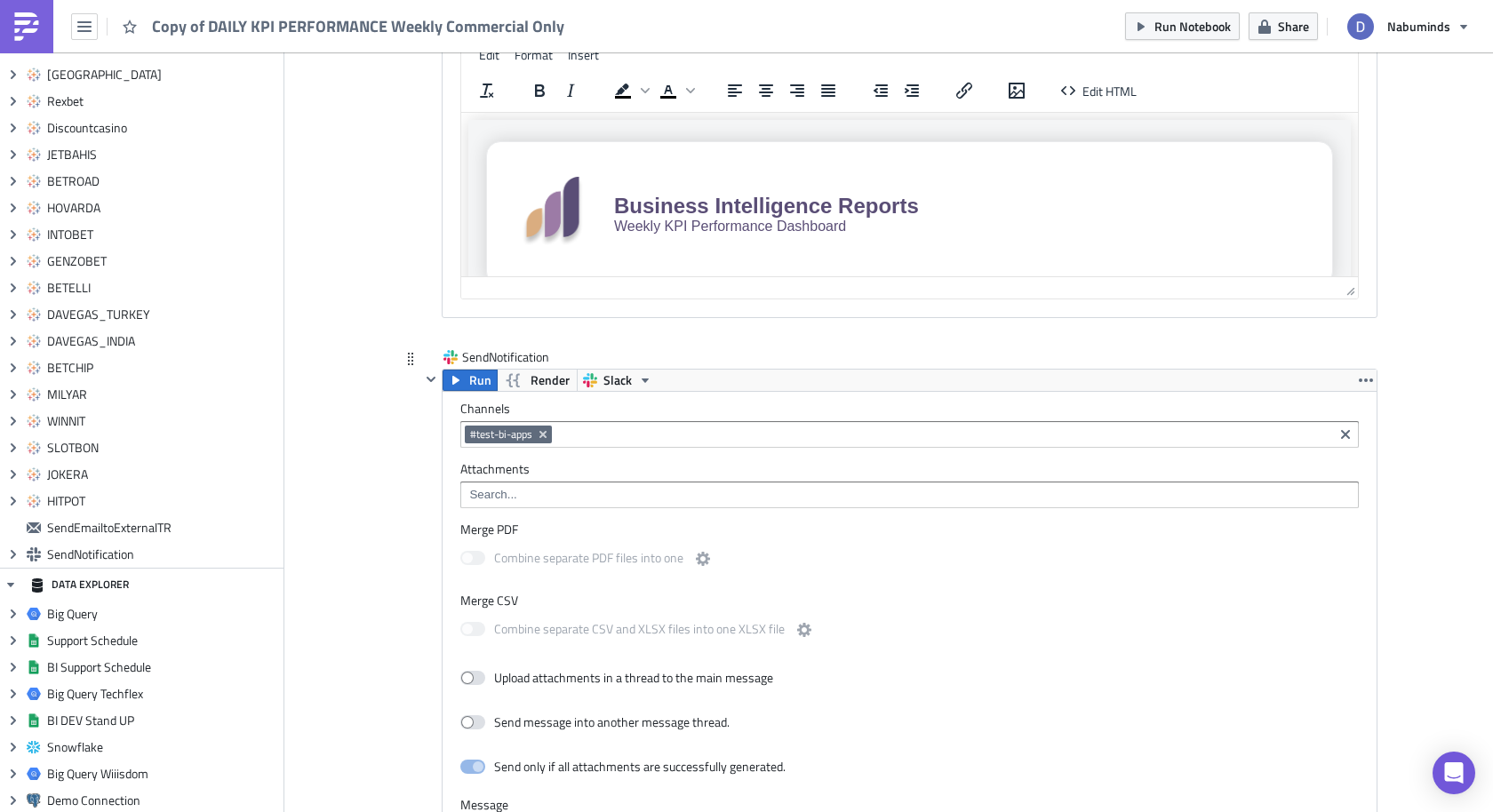
click at [766, 461] on label "Attachments" at bounding box center [909, 469] width 899 height 16
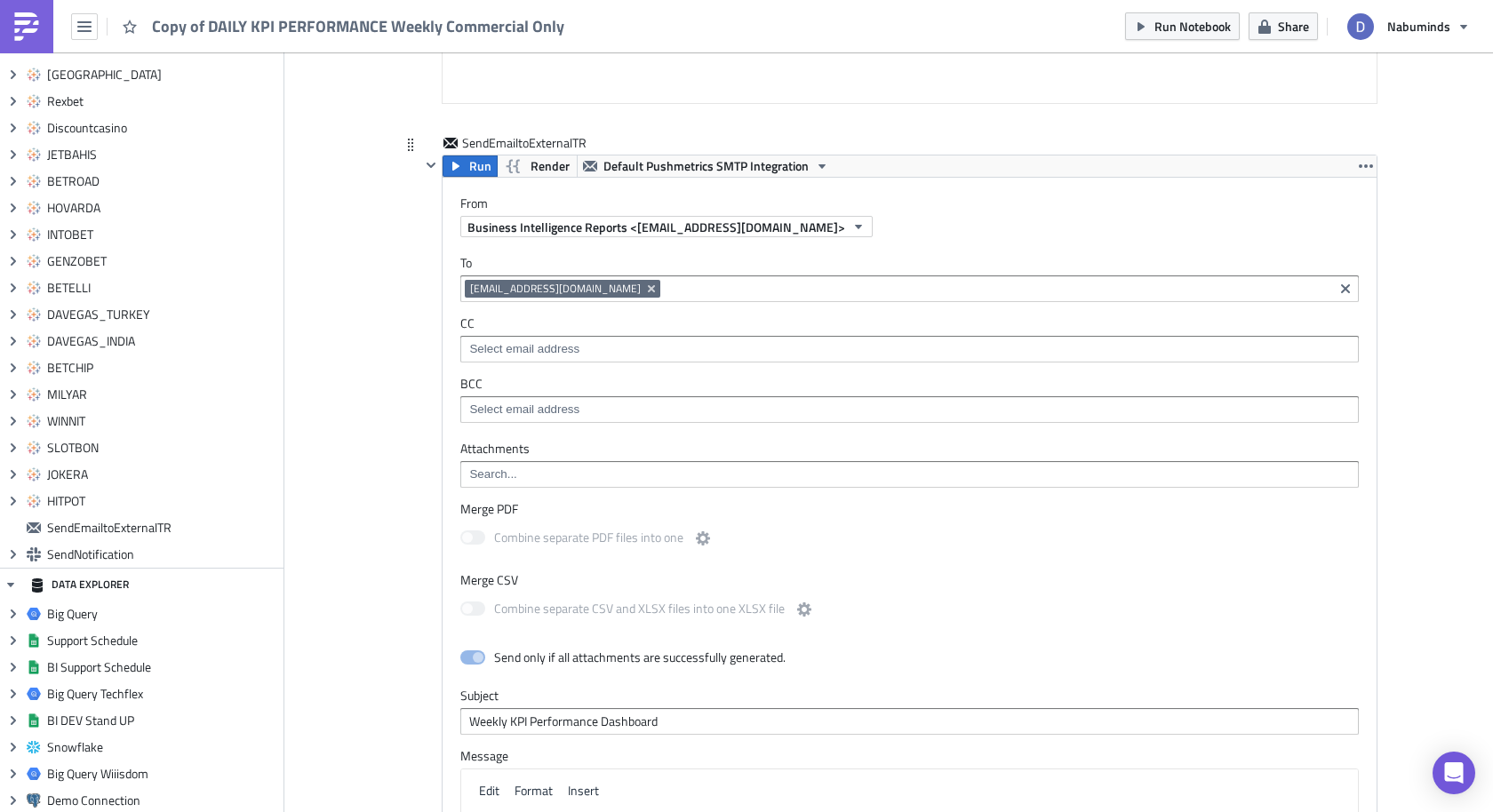
scroll to position [5529, 0]
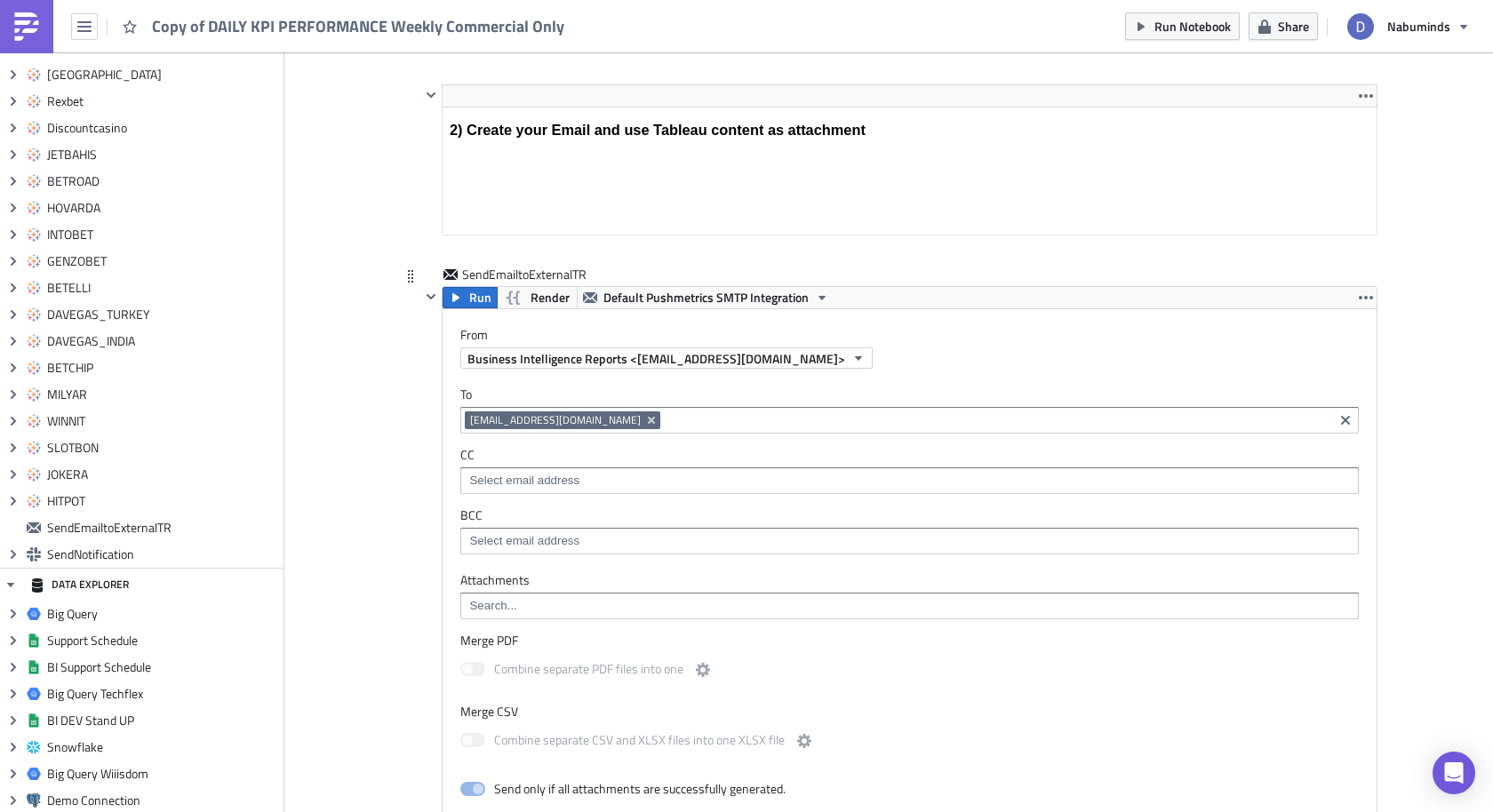
click at [691, 411] on input at bounding box center [997, 420] width 664 height 18
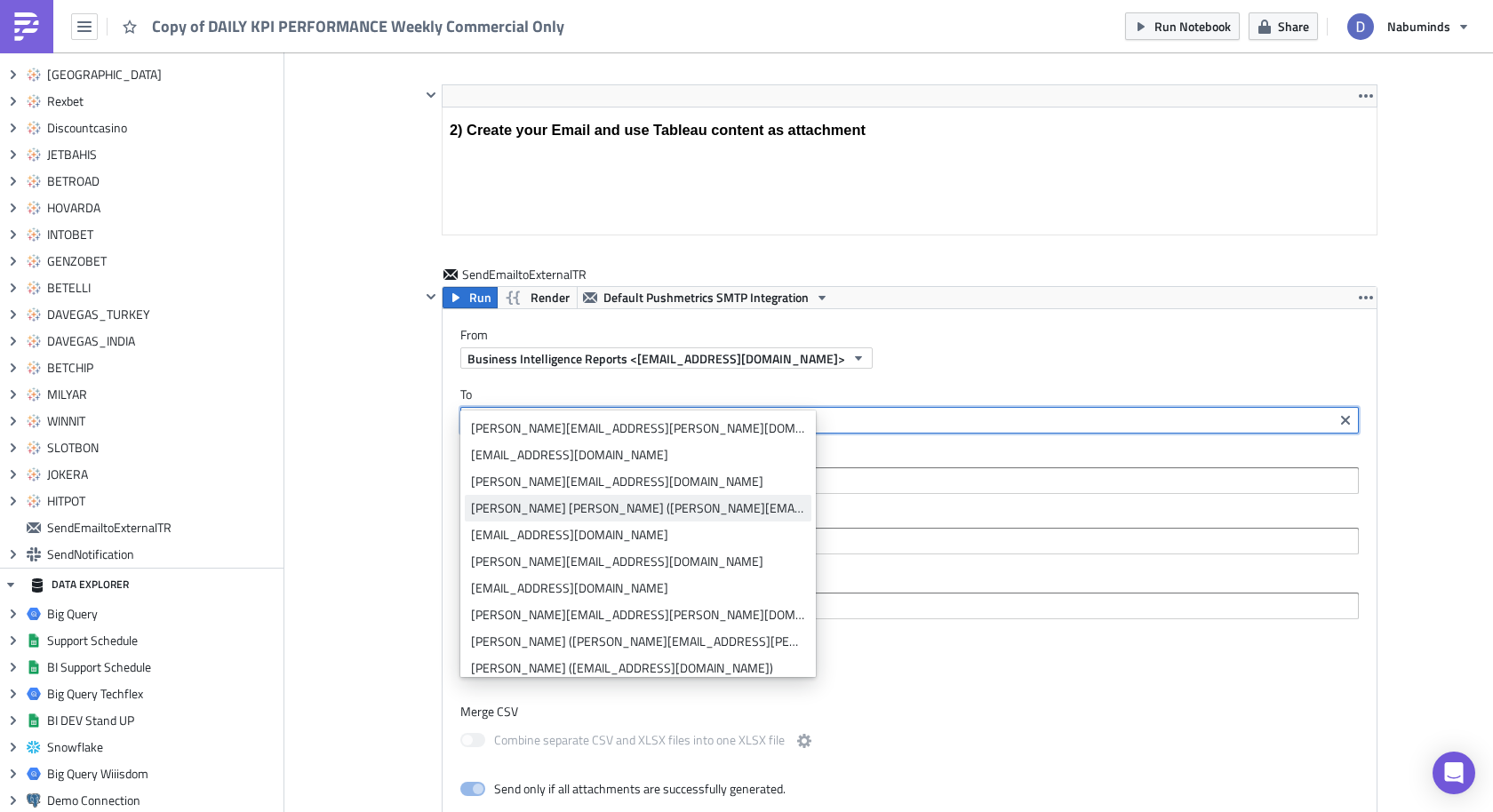
type input "da"
click at [572, 503] on div "[PERSON_NAME] [PERSON_NAME] ([PERSON_NAME][EMAIL_ADDRESS][PERSON_NAME][DOMAIN_N…" at bounding box center [638, 508] width 334 height 18
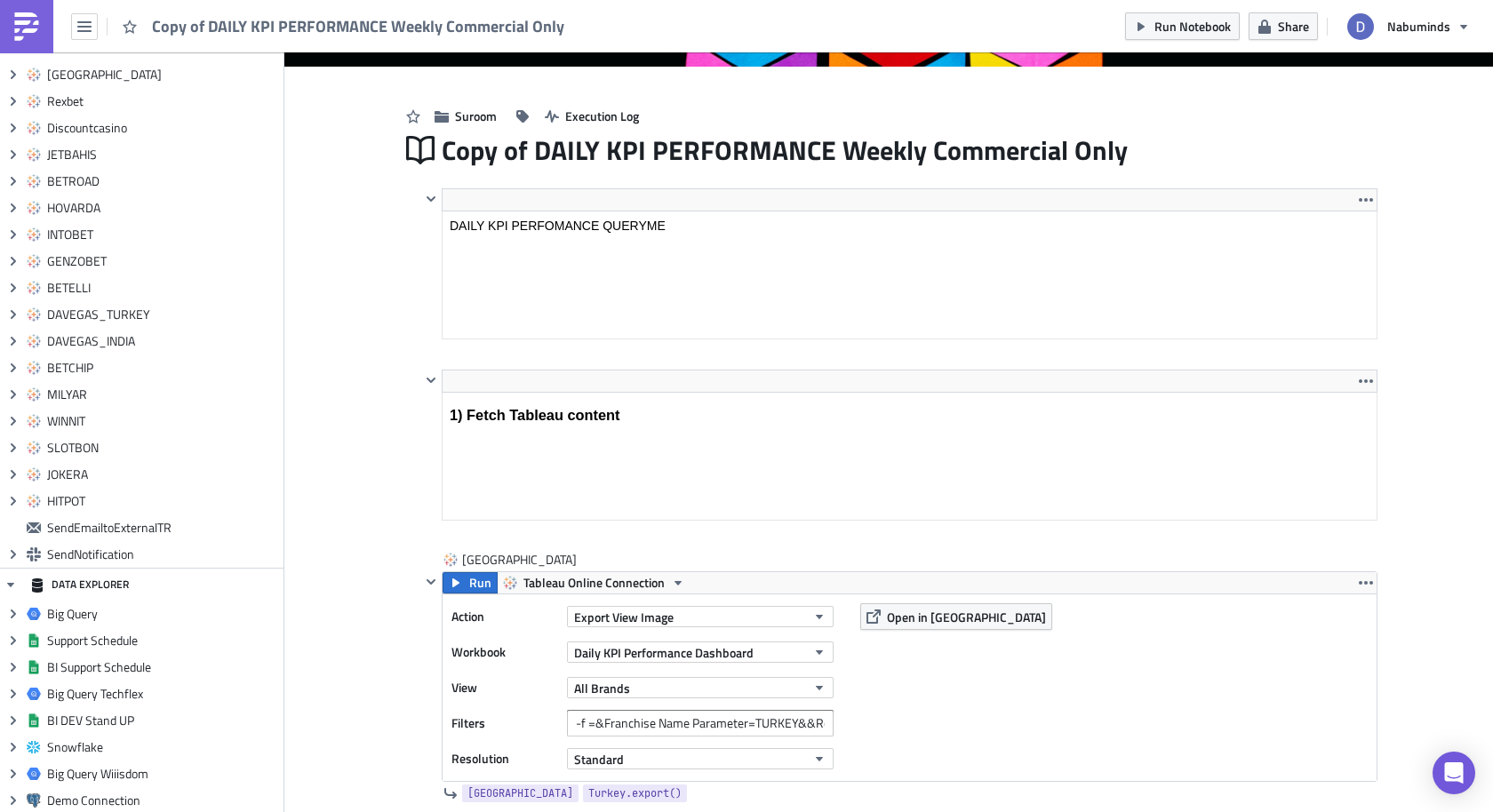
scroll to position [241, 0]
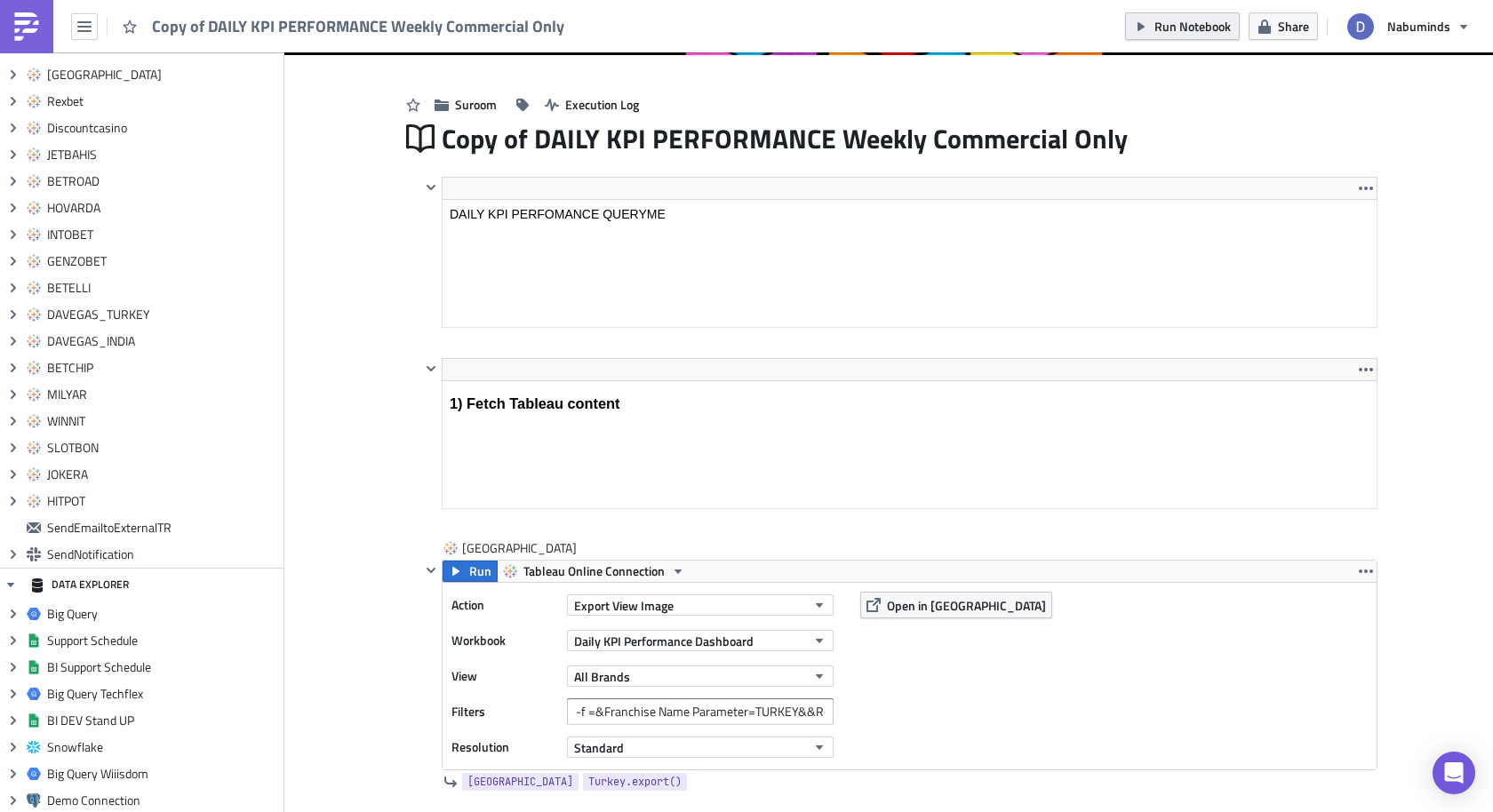
click at [1144, 26] on icon "button" at bounding box center [1140, 26] width 7 height 9
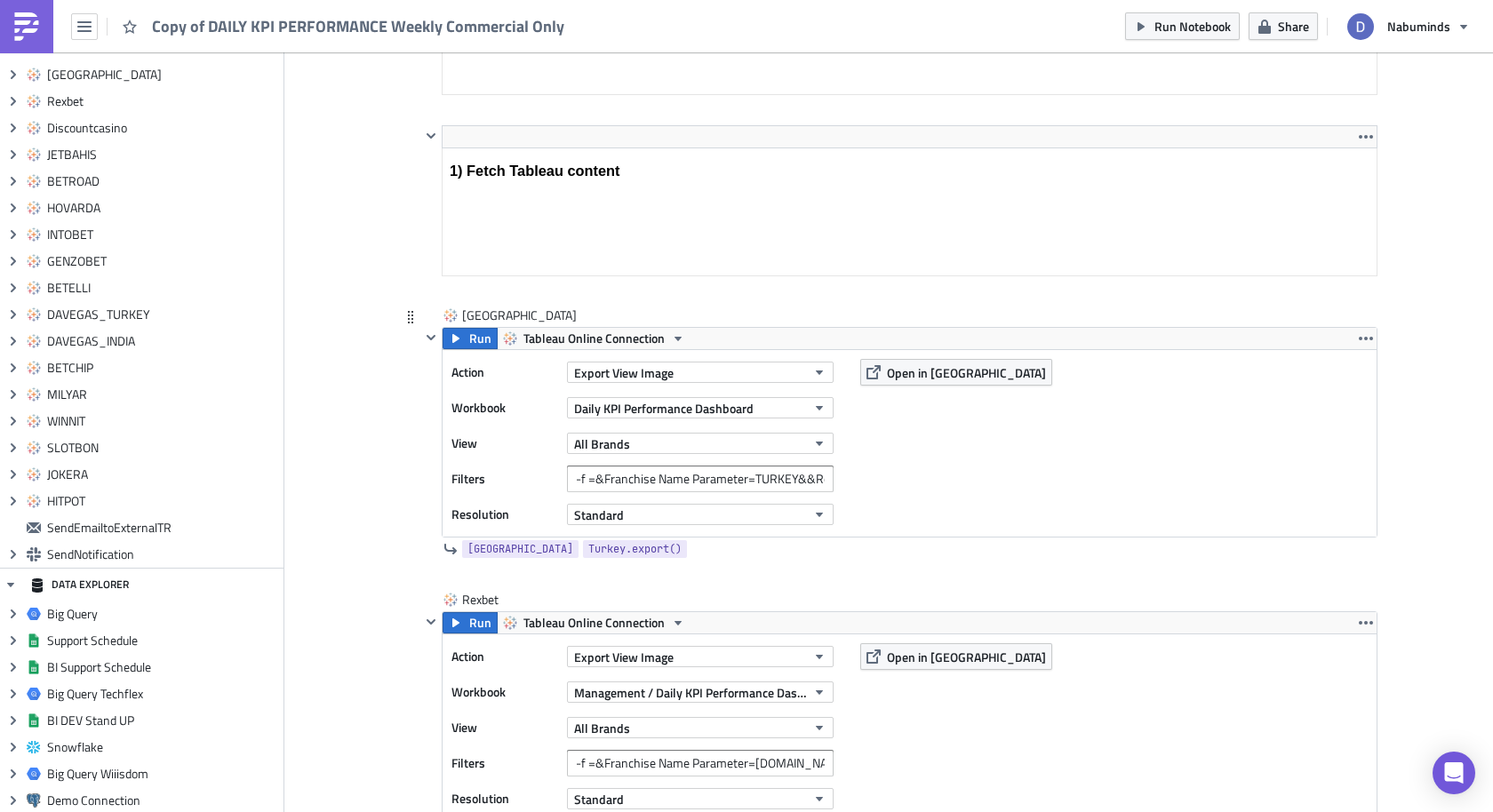
scroll to position [407, 0]
